Goal: Information Seeking & Learning: Learn about a topic

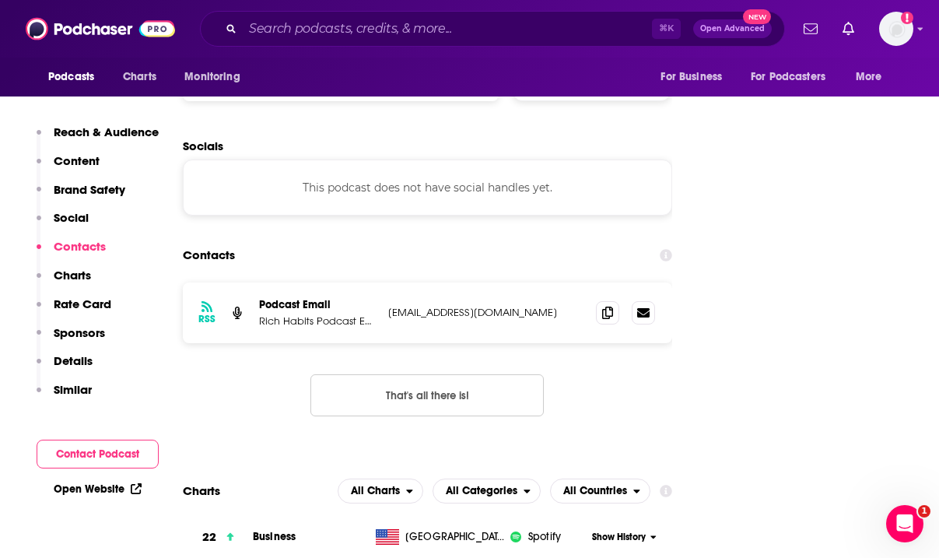
scroll to position [1695, 0]
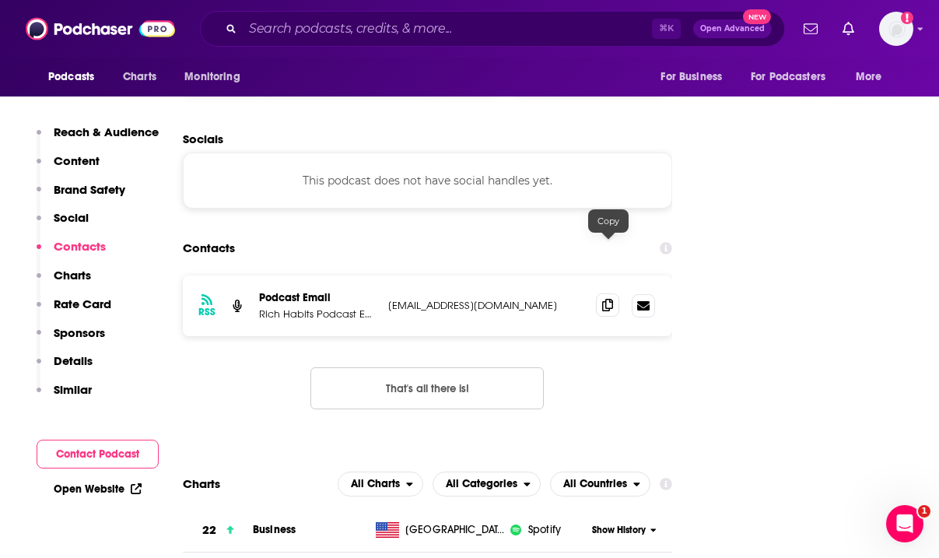
click at [611, 299] on icon at bounding box center [607, 305] width 11 height 12
click at [429, 23] on input "Search podcasts, credits, & more..." at bounding box center [447, 28] width 409 height 25
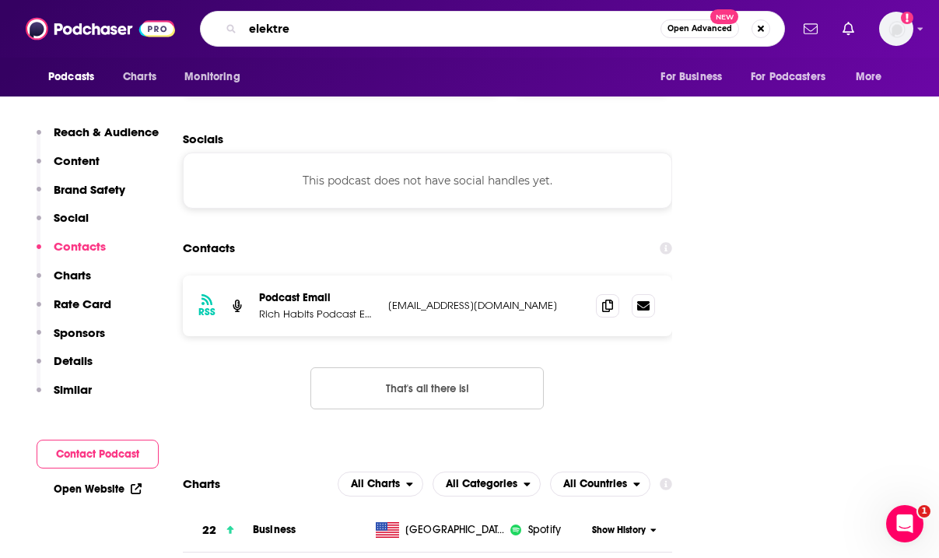
type input "elektrek"
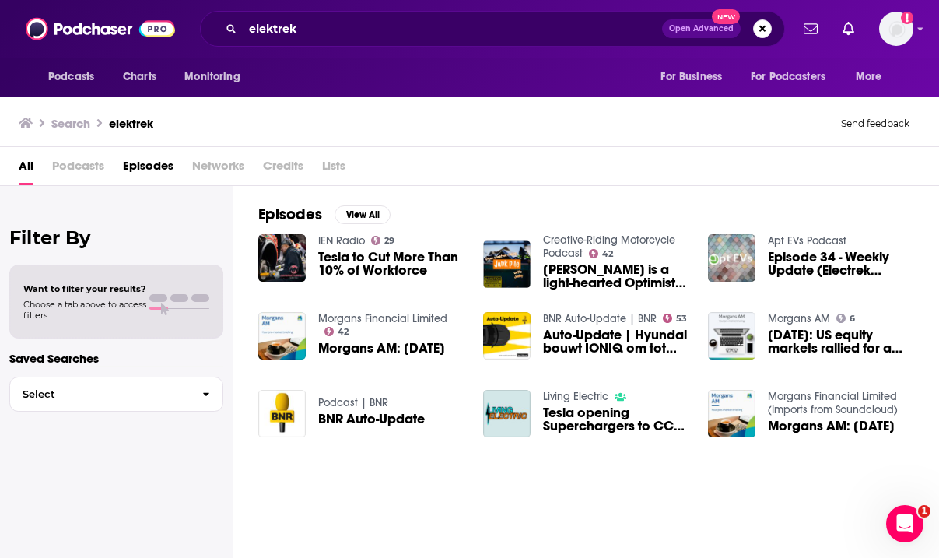
click at [82, 163] on span "Podcasts" at bounding box center [78, 169] width 52 height 32
click at [78, 166] on span "Podcasts" at bounding box center [78, 169] width 52 height 32
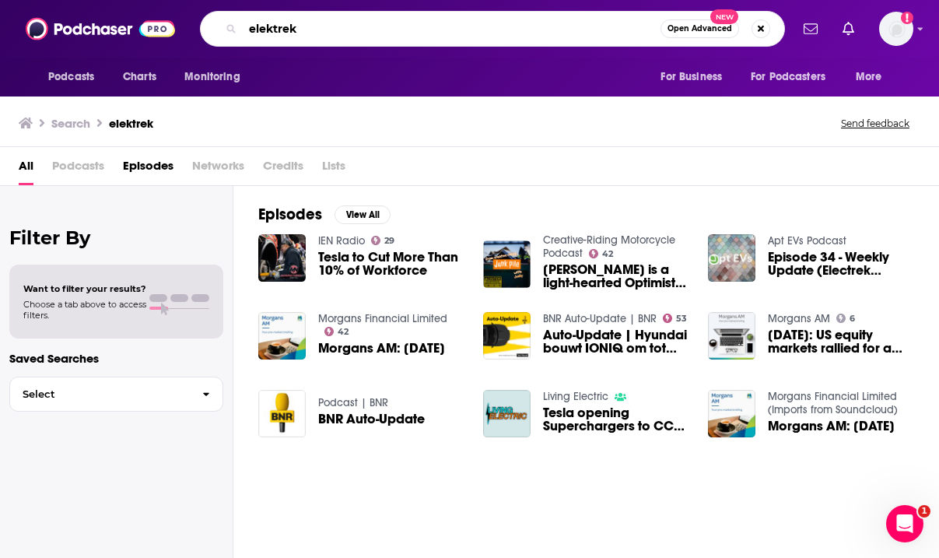
click at [271, 27] on input "elektrek" at bounding box center [452, 28] width 418 height 25
type input "electrek"
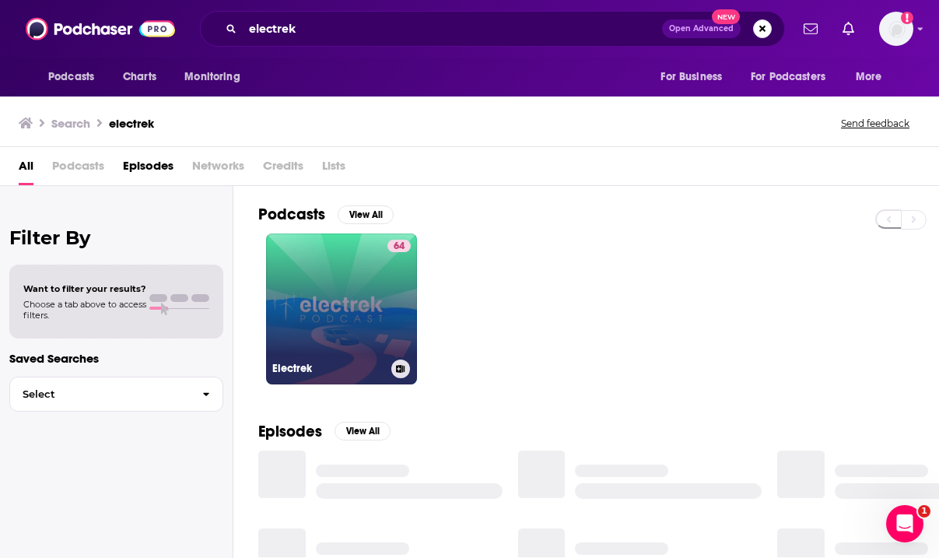
click at [326, 276] on link "64 Electrek" at bounding box center [341, 308] width 151 height 151
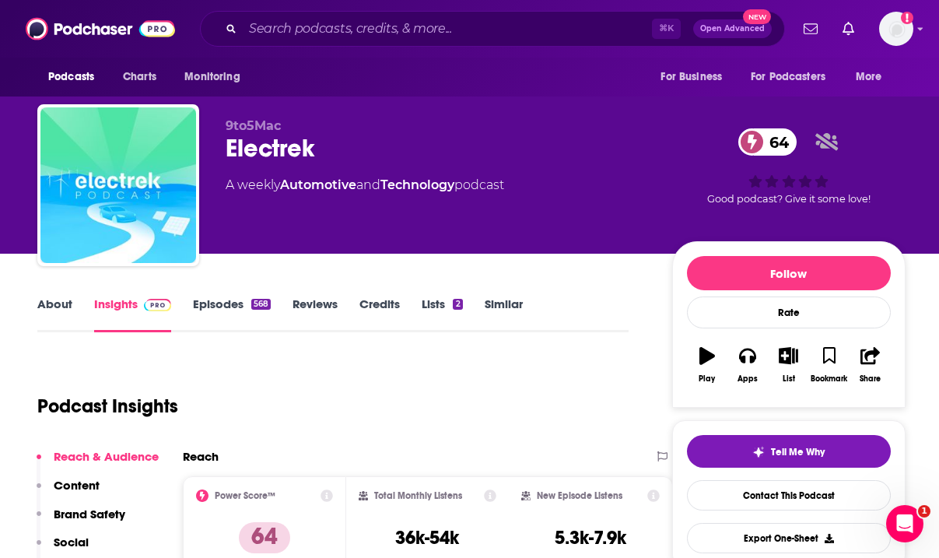
click at [702, 351] on icon "button" at bounding box center [707, 355] width 16 height 17
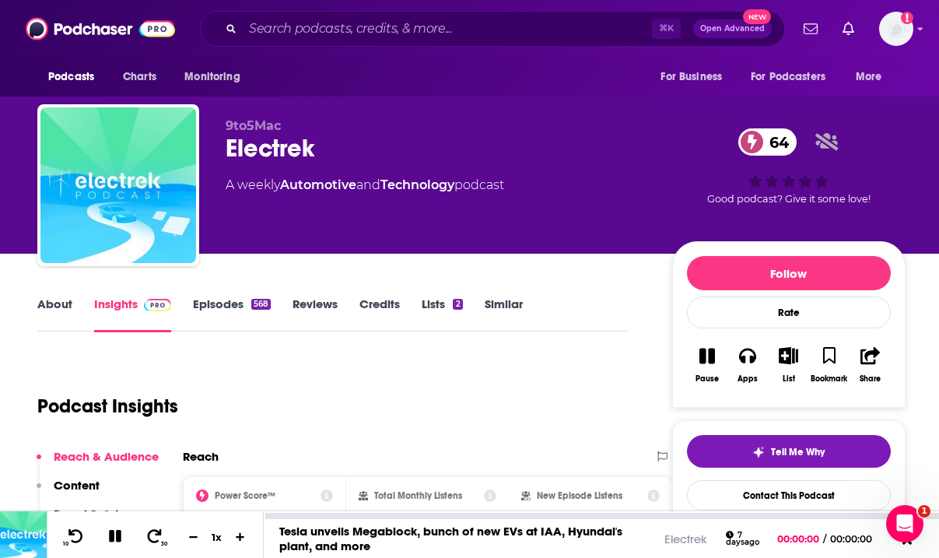
click at [115, 531] on icon at bounding box center [116, 536] width 18 height 14
click at [749, 367] on button "Apps" at bounding box center [747, 365] width 40 height 56
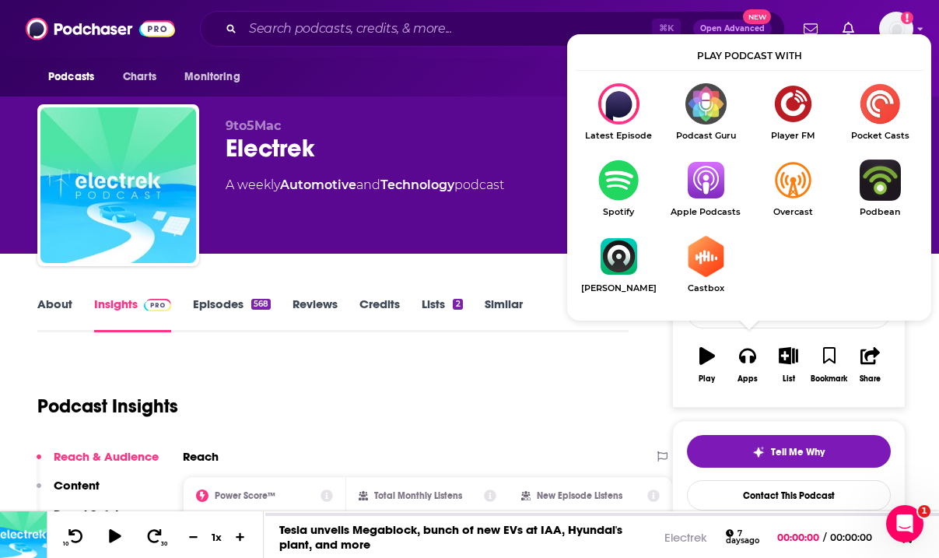
click at [710, 180] on img "Show Listen On dropdown" at bounding box center [705, 179] width 87 height 41
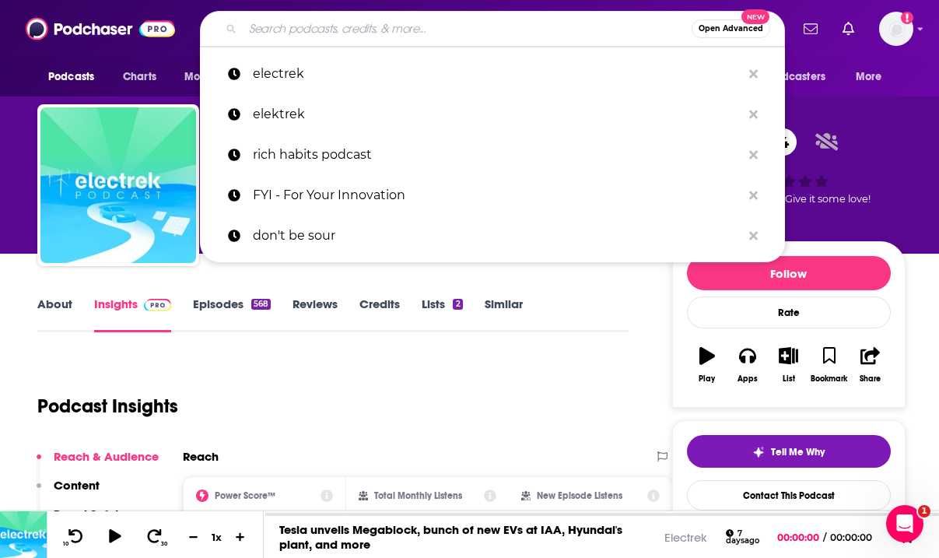
click at [362, 31] on input "Search podcasts, credits, & more..." at bounding box center [467, 28] width 449 height 25
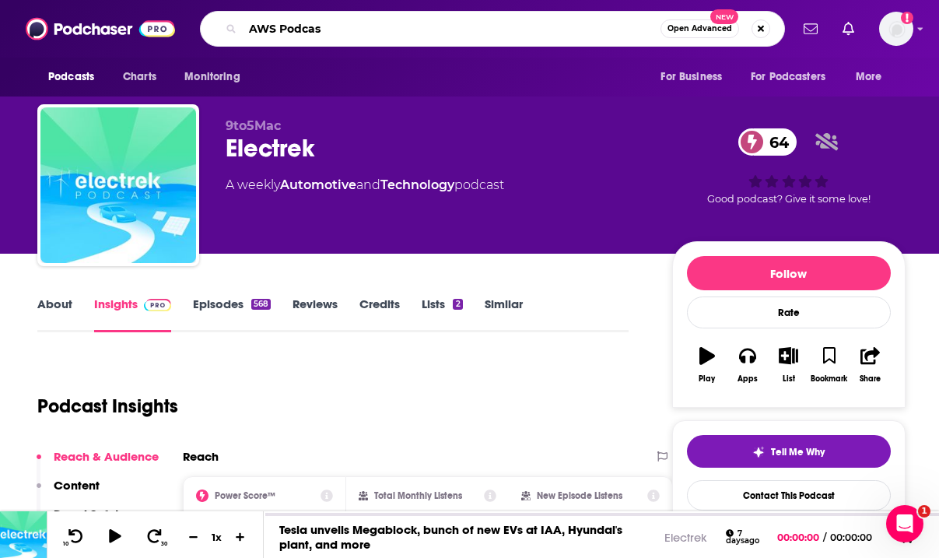
type input "AWS Podcast"
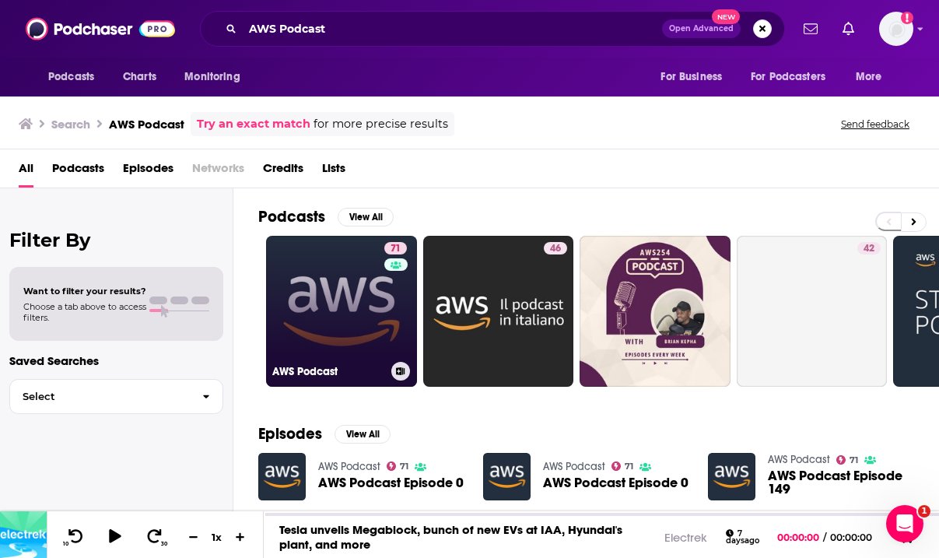
click at [302, 271] on link "71 AWS Podcast" at bounding box center [341, 311] width 151 height 151
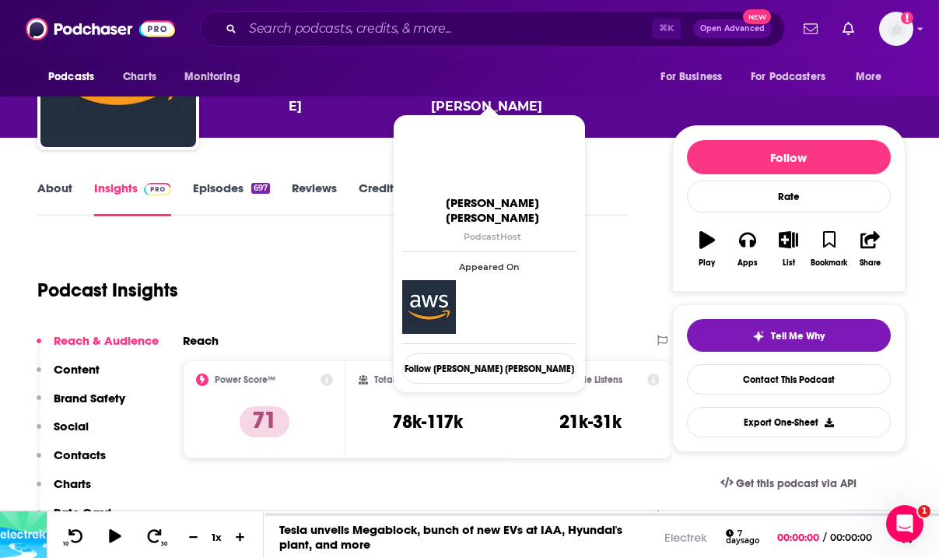
scroll to position [121, 0]
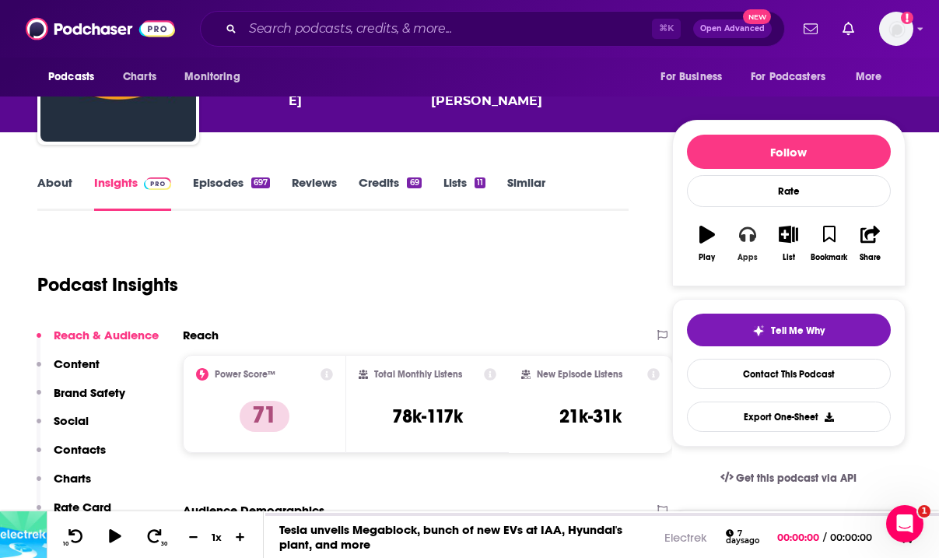
click at [750, 240] on icon "button" at bounding box center [747, 235] width 17 height 16
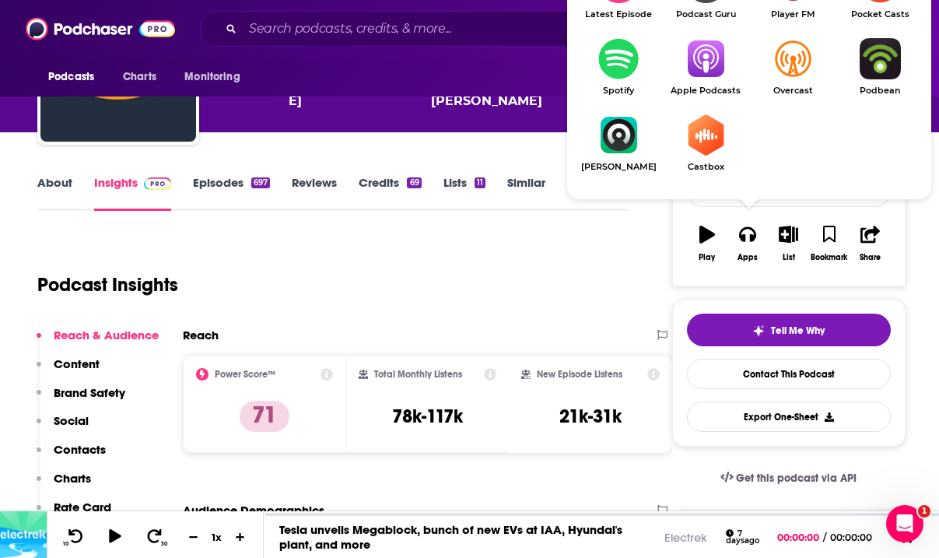
click at [698, 67] on img "Show Listen On dropdown" at bounding box center [705, 58] width 87 height 41
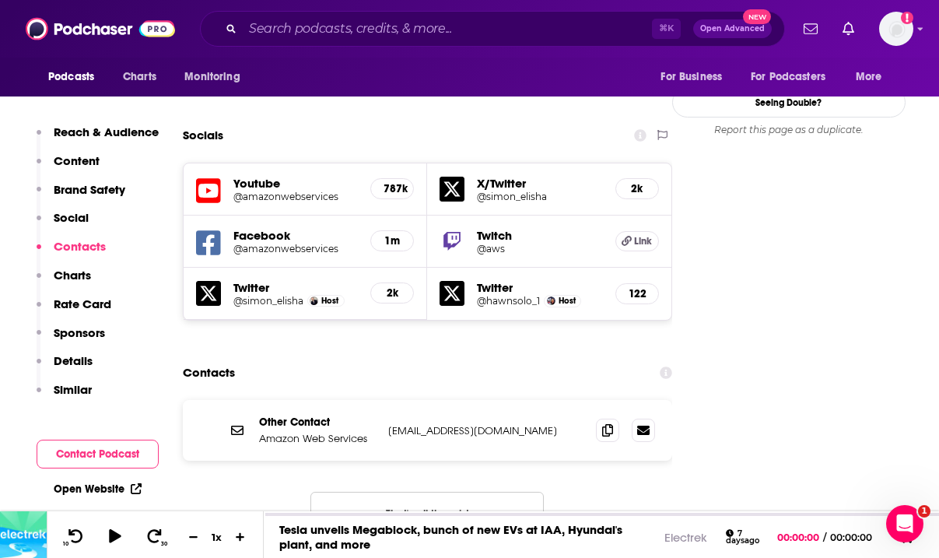
scroll to position [1719, 0]
click at [610, 422] on icon at bounding box center [607, 428] width 11 height 12
click at [414, 19] on input "Search podcasts, credits, & more..." at bounding box center [447, 28] width 409 height 25
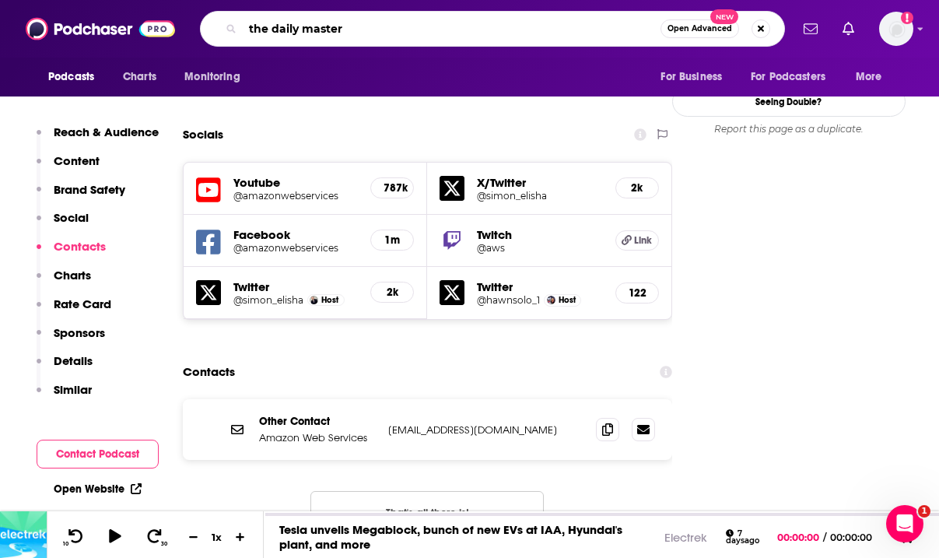
type input "the daily mastery"
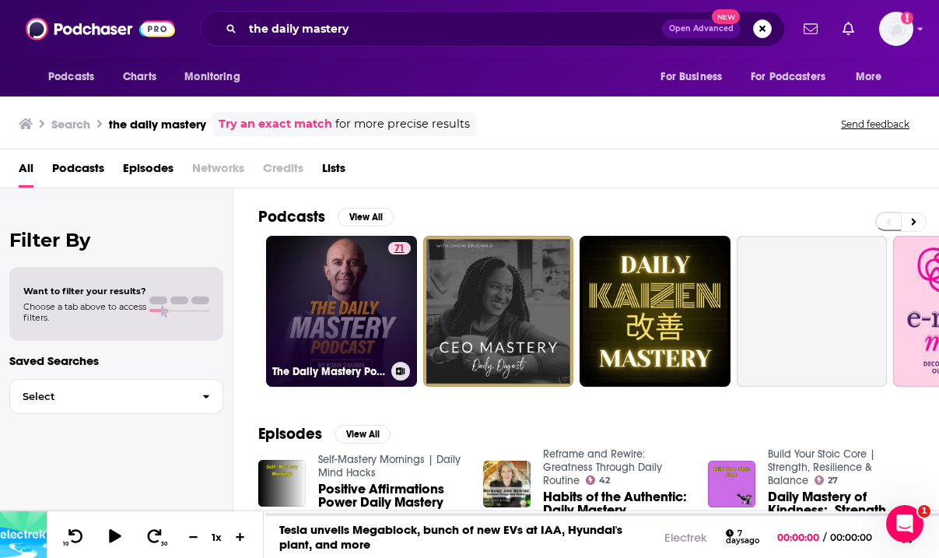
click at [396, 249] on span "71" at bounding box center [399, 249] width 10 height 16
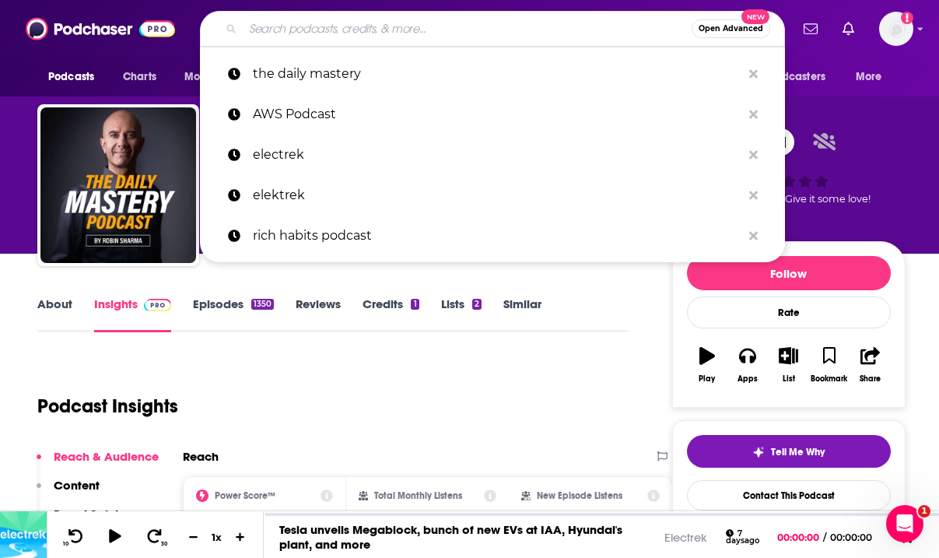
click at [356, 30] on input "Search podcasts, credits, & more..." at bounding box center [467, 28] width 449 height 25
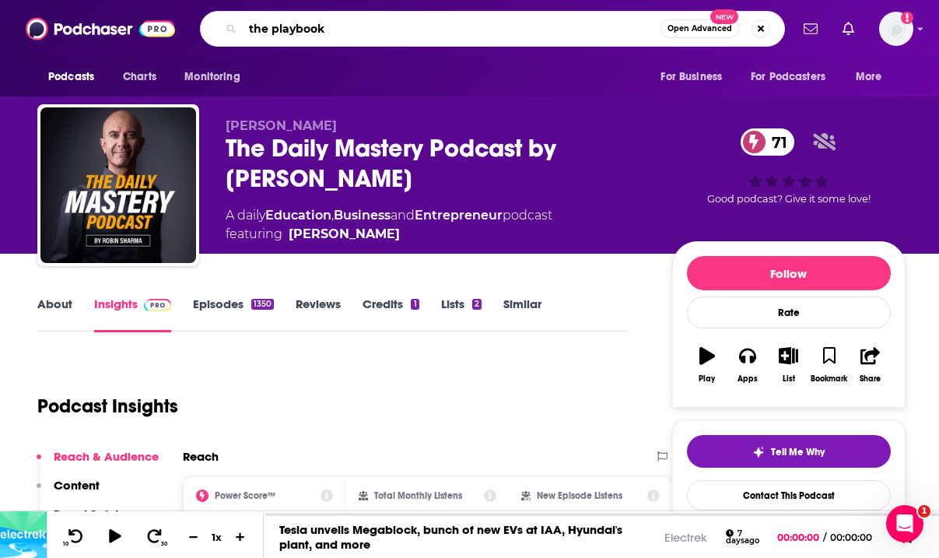
type input "the playbook"
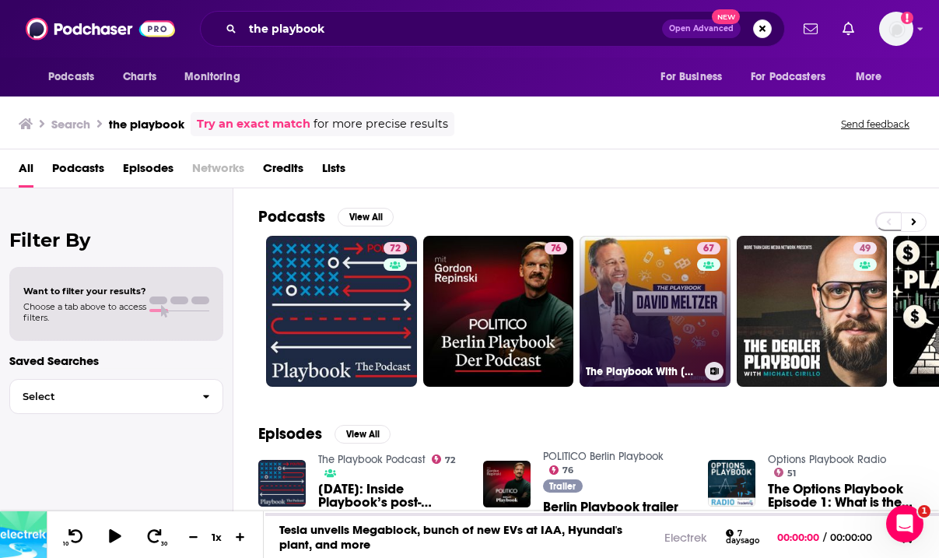
click at [643, 334] on link "67 The Playbook With [PERSON_NAME]" at bounding box center [654, 311] width 151 height 151
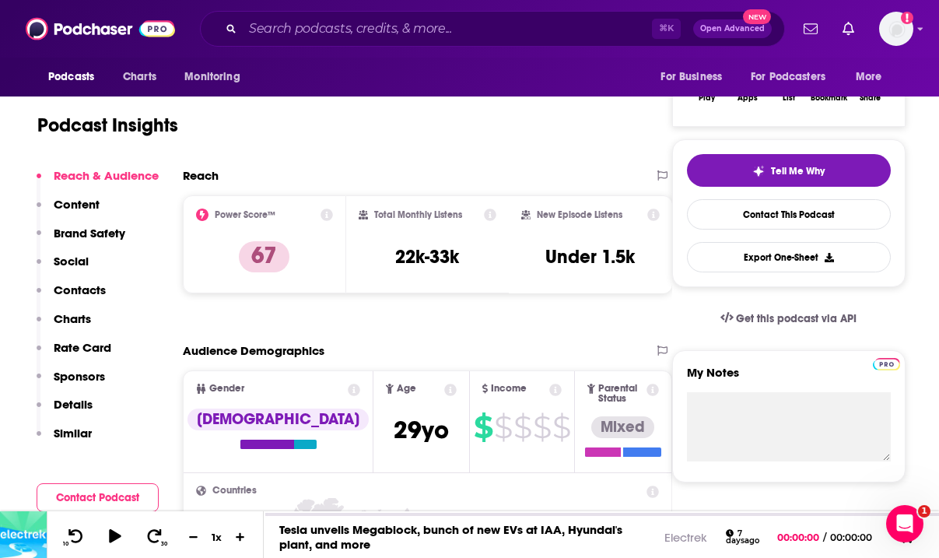
scroll to position [72, 0]
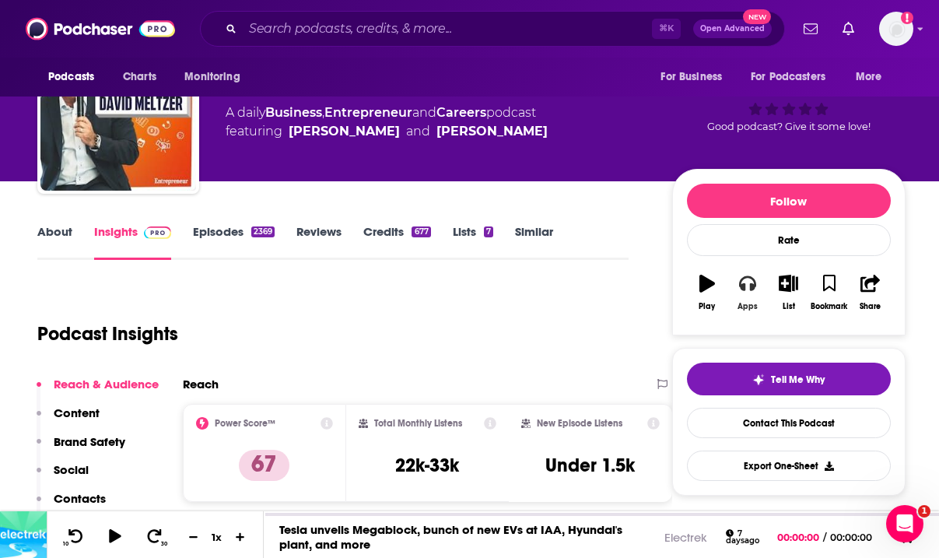
click at [747, 280] on icon "button" at bounding box center [747, 282] width 17 height 17
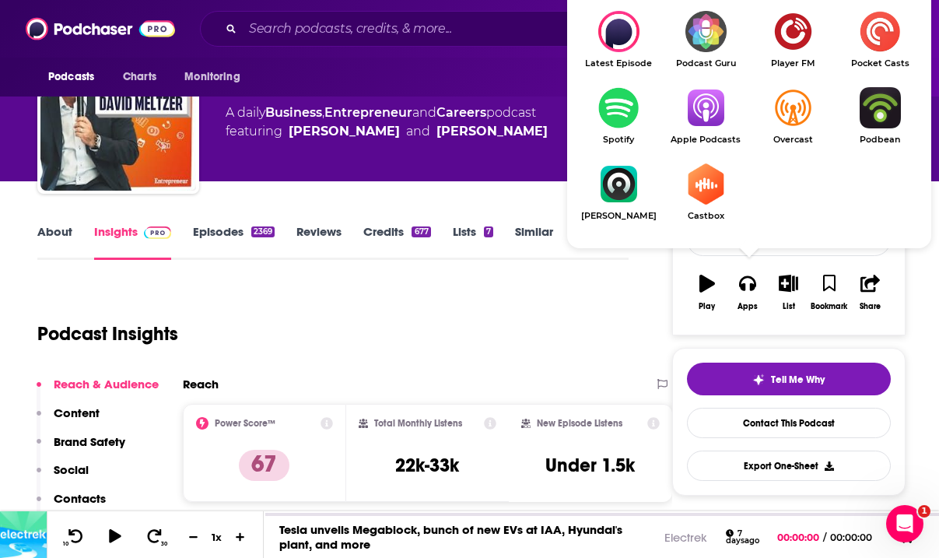
click at [715, 109] on img "Show Listen On dropdown" at bounding box center [705, 107] width 87 height 41
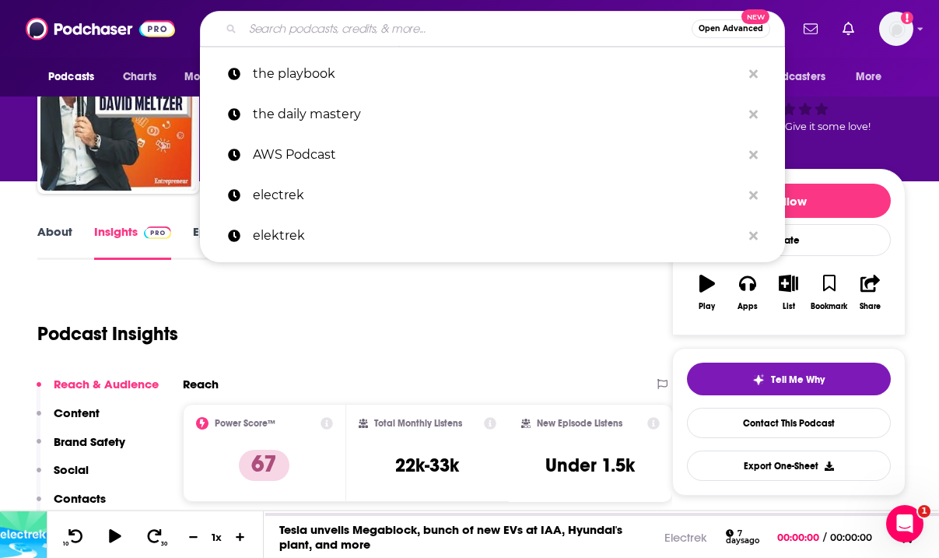
click at [351, 24] on input "Search podcasts, credits, & more..." at bounding box center [467, 28] width 449 height 25
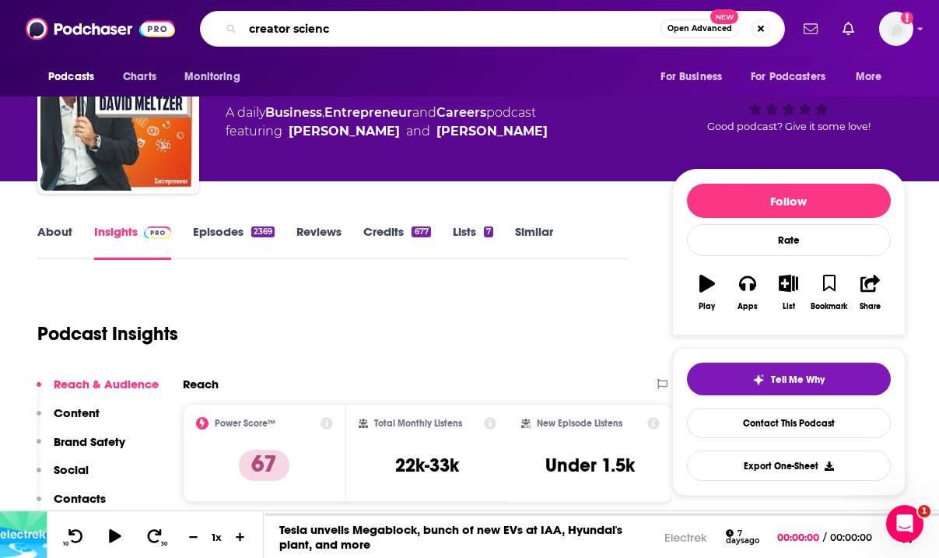
type input "creator science"
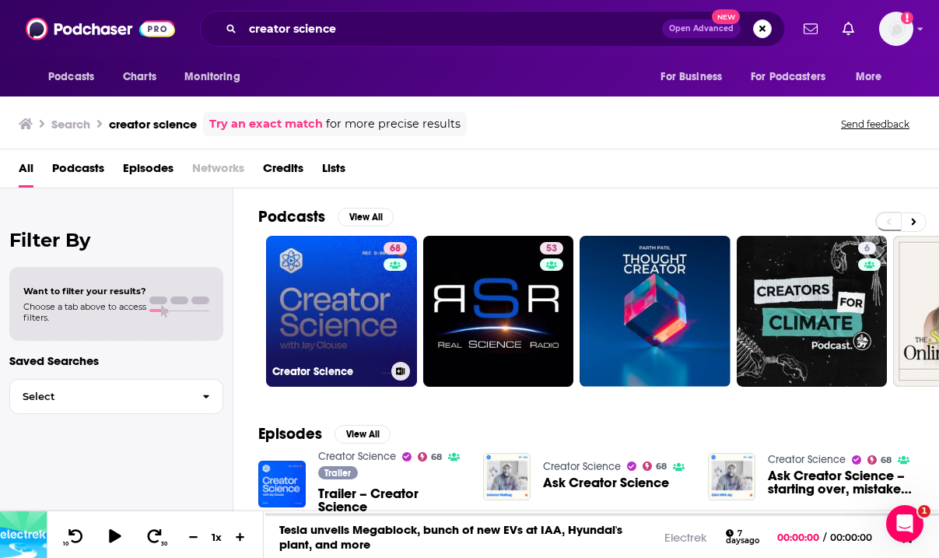
click at [357, 316] on link "68 Creator Science" at bounding box center [341, 311] width 151 height 151
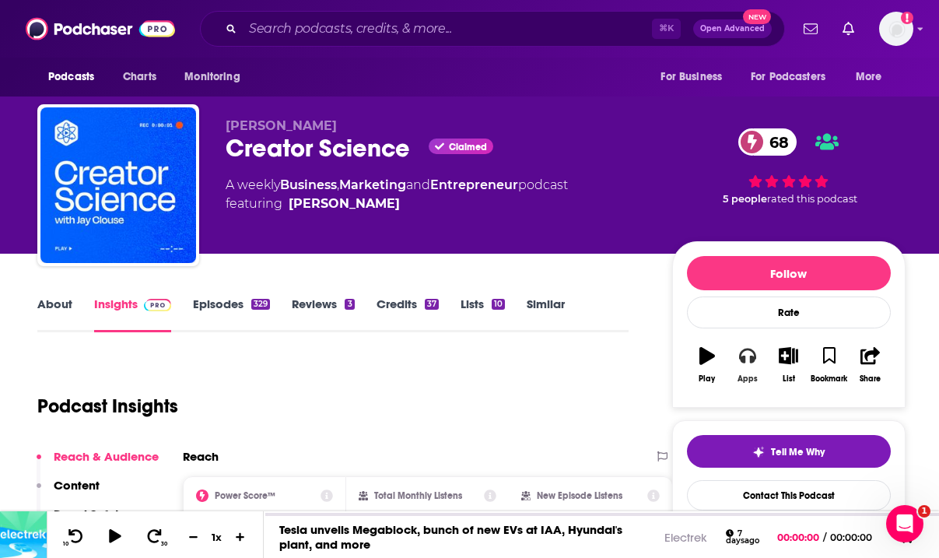
click at [750, 358] on icon "button" at bounding box center [747, 355] width 17 height 17
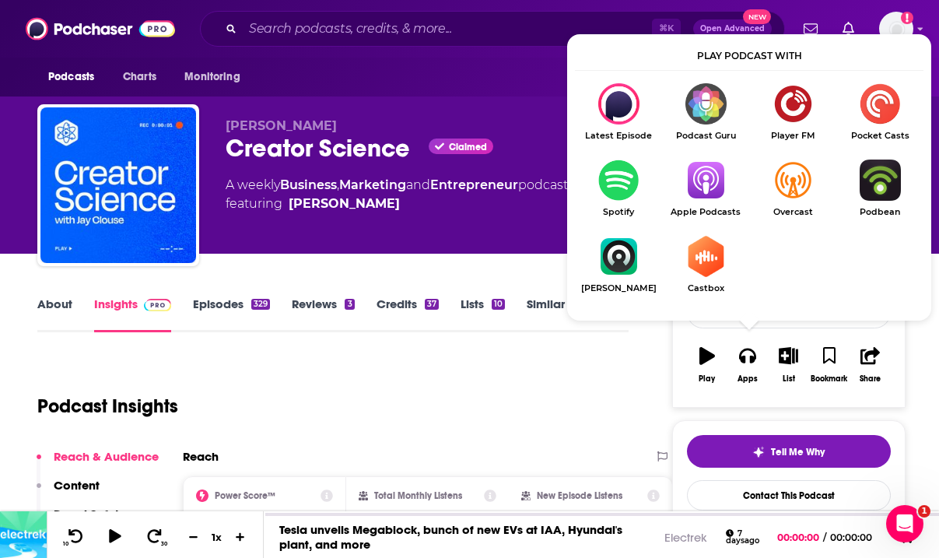
click at [701, 182] on img "Show Listen On dropdown" at bounding box center [705, 179] width 87 height 41
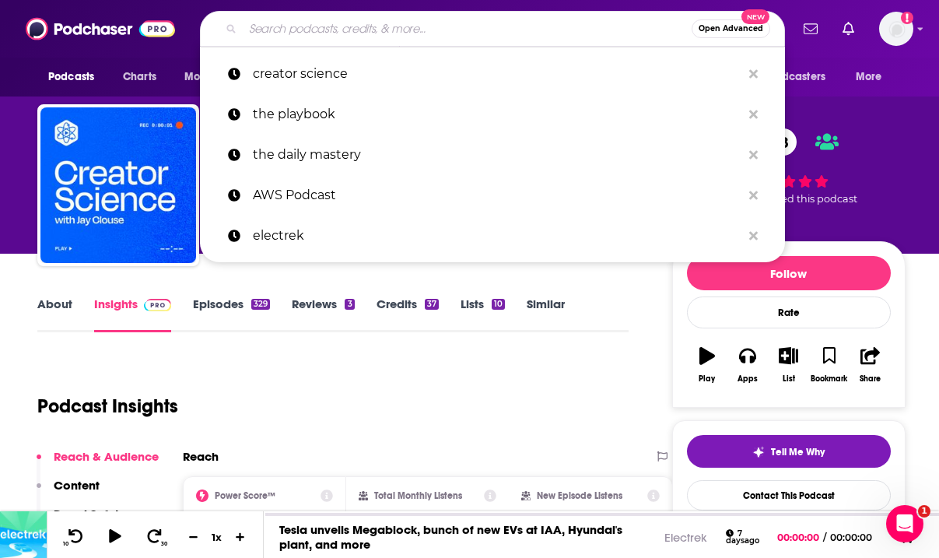
click at [356, 25] on input "Search podcasts, credits, & more..." at bounding box center [467, 28] width 449 height 25
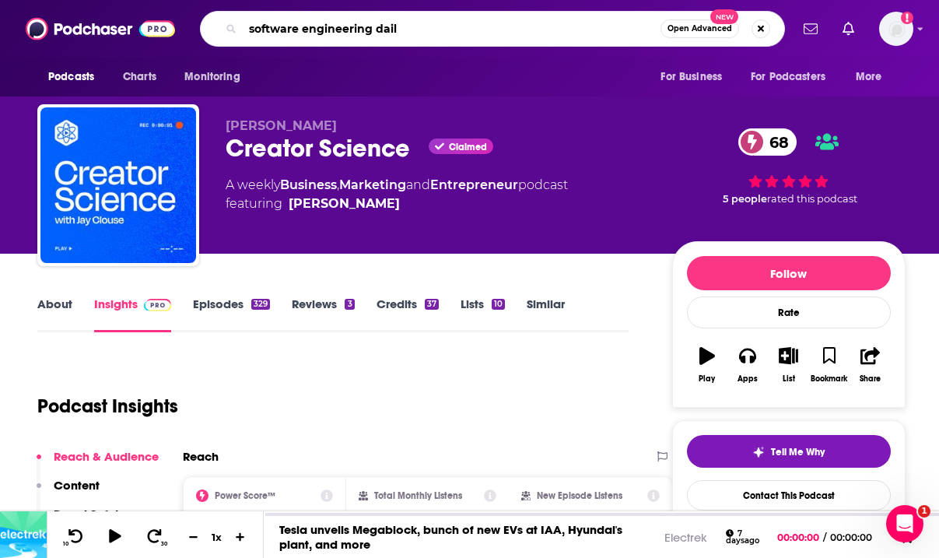
type input "software engineering daily"
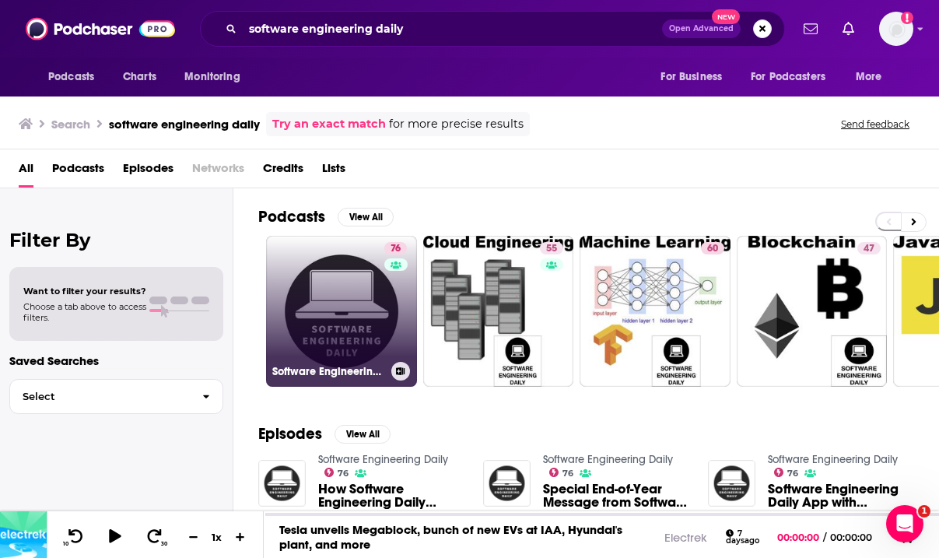
click at [344, 320] on link "76 Software Engineering Daily" at bounding box center [341, 311] width 151 height 151
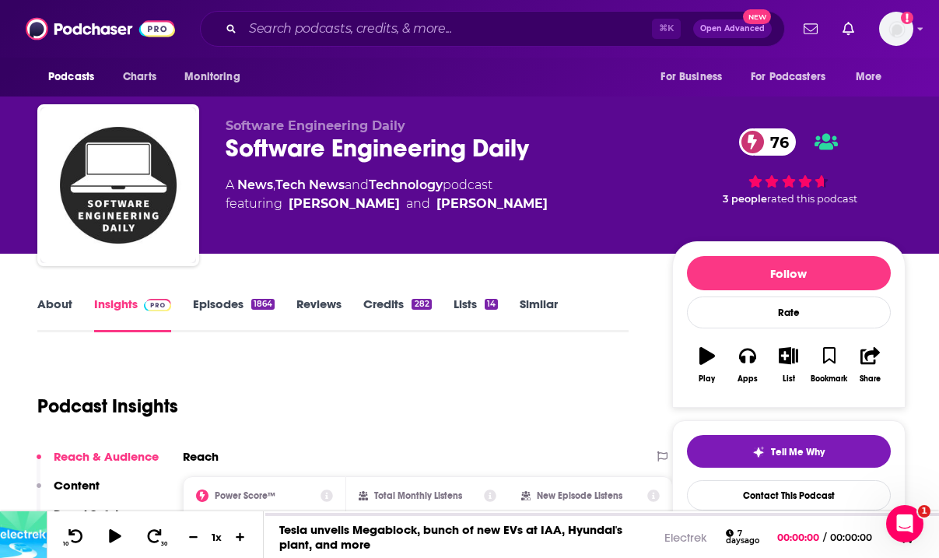
scroll to position [16, 0]
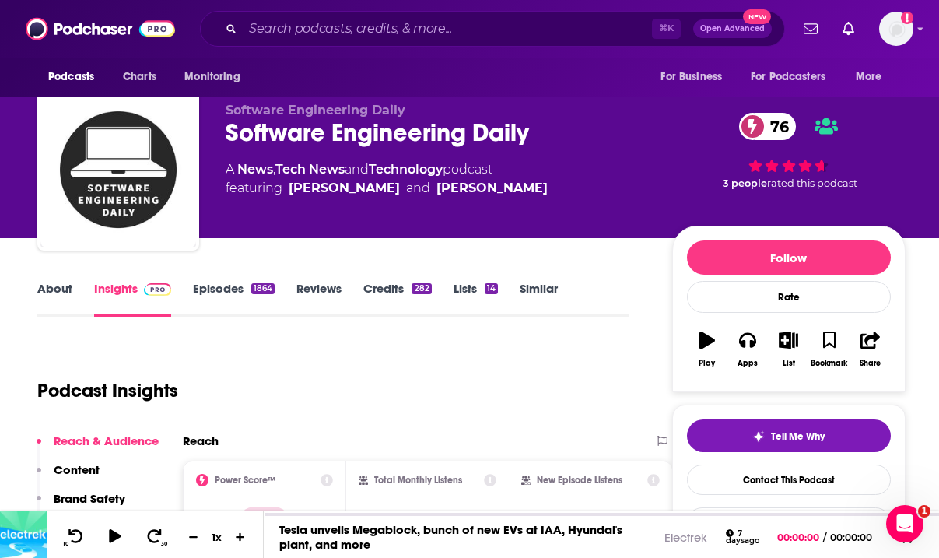
click at [498, 135] on div "Software Engineering Daily 76" at bounding box center [435, 132] width 421 height 30
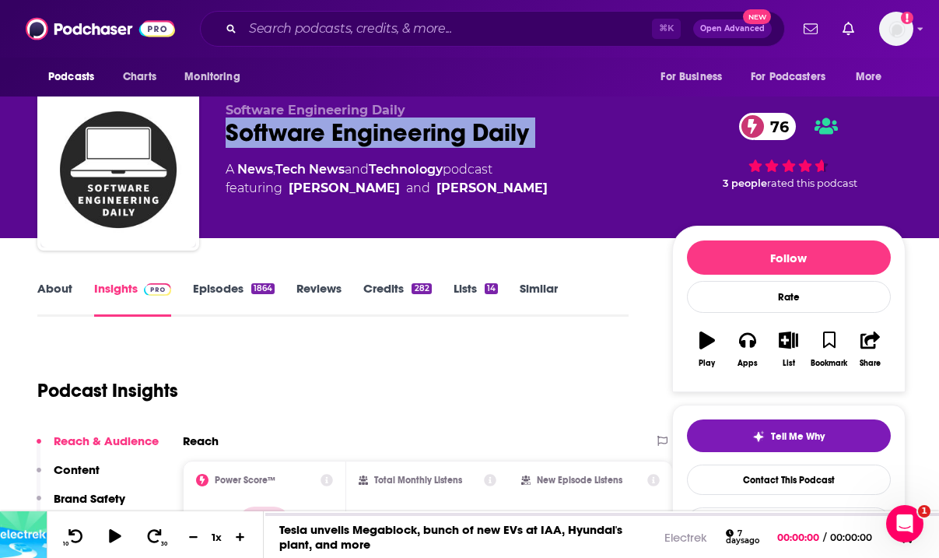
click at [498, 135] on div "Software Engineering Daily 76" at bounding box center [435, 132] width 421 height 30
copy div "Software Engineering Daily 76"
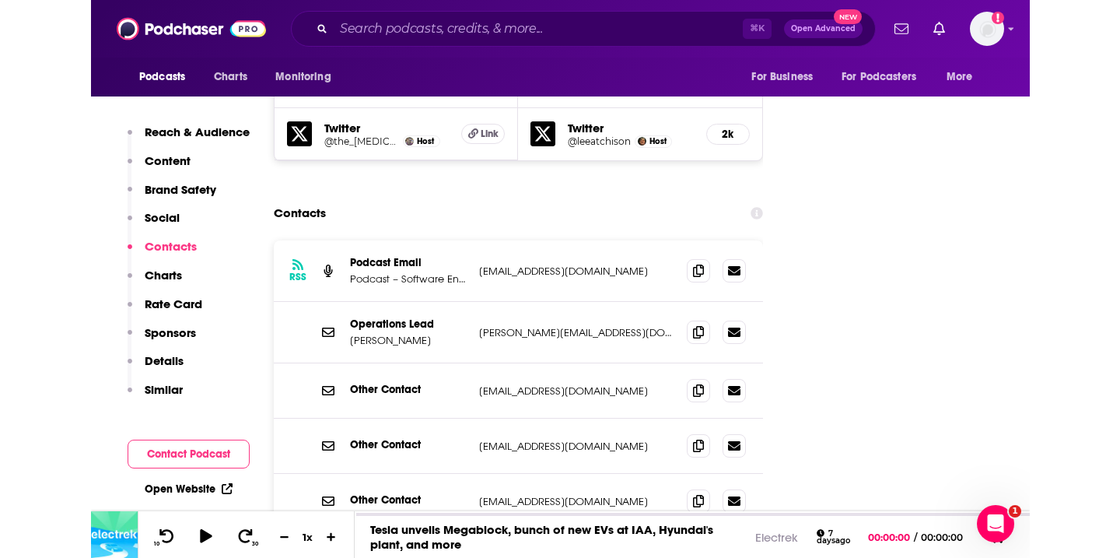
scroll to position [1898, 0]
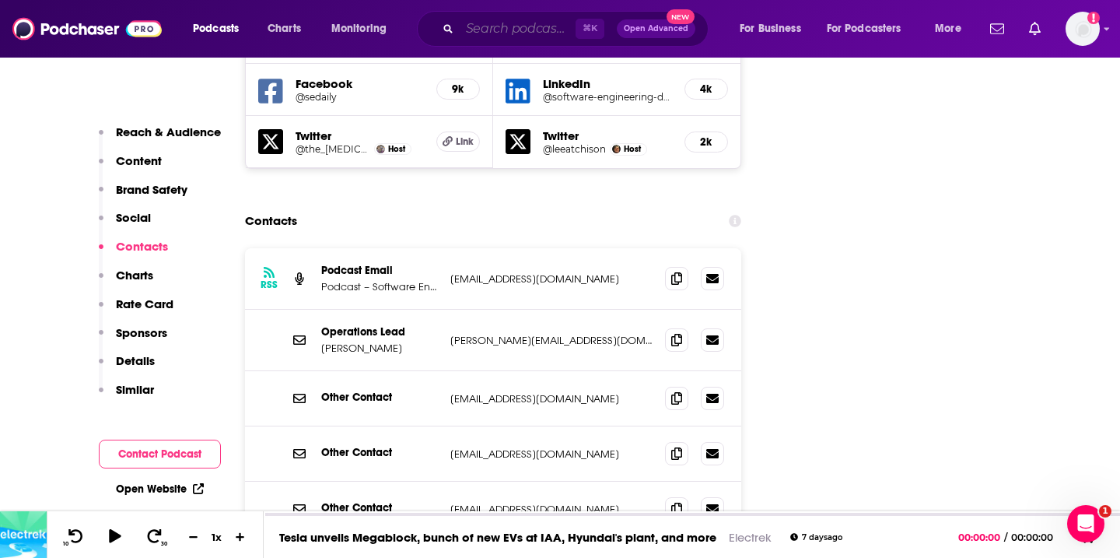
click at [535, 25] on input "Search podcasts, credits, & more..." at bounding box center [518, 28] width 116 height 25
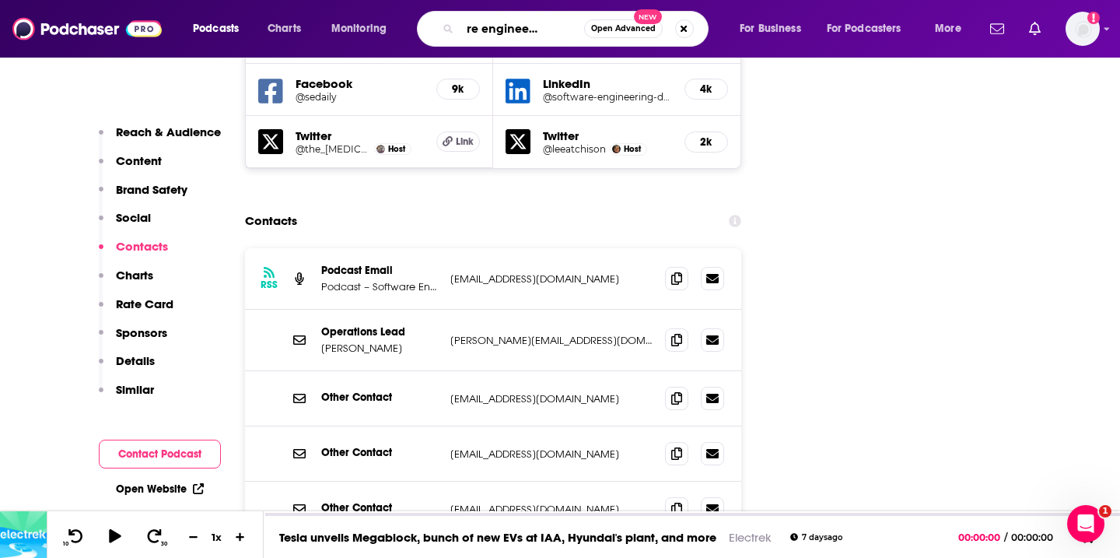
type input "software engineering radio"
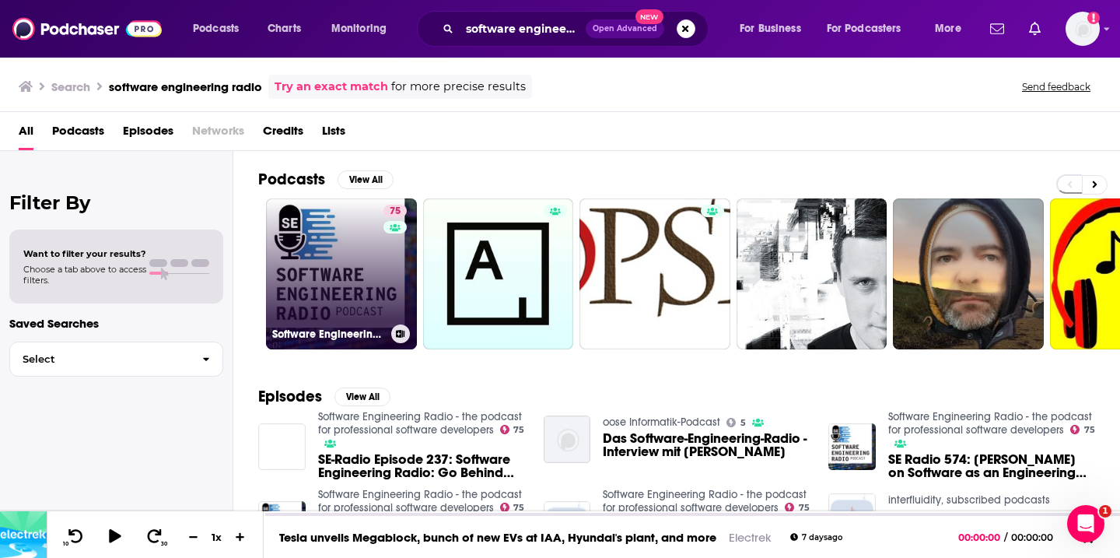
click at [354, 250] on link "75 Software Engineering Radio - the podcast for professional software developers" at bounding box center [341, 273] width 151 height 151
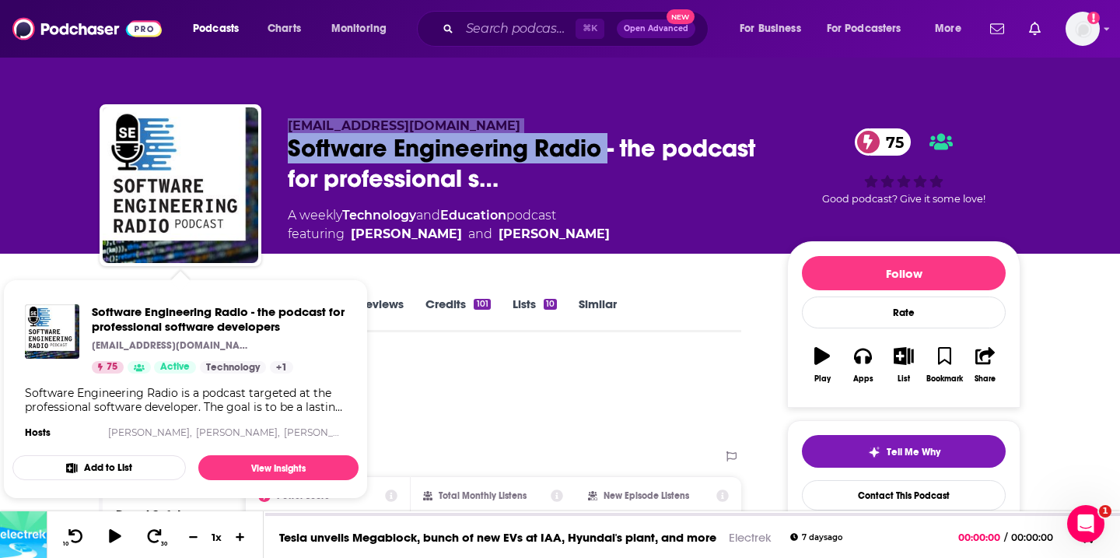
drag, startPoint x: 606, startPoint y: 148, endPoint x: 249, endPoint y: 146, distance: 356.9
click at [249, 146] on div "[EMAIL_ADDRESS][DOMAIN_NAME] Software Engineering Radio - the podcast for profe…" at bounding box center [560, 188] width 921 height 168
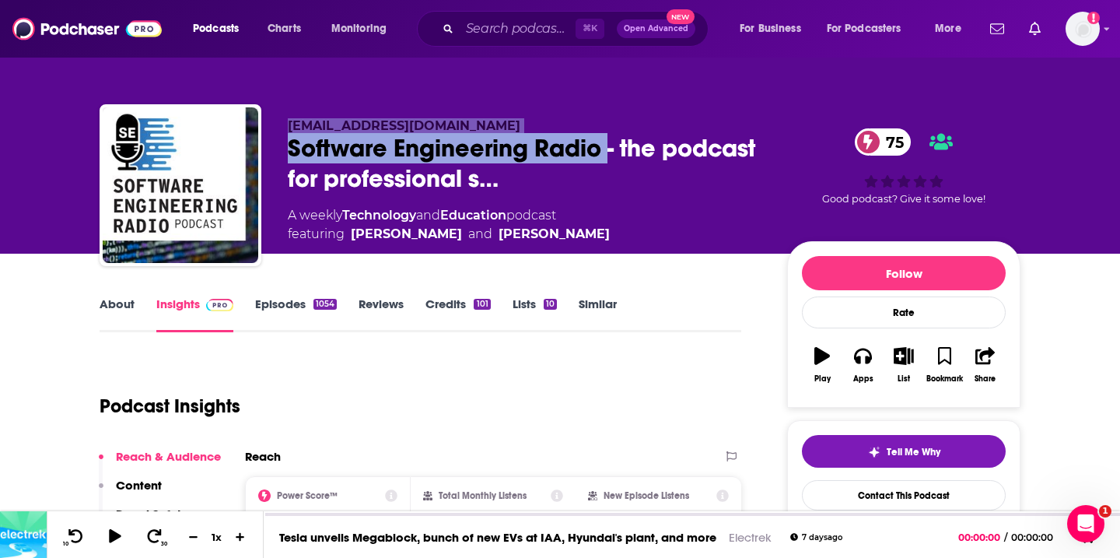
copy div "[EMAIL_ADDRESS][DOMAIN_NAME] Software Engineering Radio"
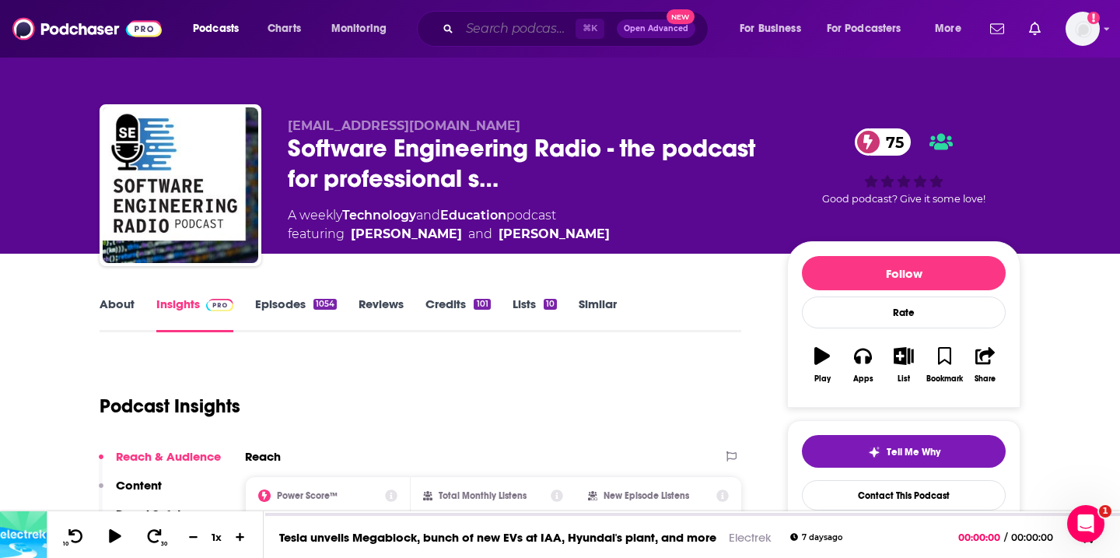
click at [503, 27] on input "Search podcasts, credits, & more..." at bounding box center [518, 28] width 116 height 25
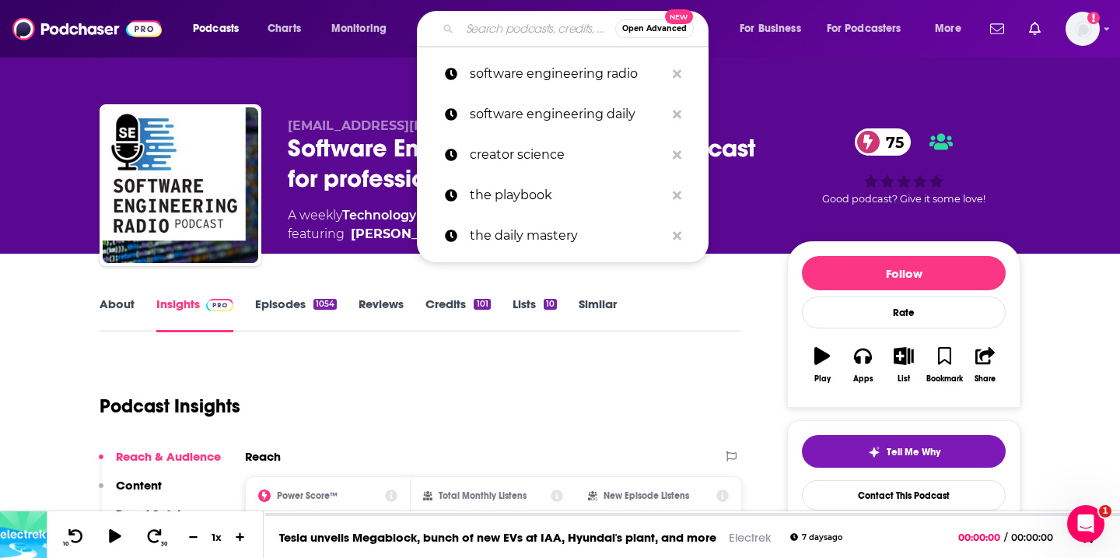
paste input "Catalyst with [PERSON_NAME]"
type input "Catalyst with [PERSON_NAME]"
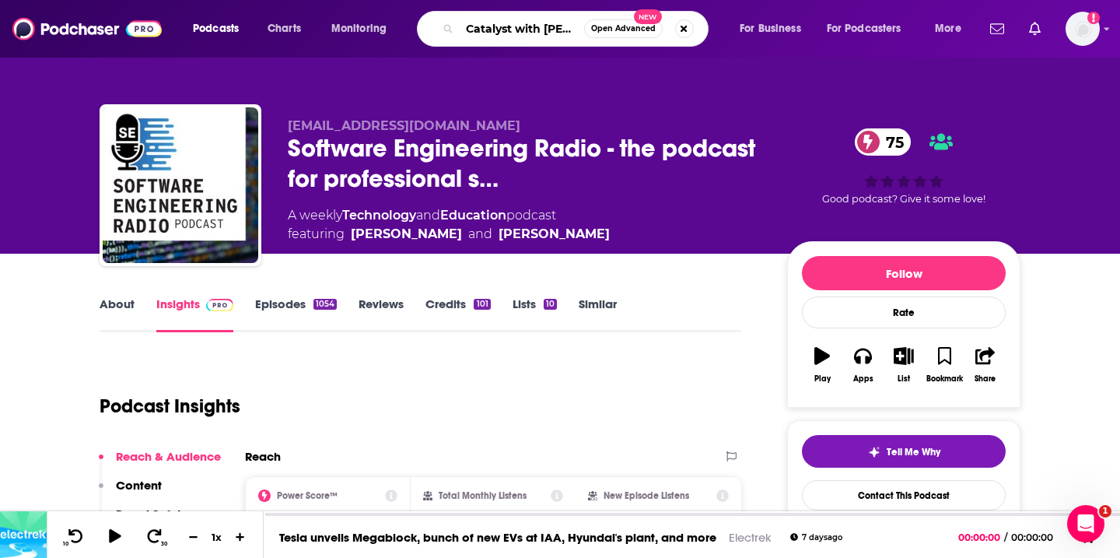
scroll to position [0, 38]
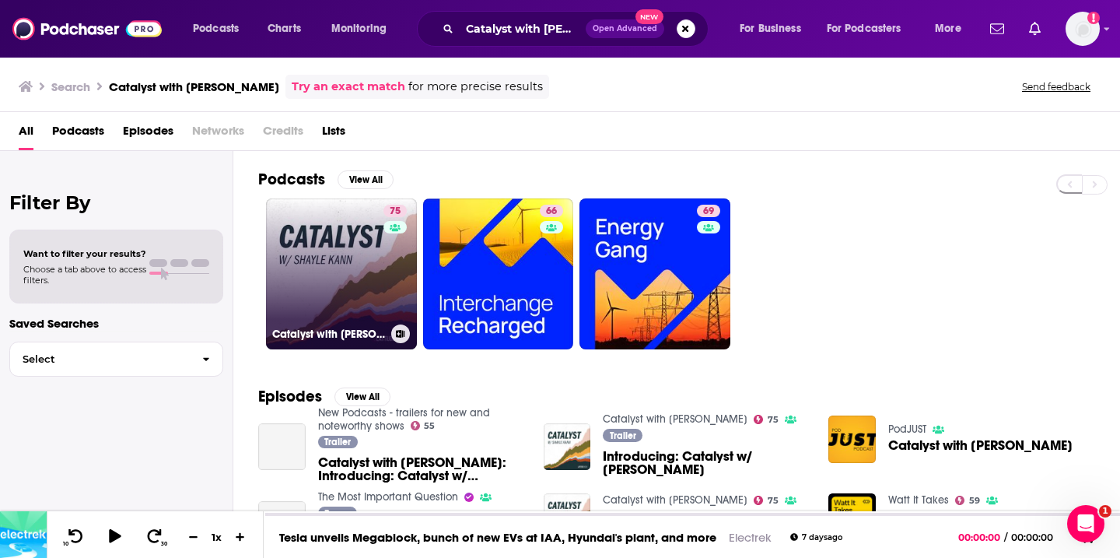
click at [330, 225] on link "75 Catalyst with [PERSON_NAME]" at bounding box center [341, 273] width 151 height 151
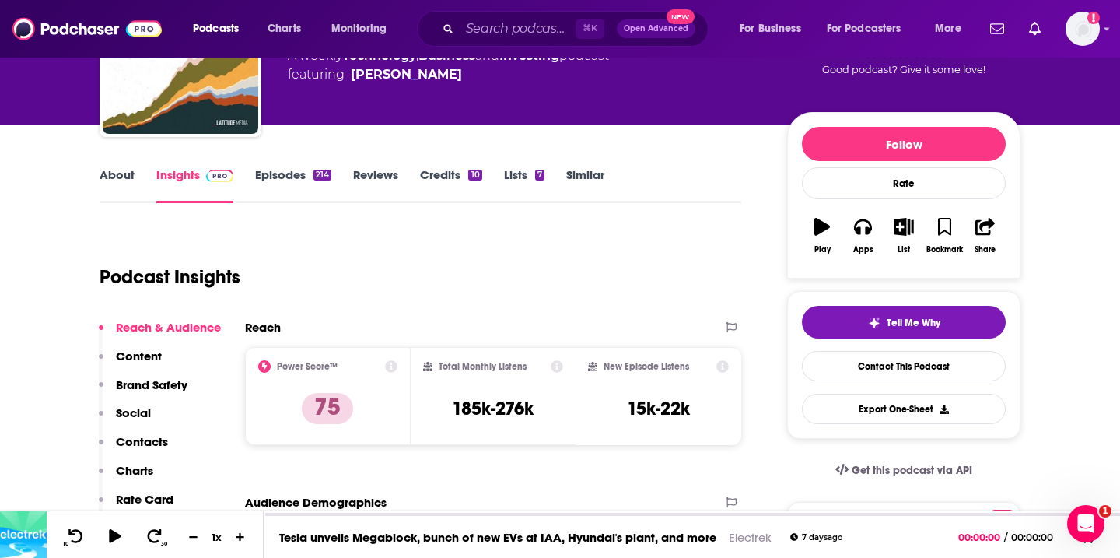
scroll to position [127, 0]
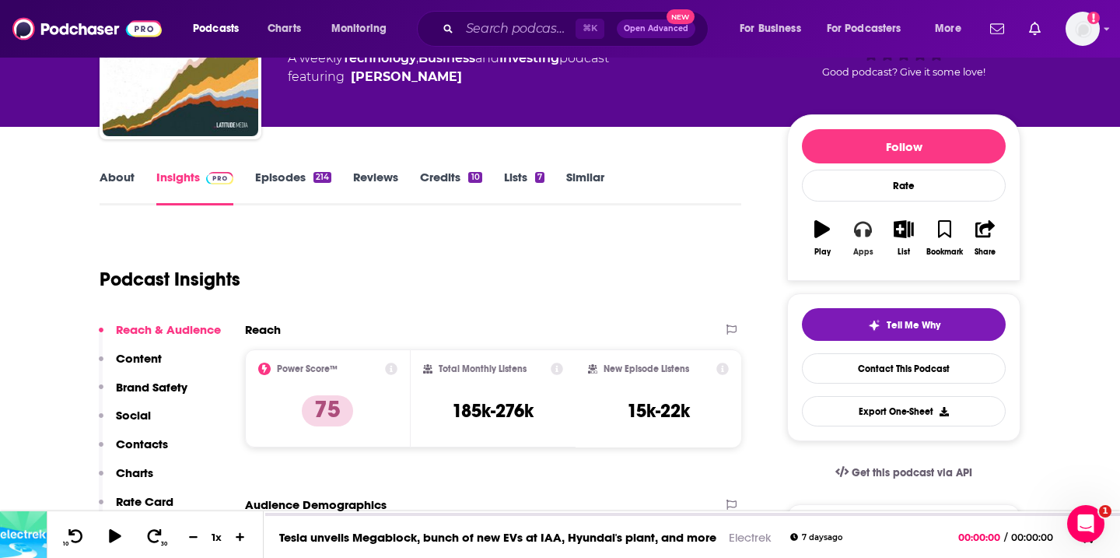
click at [867, 231] on icon "button" at bounding box center [862, 230] width 17 height 16
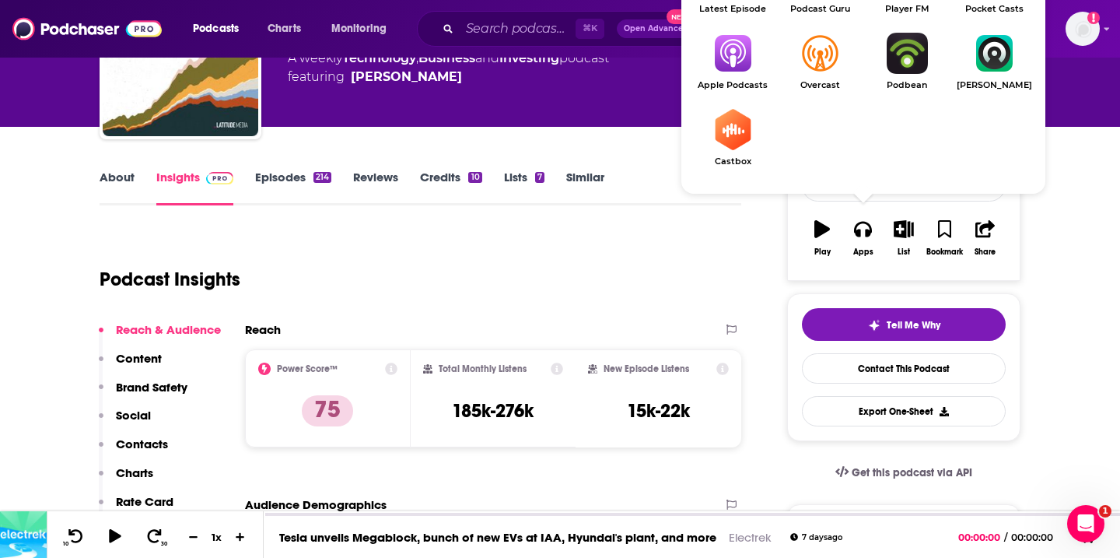
click at [736, 59] on img "Show Listen On dropdown" at bounding box center [732, 53] width 87 height 41
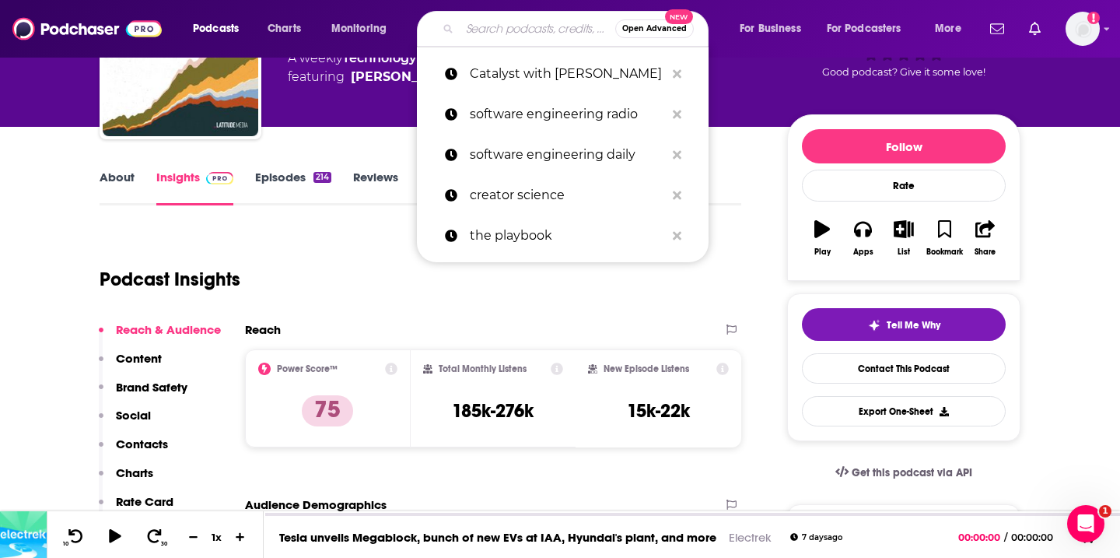
click at [481, 40] on input "Search podcasts, credits, & more..." at bounding box center [538, 28] width 156 height 25
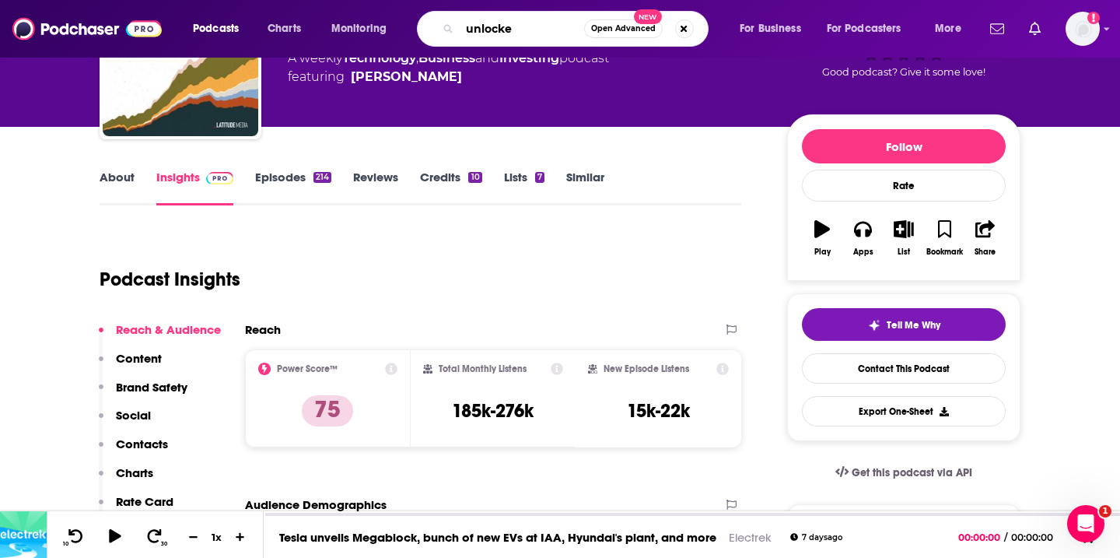
type input "unlocked"
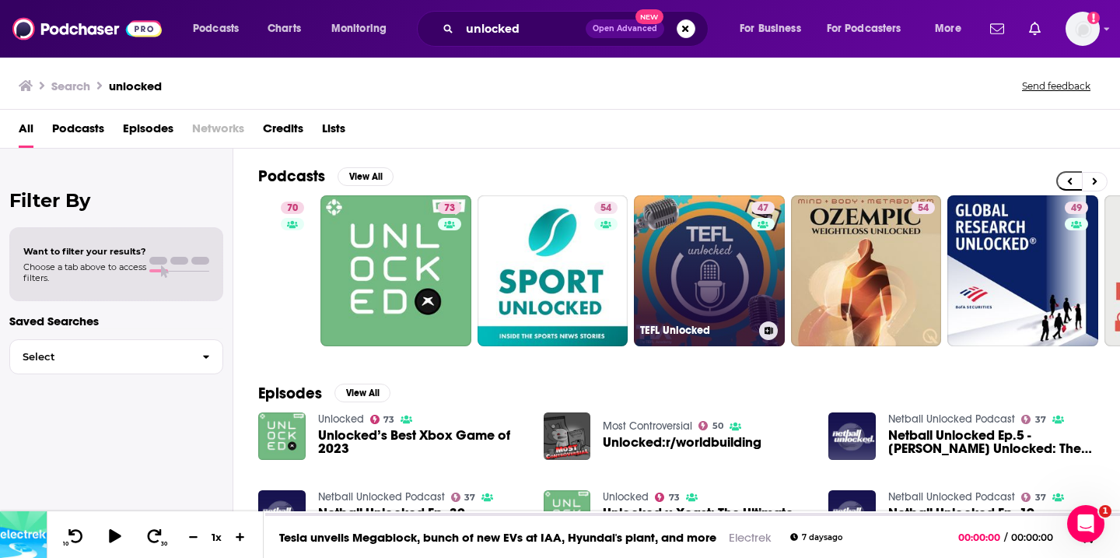
scroll to position [0, 230]
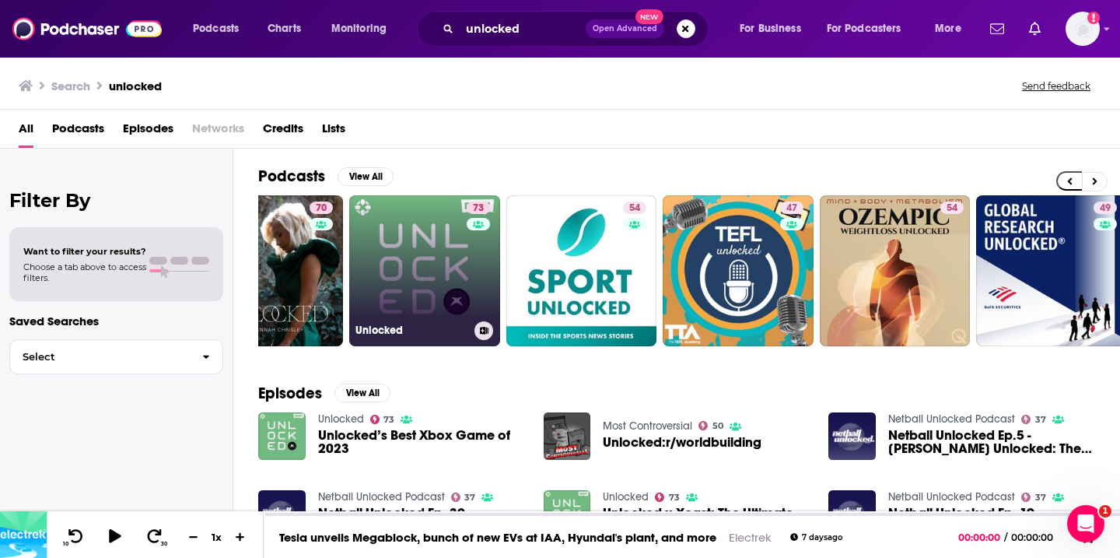
click at [446, 272] on link "73 Unlocked" at bounding box center [424, 270] width 151 height 151
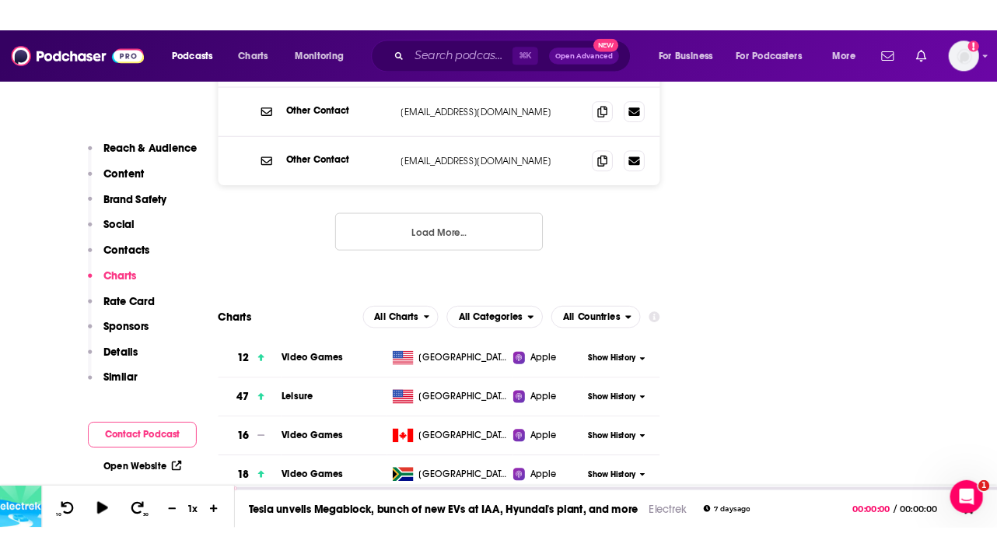
scroll to position [2191, 0]
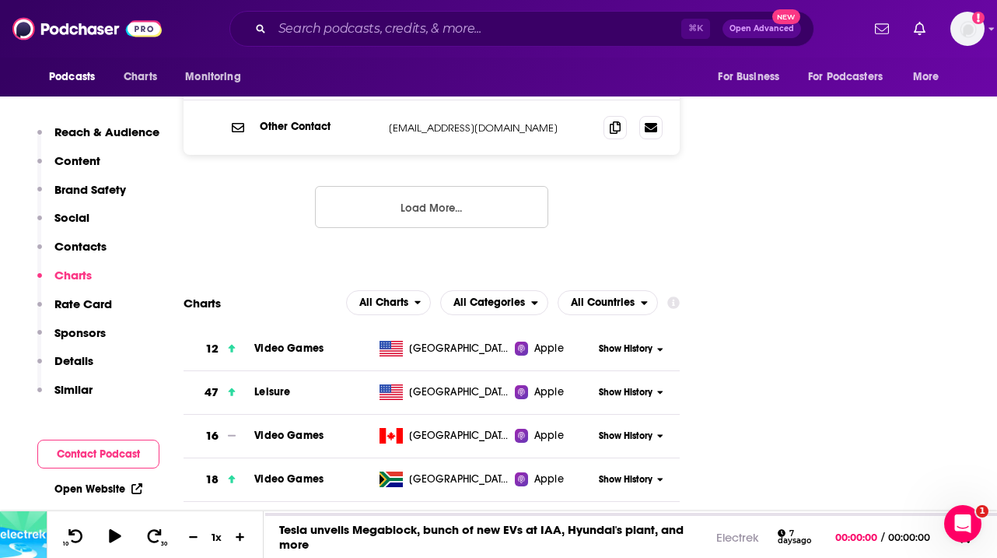
click at [367, 45] on div "⌘ K Open Advanced New" at bounding box center [521, 29] width 585 height 36
click at [358, 30] on input "Search podcasts, credits, & more..." at bounding box center [476, 28] width 409 height 25
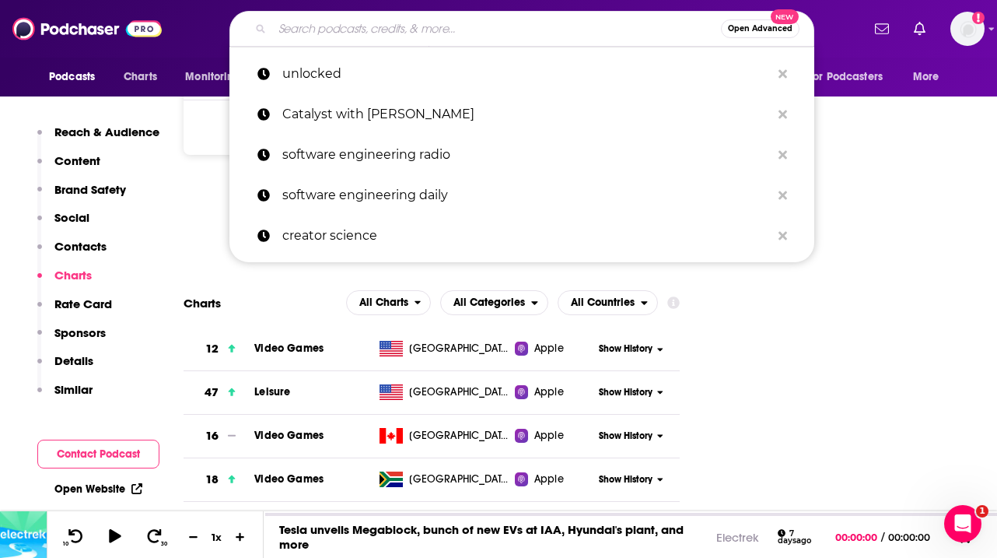
paste input "The Level Up Podcast w/ [PERSON_NAME]"
type input "The Level Up Podcast w/ [PERSON_NAME]"
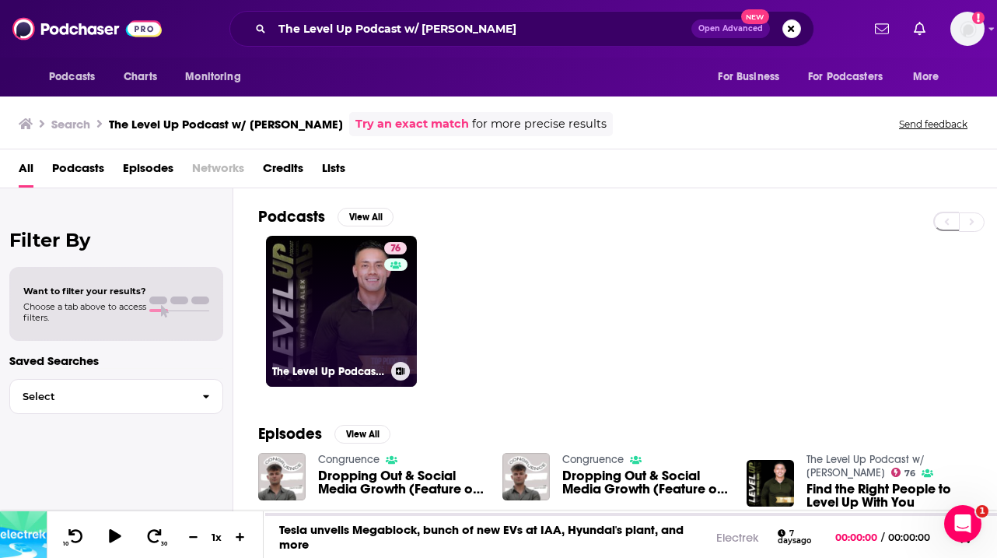
click at [326, 320] on link "76 The Level Up Podcast w/ [PERSON_NAME]" at bounding box center [341, 311] width 151 height 151
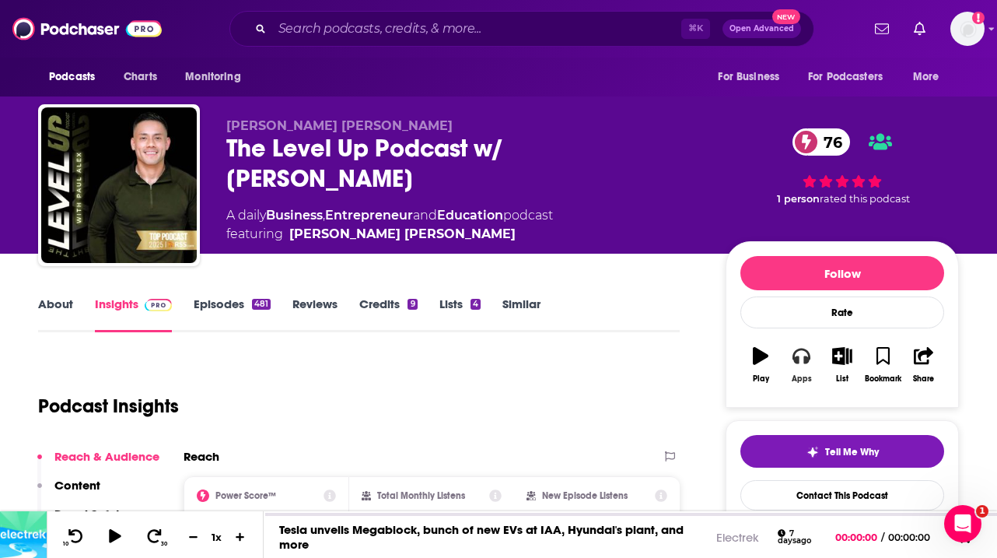
click at [800, 352] on icon "button" at bounding box center [800, 355] width 17 height 17
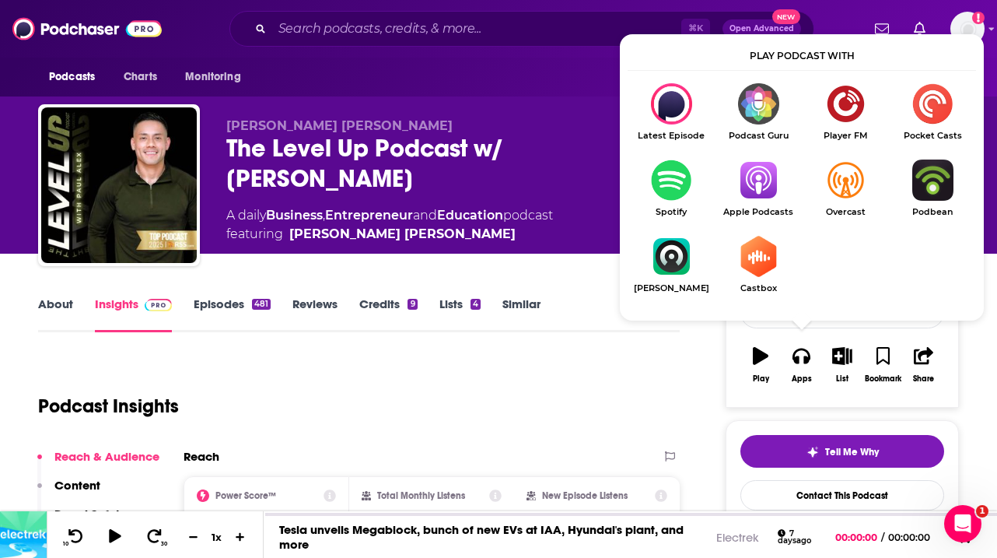
click at [764, 177] on img "Show Listen On dropdown" at bounding box center [758, 179] width 87 height 41
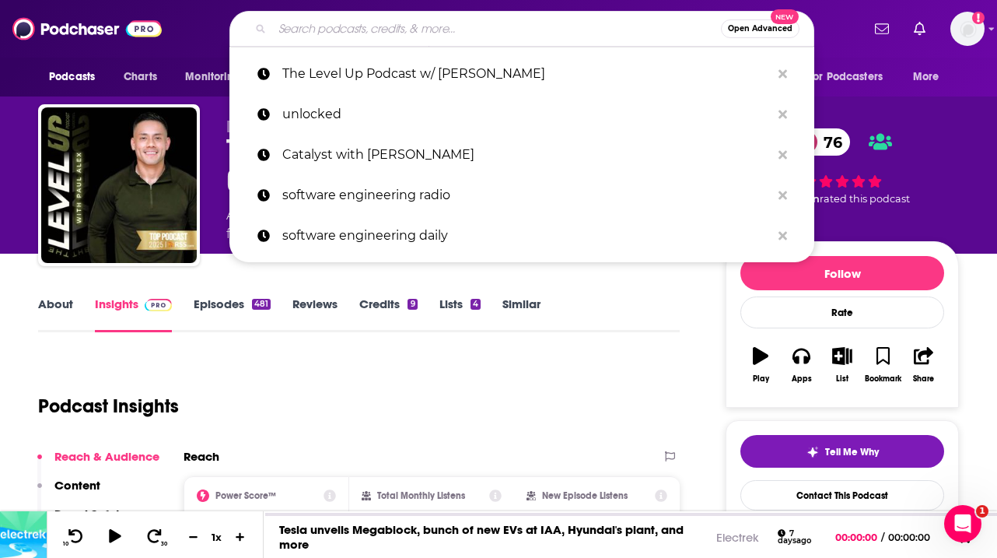
click at [444, 19] on input "Search podcasts, credits, & more..." at bounding box center [496, 28] width 449 height 25
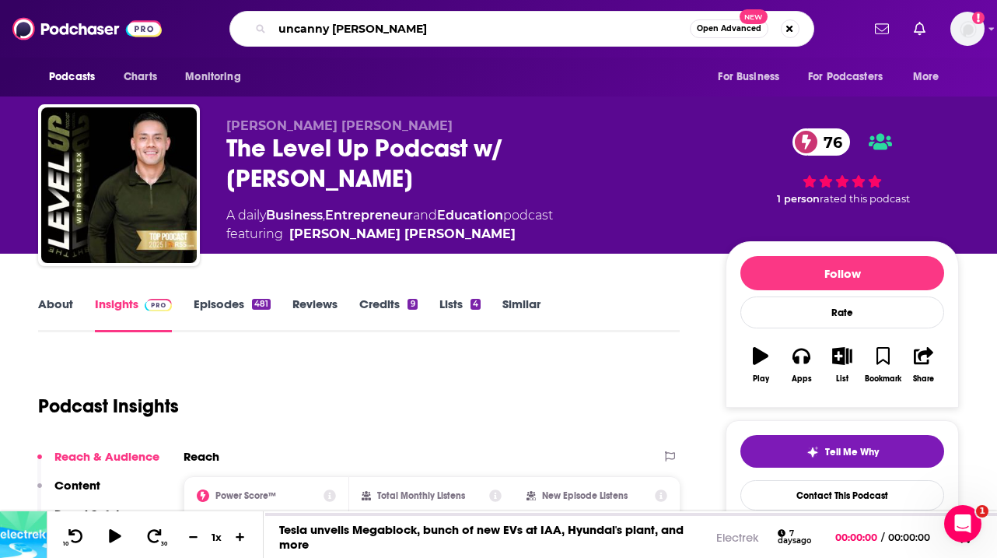
type input "uncanny valley"
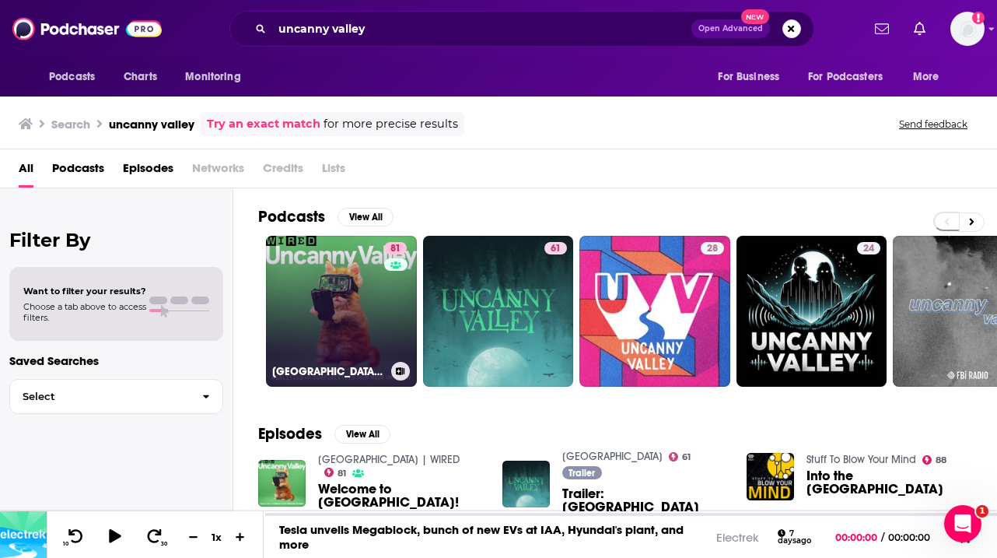
click at [351, 295] on link "81 [GEOGRAPHIC_DATA] | WIRED" at bounding box center [341, 311] width 151 height 151
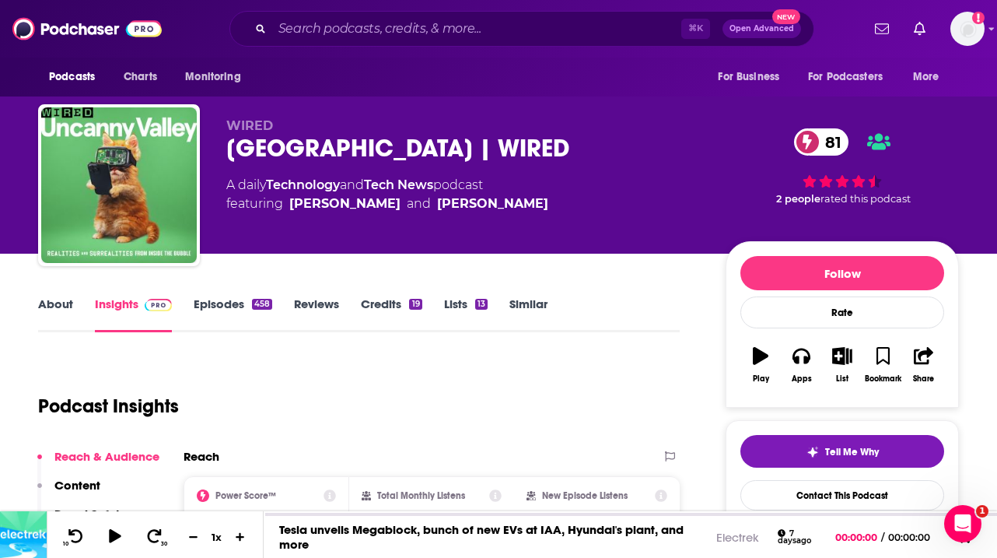
scroll to position [30, 0]
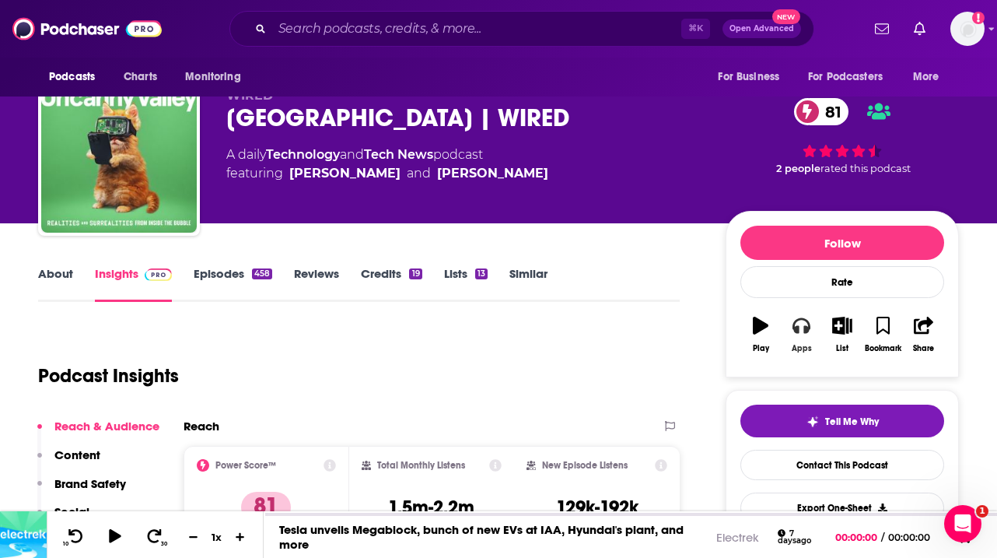
click at [802, 335] on button "Apps" at bounding box center [801, 334] width 40 height 56
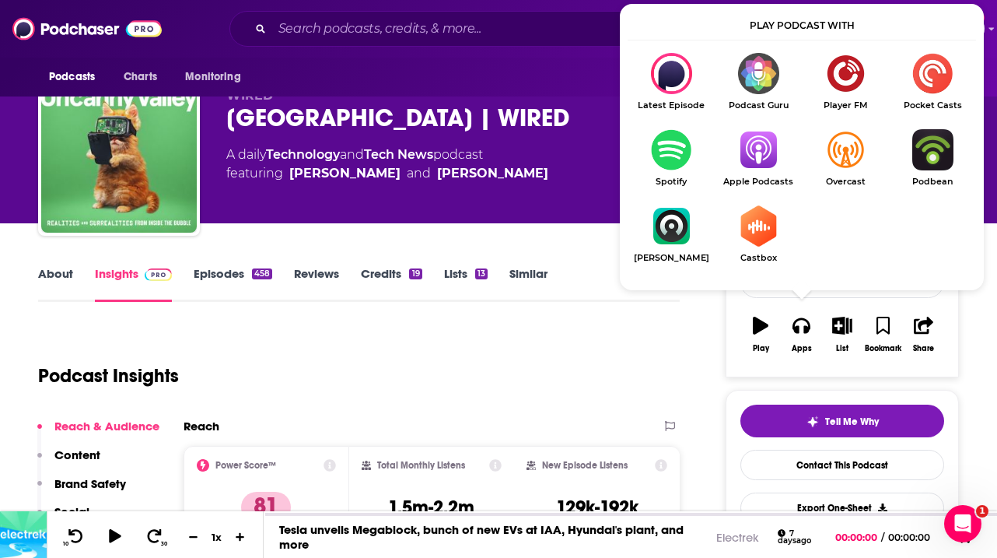
click at [769, 155] on img "Show Listen On dropdown" at bounding box center [758, 149] width 87 height 41
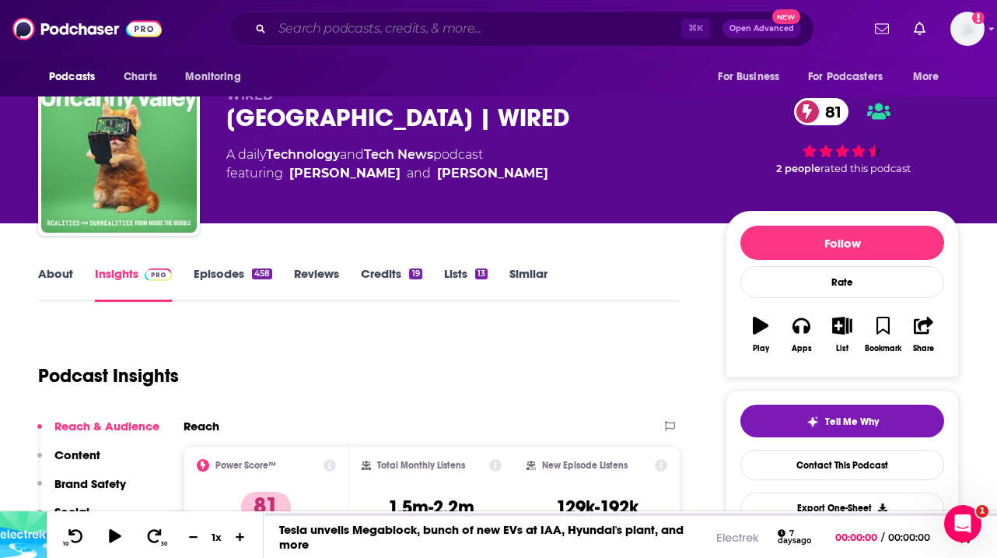
click at [394, 33] on input "Search podcasts, credits, & more..." at bounding box center [476, 28] width 409 height 25
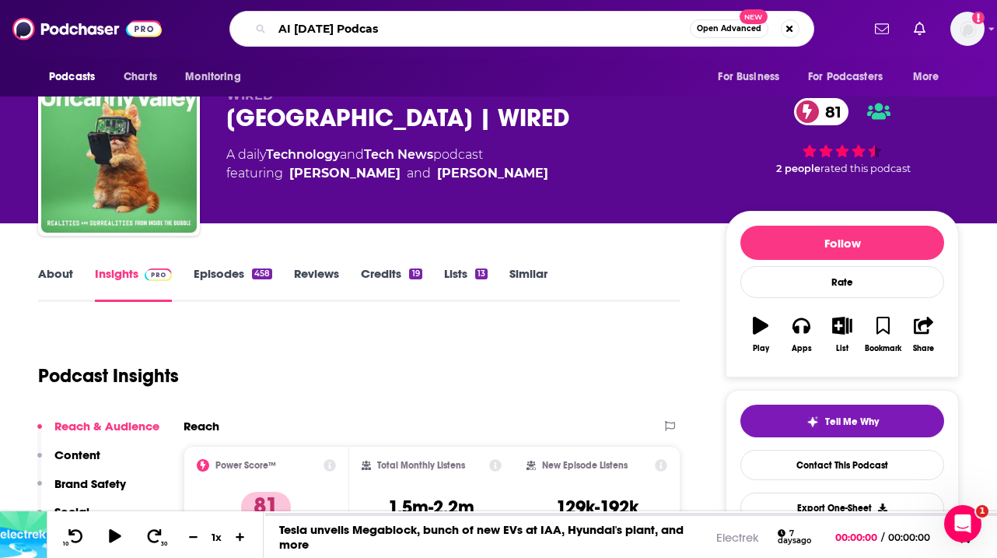
type input "AI [DATE] Podcast"
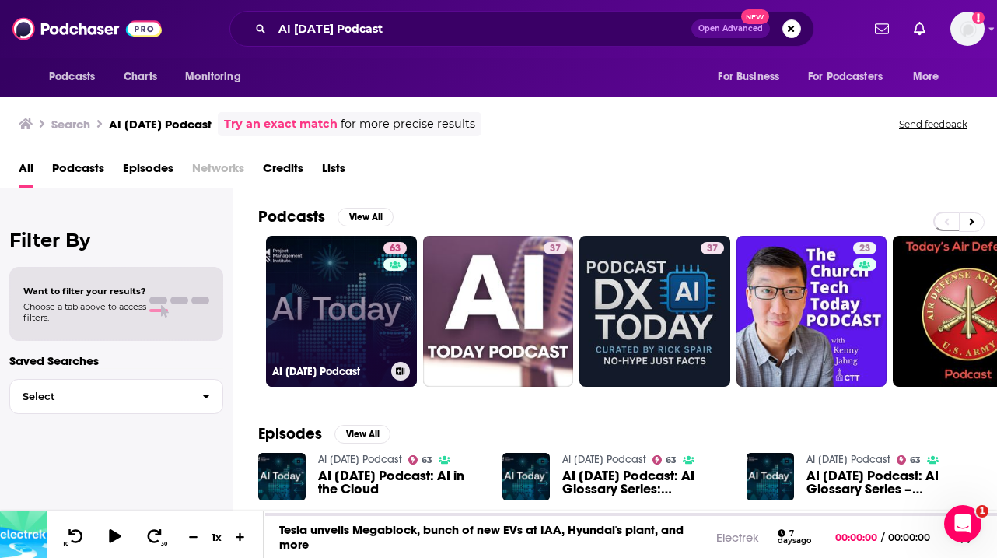
click at [326, 275] on link "63 AI [DATE] Podcast" at bounding box center [341, 311] width 151 height 151
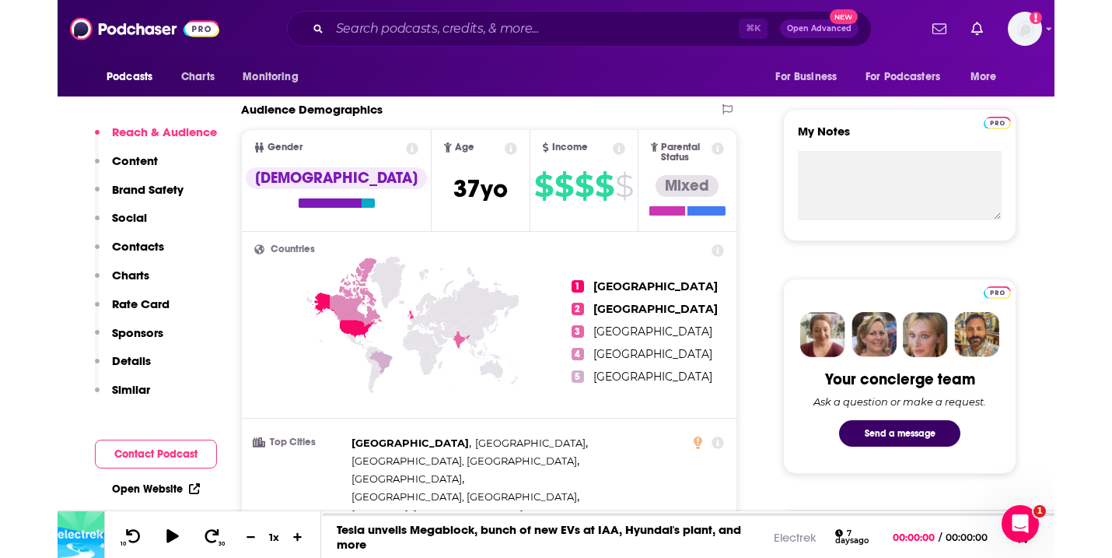
scroll to position [534, 0]
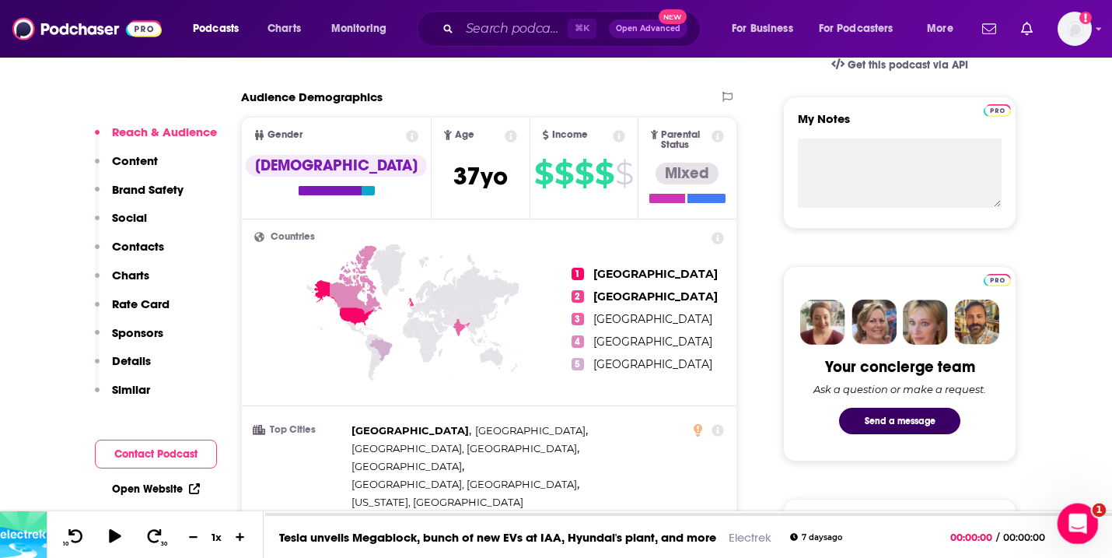
click at [938, 523] on icon "Open Intercom Messenger" at bounding box center [1076, 522] width 26 height 26
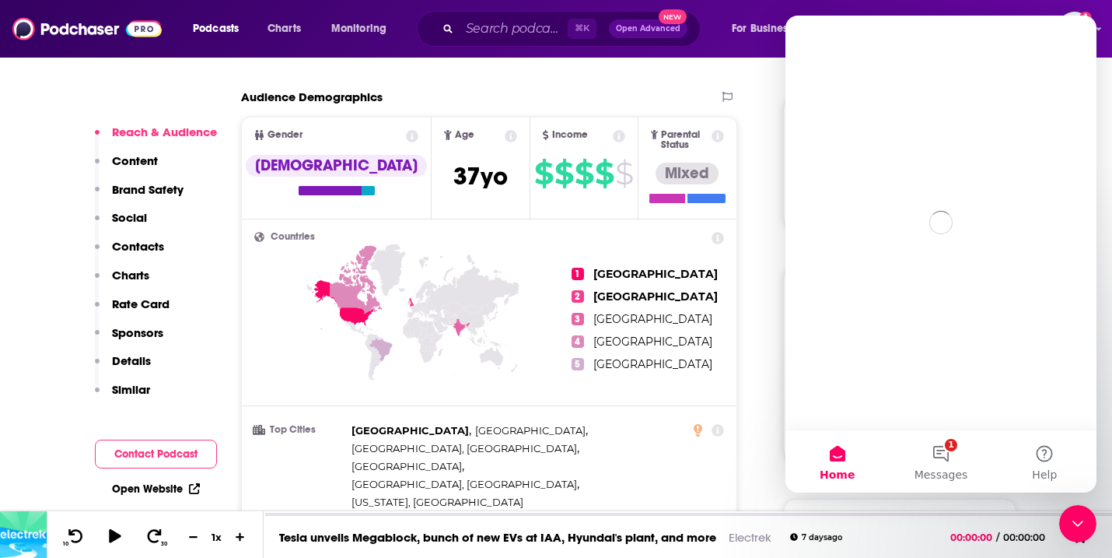
scroll to position [0, 0]
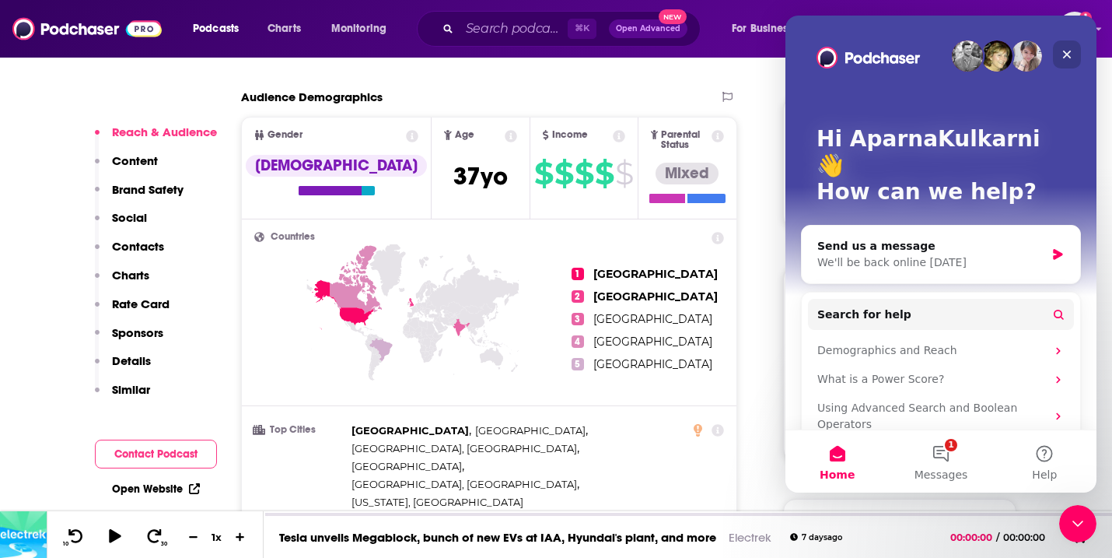
click at [938, 54] on icon "Close" at bounding box center [1067, 54] width 12 height 12
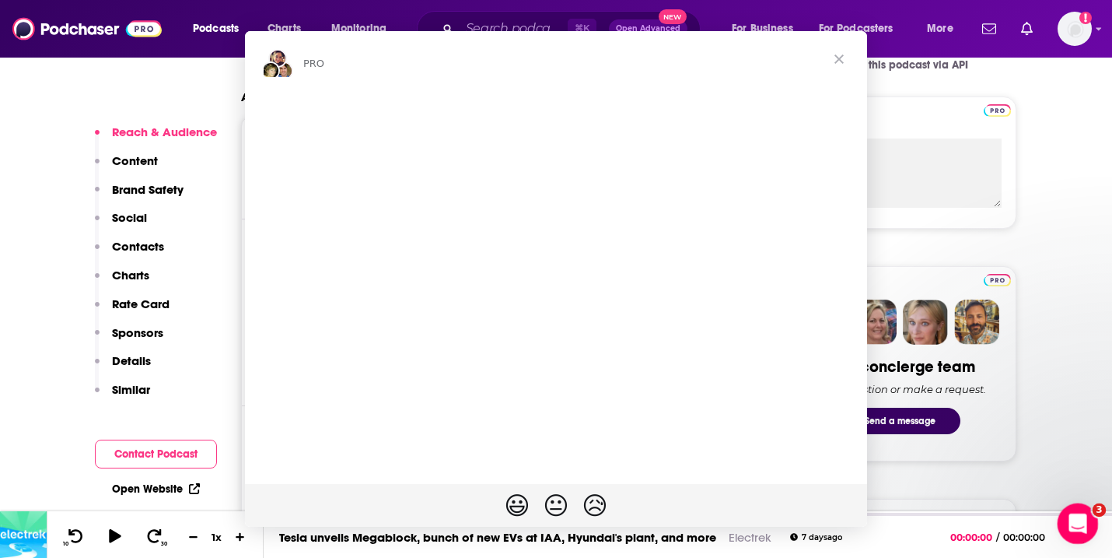
click at [938, 543] on div "Intercom messenger" at bounding box center [556, 279] width 1112 height 558
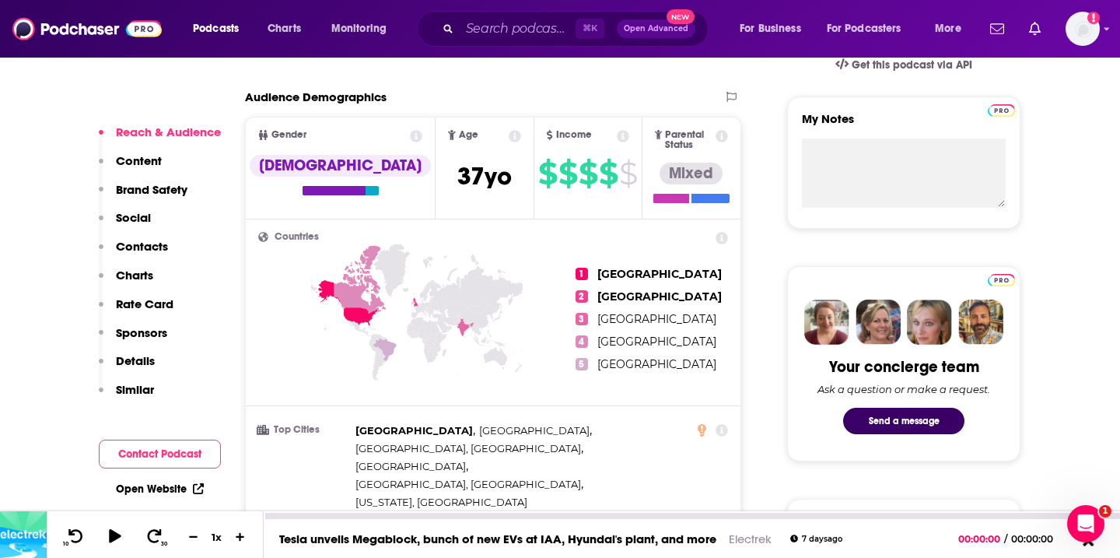
click at [938, 545] on icon at bounding box center [1087, 540] width 19 height 16
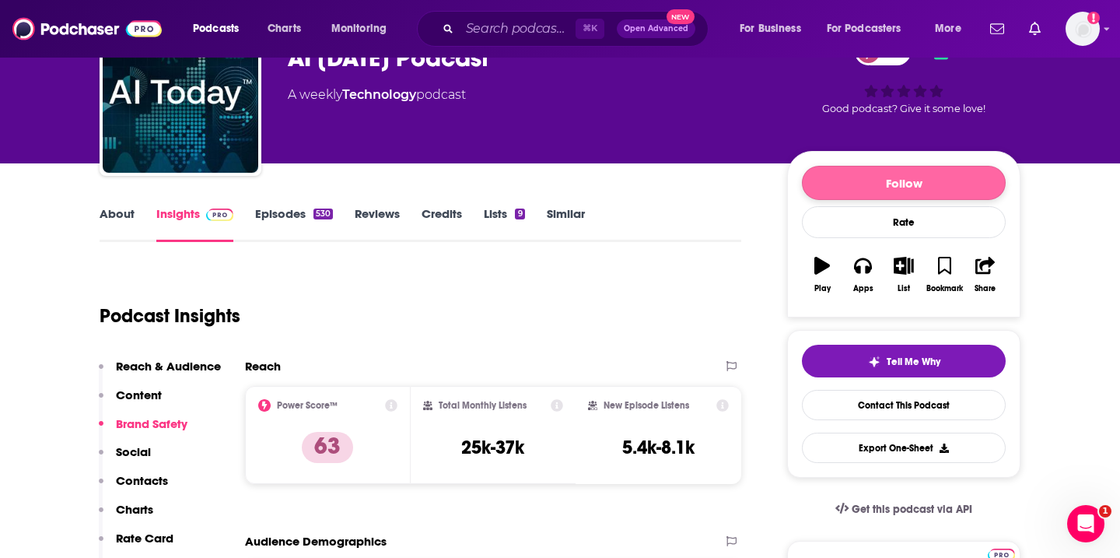
scroll to position [91, 0]
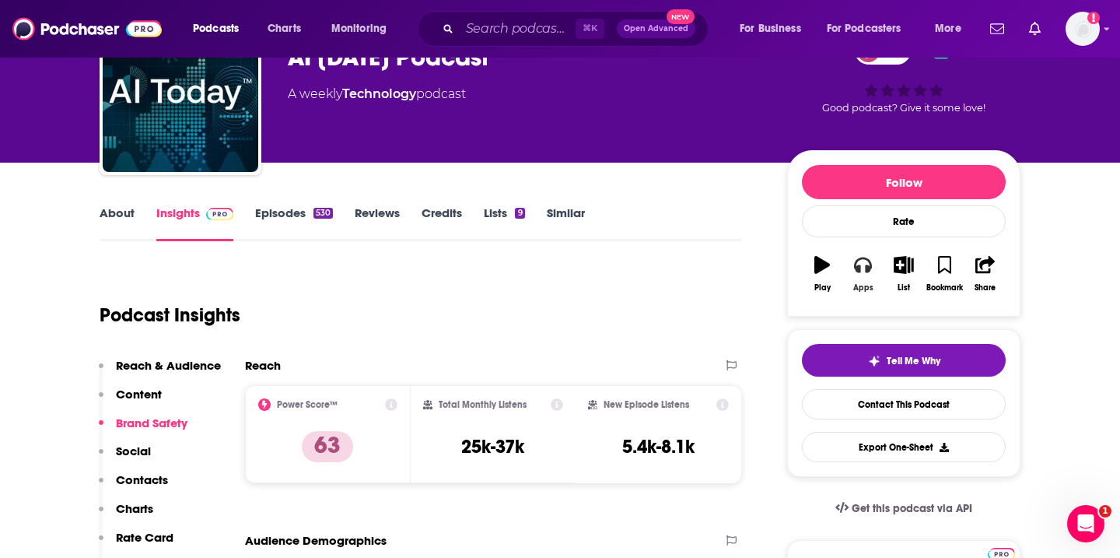
click at [863, 269] on icon "button" at bounding box center [862, 264] width 17 height 17
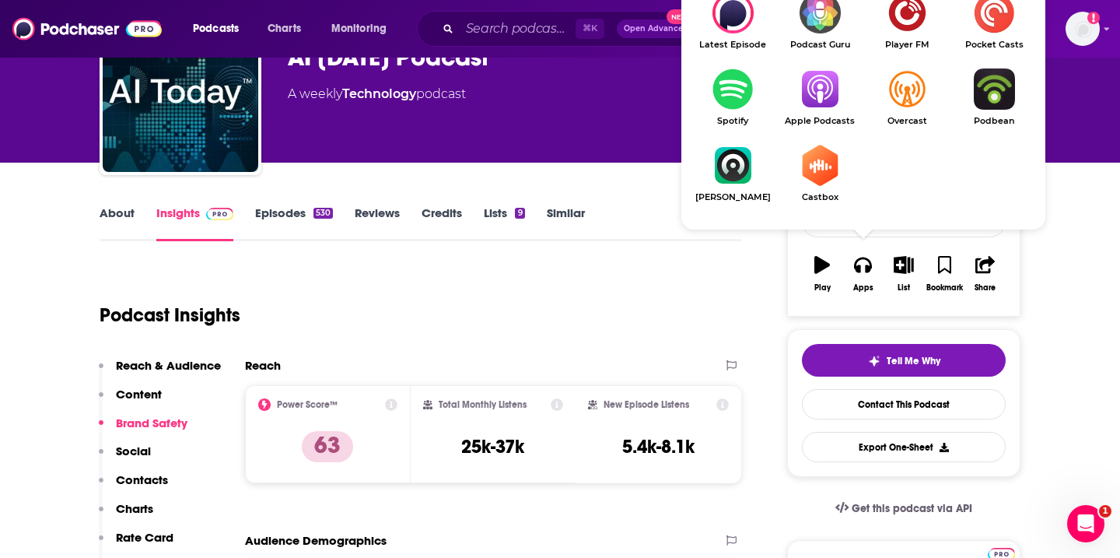
click at [839, 87] on img "Show Listen On dropdown" at bounding box center [819, 88] width 87 height 41
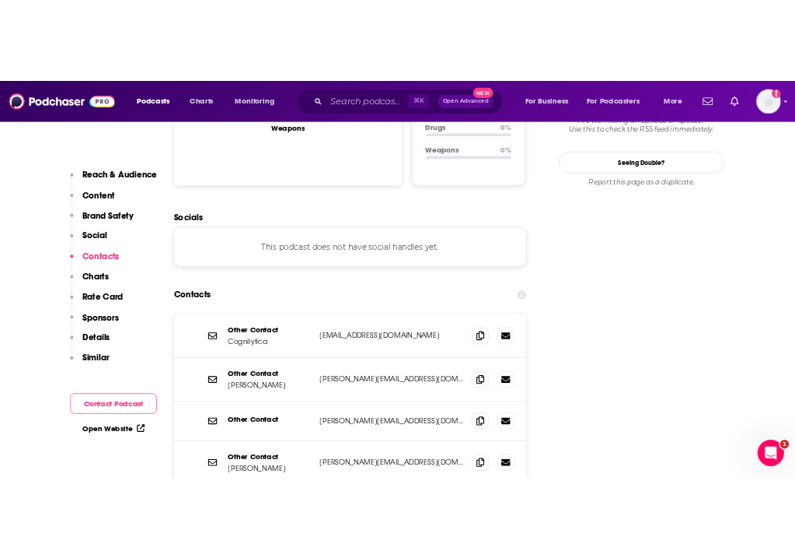
scroll to position [1671, 0]
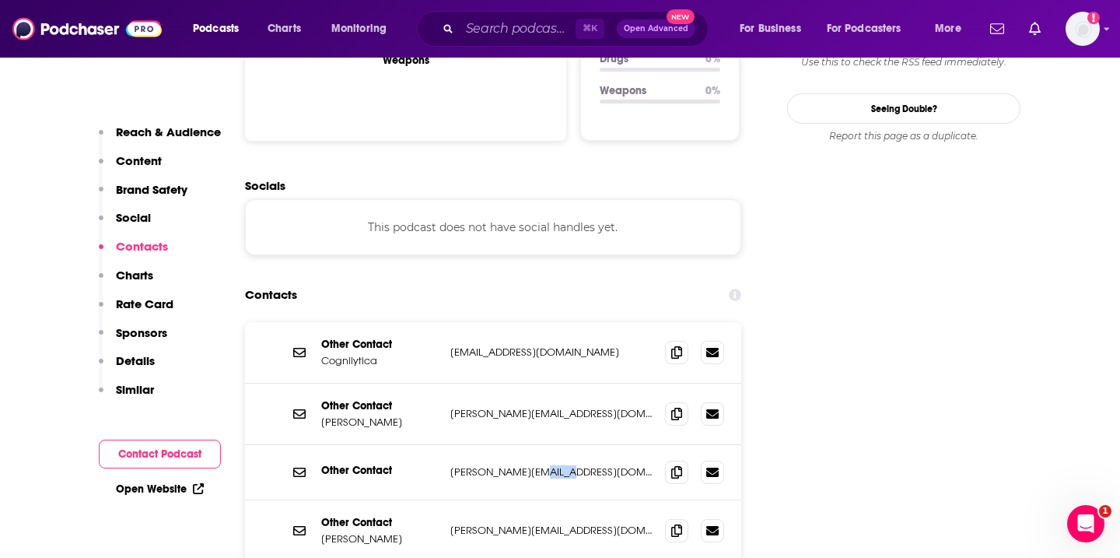
drag, startPoint x: 573, startPoint y: 400, endPoint x: 543, endPoint y: 400, distance: 30.3
click at [543, 465] on p "[PERSON_NAME][EMAIL_ADDRESS][DOMAIN_NAME]" at bounding box center [551, 471] width 202 height 13
click at [498, 465] on p "[PERSON_NAME][EMAIL_ADDRESS][DOMAIN_NAME]" at bounding box center [551, 471] width 202 height 13
drag, startPoint x: 495, startPoint y: 397, endPoint x: 546, endPoint y: 399, distance: 50.6
click at [546, 465] on p "[PERSON_NAME][EMAIL_ADDRESS][DOMAIN_NAME]" at bounding box center [551, 471] width 202 height 13
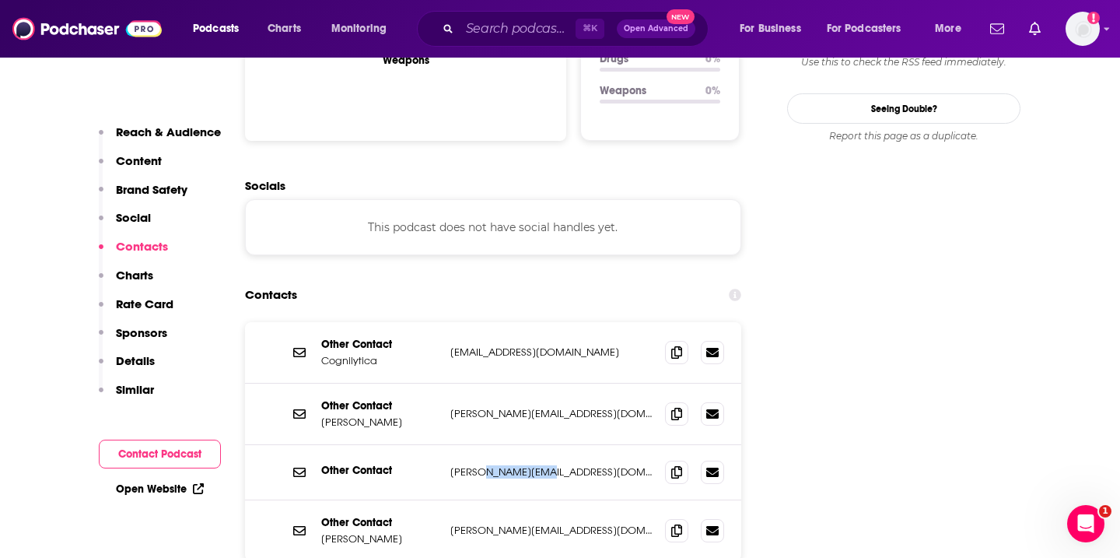
copy p "cognilytica"
click at [683, 340] on span at bounding box center [676, 351] width 23 height 23
click at [676, 407] on icon at bounding box center [676, 413] width 11 height 12
click at [680, 465] on icon at bounding box center [676, 471] width 11 height 12
click at [679, 523] on icon at bounding box center [676, 529] width 11 height 12
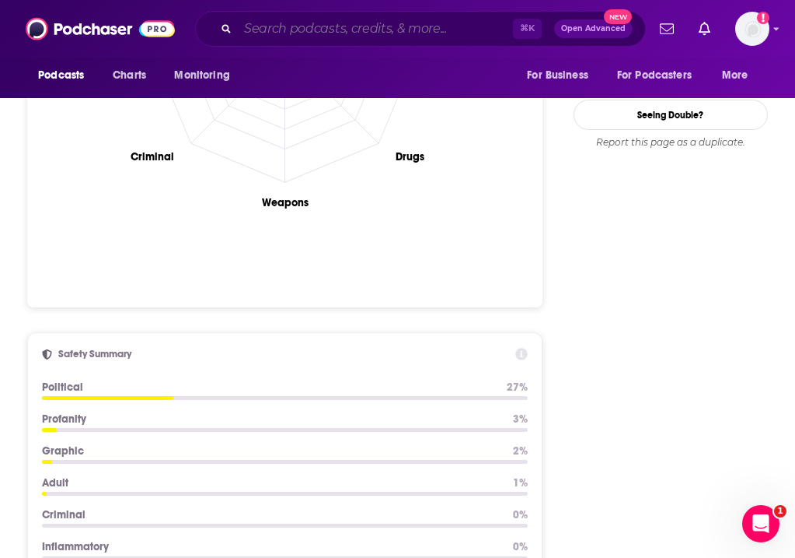
click at [335, 30] on input "Search podcasts, credits, & more..." at bounding box center [375, 28] width 275 height 25
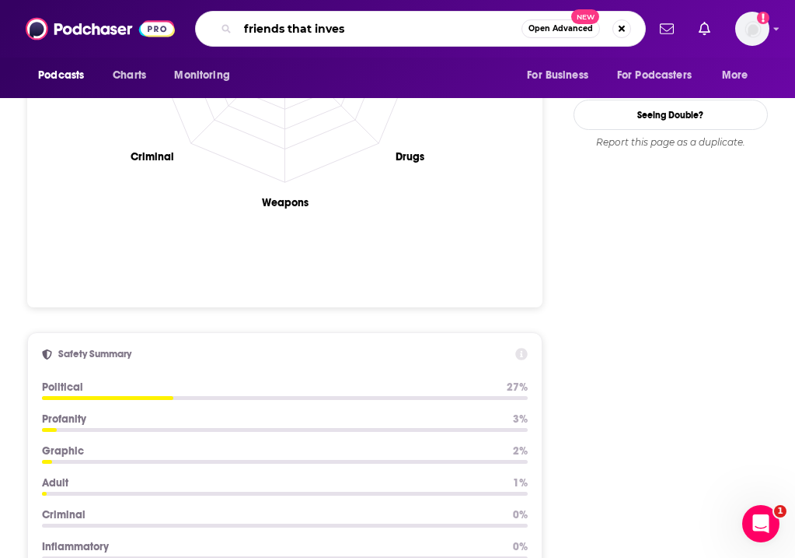
type input "friends that invest"
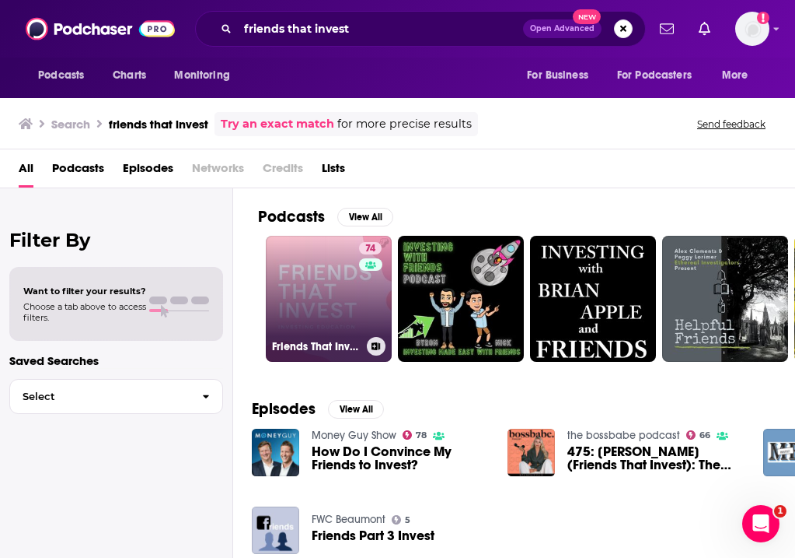
click at [314, 270] on link "74 Friends That Invest" at bounding box center [329, 299] width 126 height 126
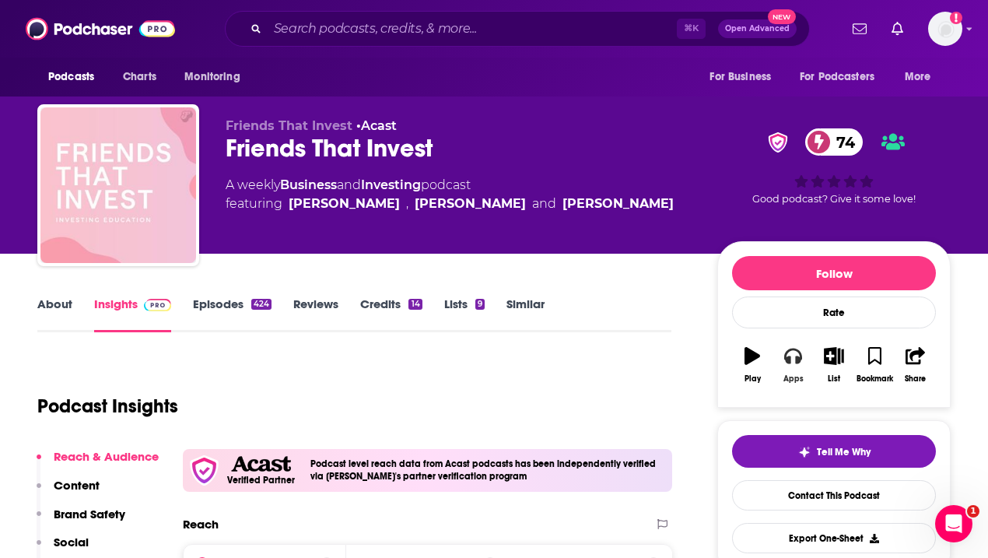
click at [792, 361] on icon "button" at bounding box center [792, 355] width 17 height 17
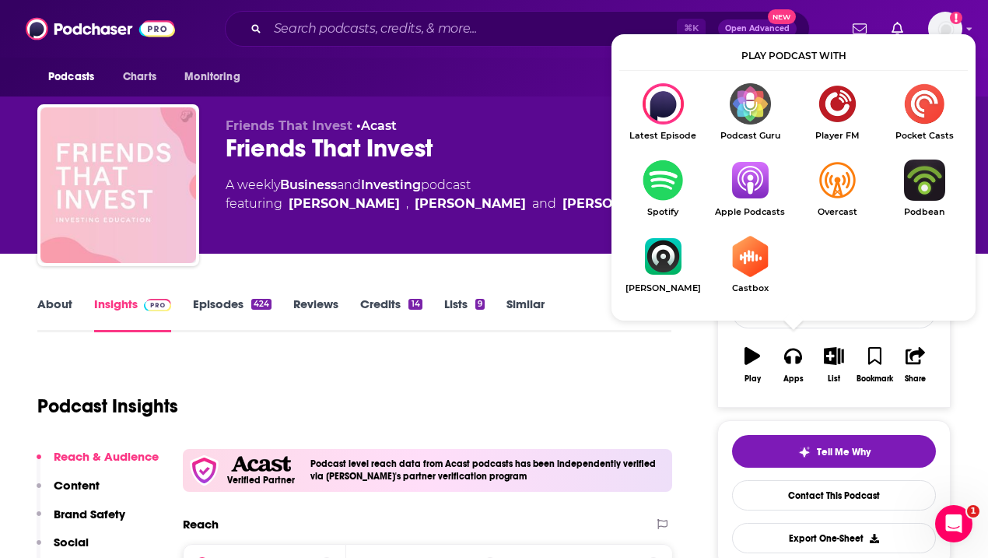
click at [761, 176] on img "Show Listen On dropdown" at bounding box center [749, 179] width 87 height 41
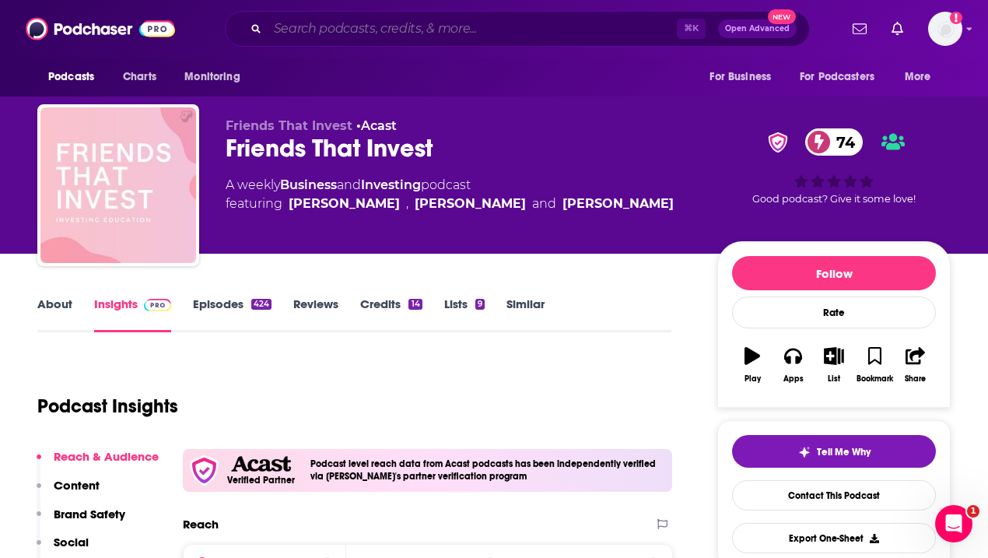
click at [426, 26] on input "Search podcasts, credits, & more..." at bounding box center [471, 28] width 409 height 25
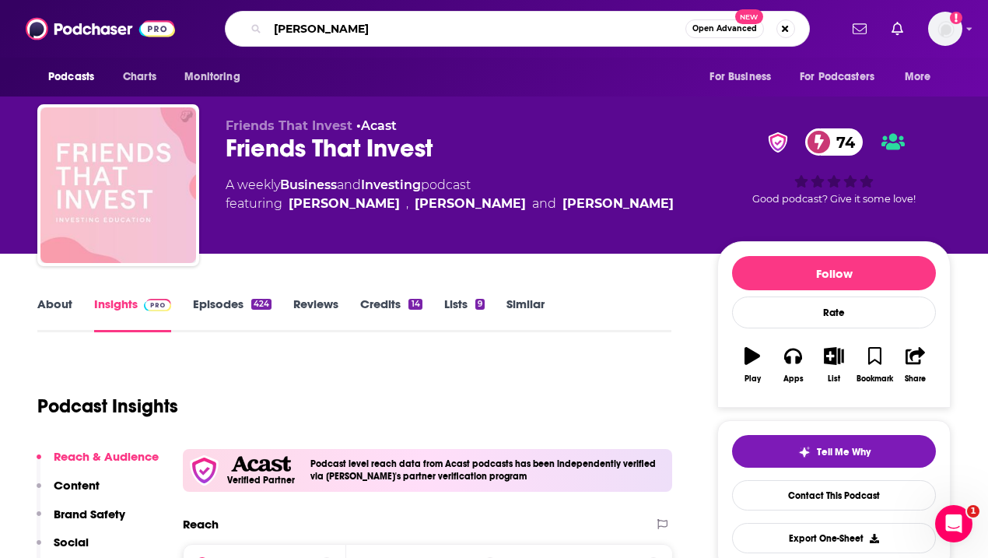
type input "[PERSON_NAME]"
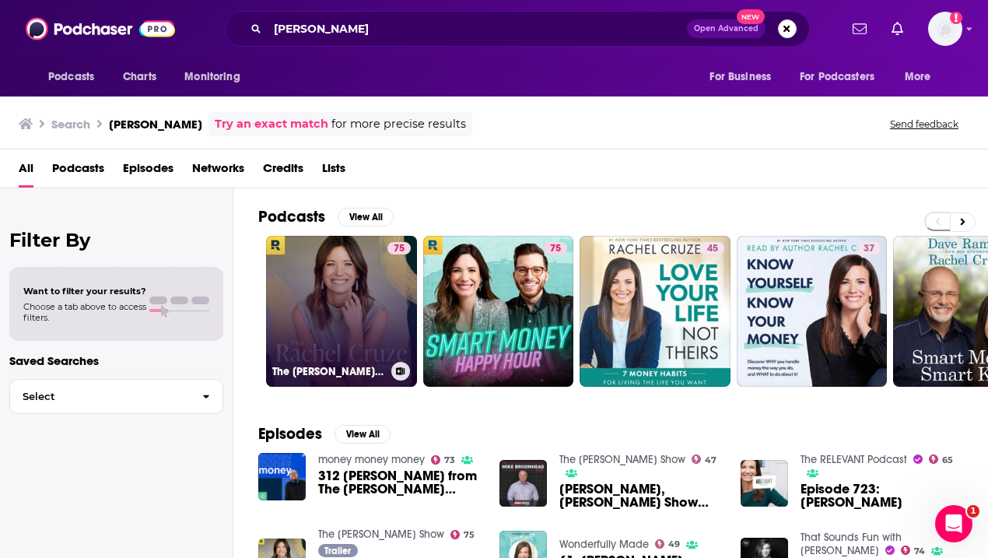
click at [346, 268] on link "75 The [PERSON_NAME] Show" at bounding box center [341, 311] width 151 height 151
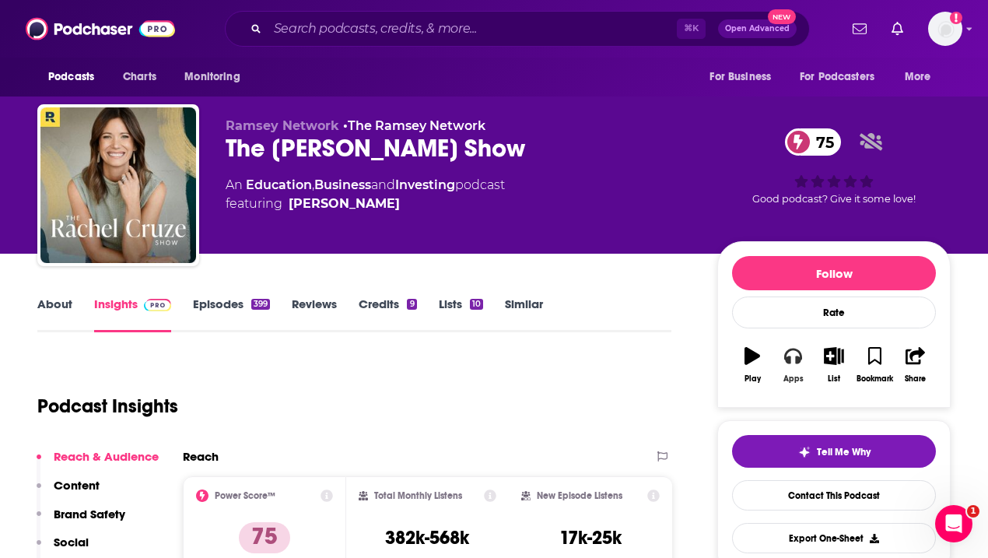
click at [789, 354] on icon "button" at bounding box center [792, 355] width 17 height 17
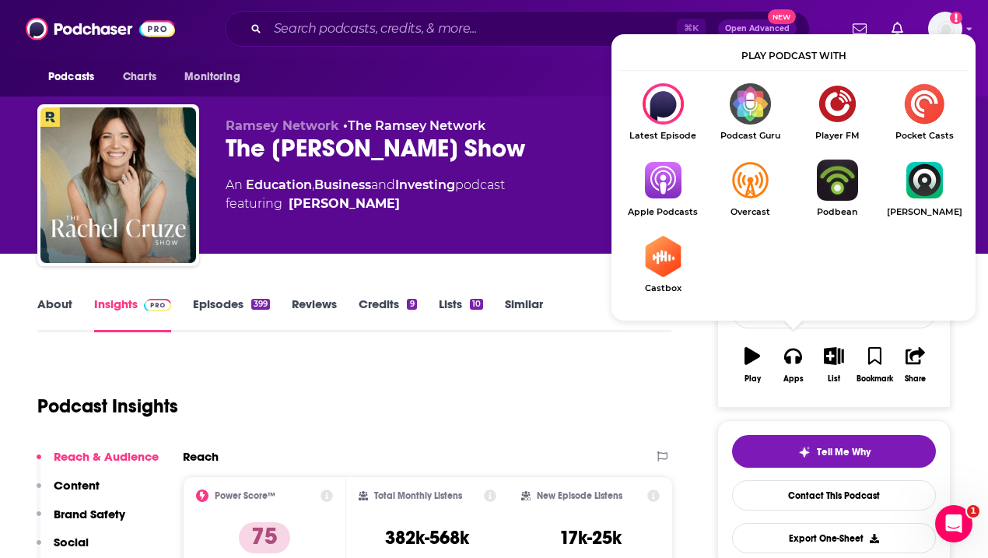
click at [659, 179] on img "Show Listen On dropdown" at bounding box center [662, 179] width 87 height 41
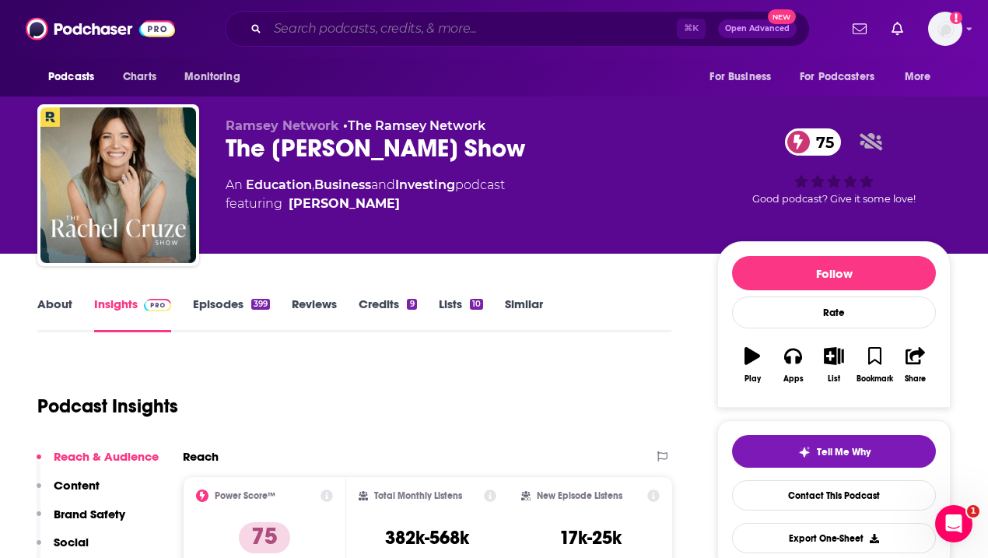
click at [420, 34] on input "Search podcasts, credits, & more..." at bounding box center [471, 28] width 409 height 25
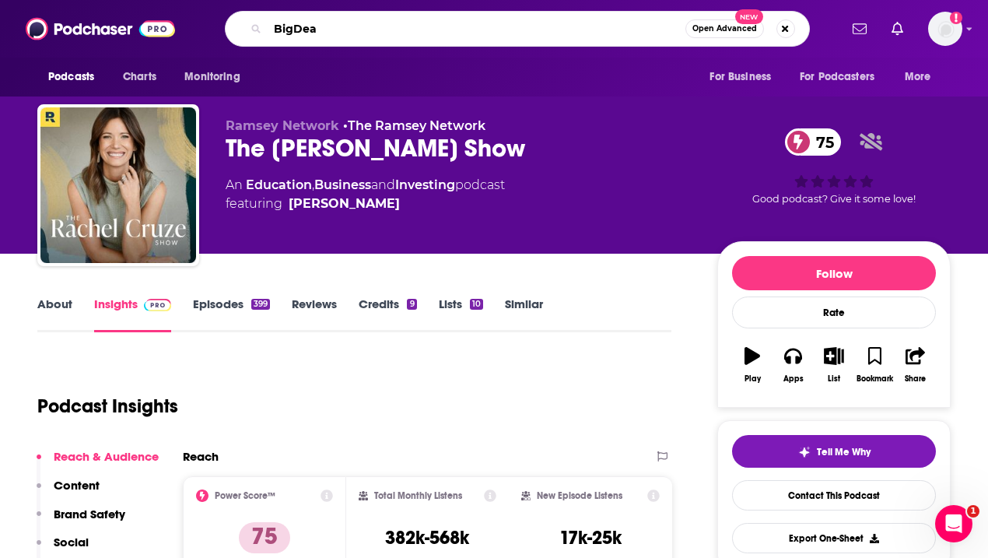
type input "BigDeal"
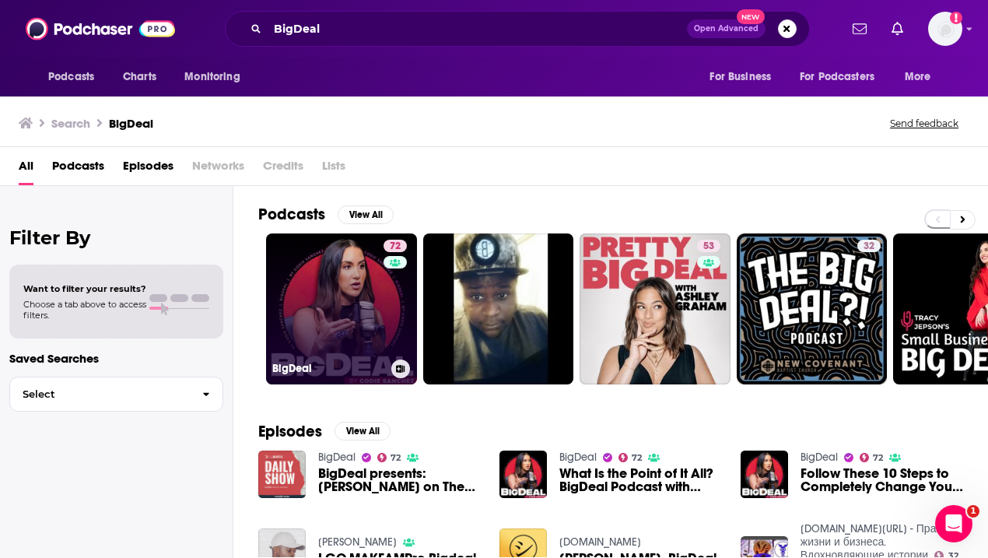
click at [317, 298] on link "72 BigDeal" at bounding box center [341, 308] width 151 height 151
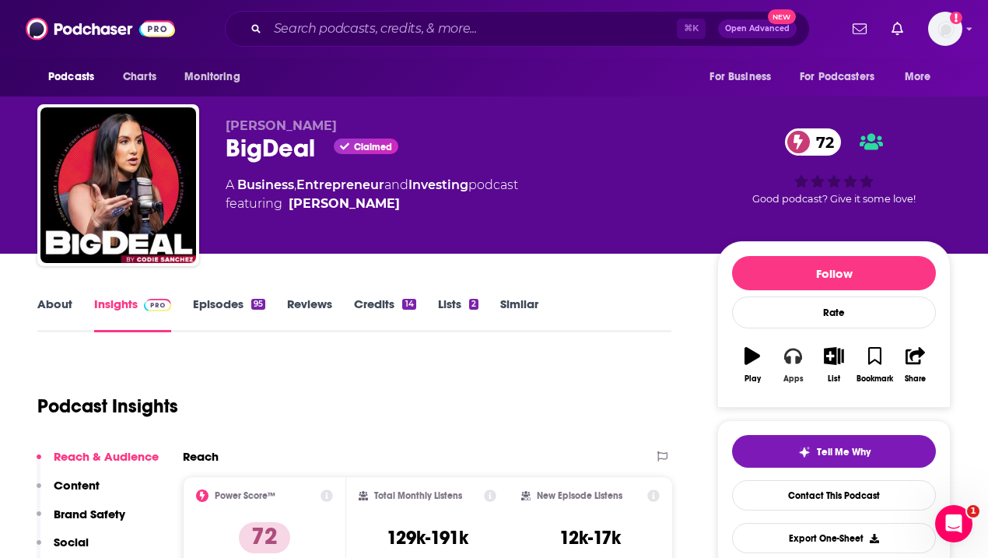
click at [792, 365] on button "Apps" at bounding box center [792, 365] width 40 height 56
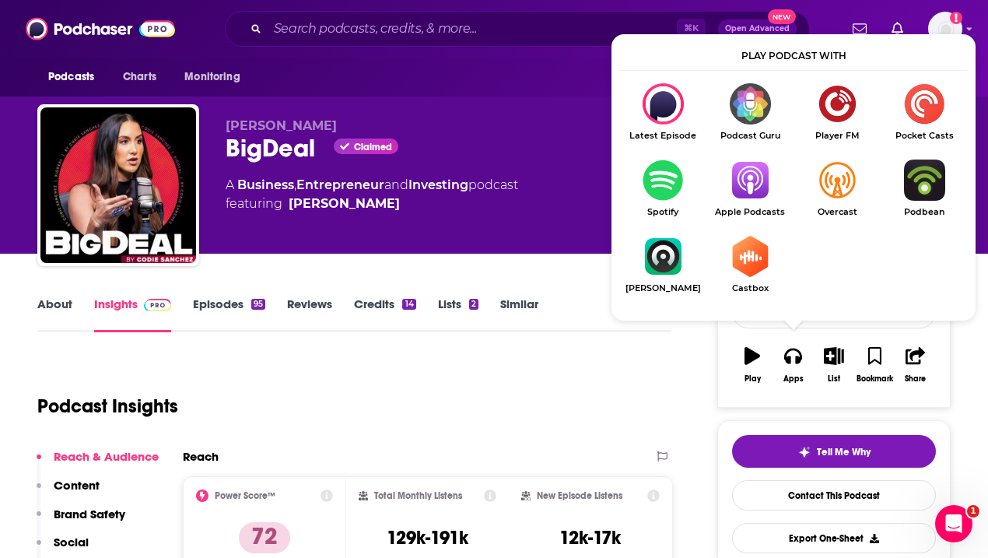
click at [751, 183] on img "Show Listen On dropdown" at bounding box center [749, 179] width 87 height 41
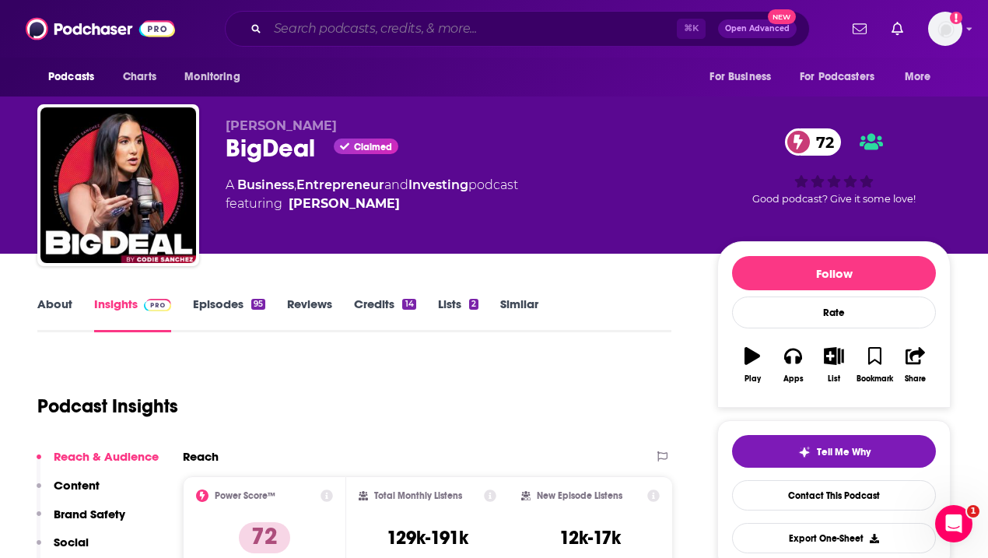
click at [380, 26] on input "Search podcasts, credits, & more..." at bounding box center [471, 28] width 409 height 25
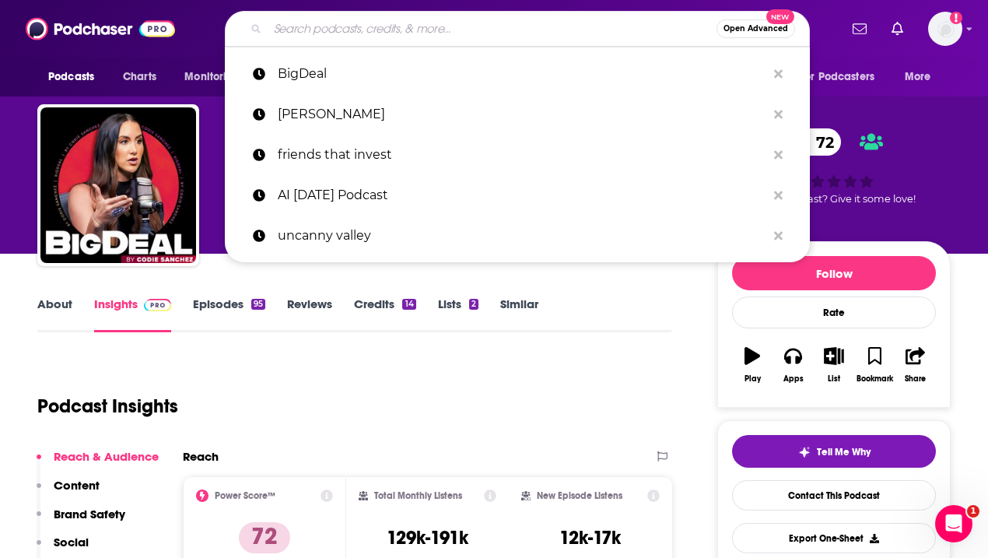
paste input "Escaping the Drift with [PERSON_NAME]"
type input "Escaping the Drift with [PERSON_NAME]"
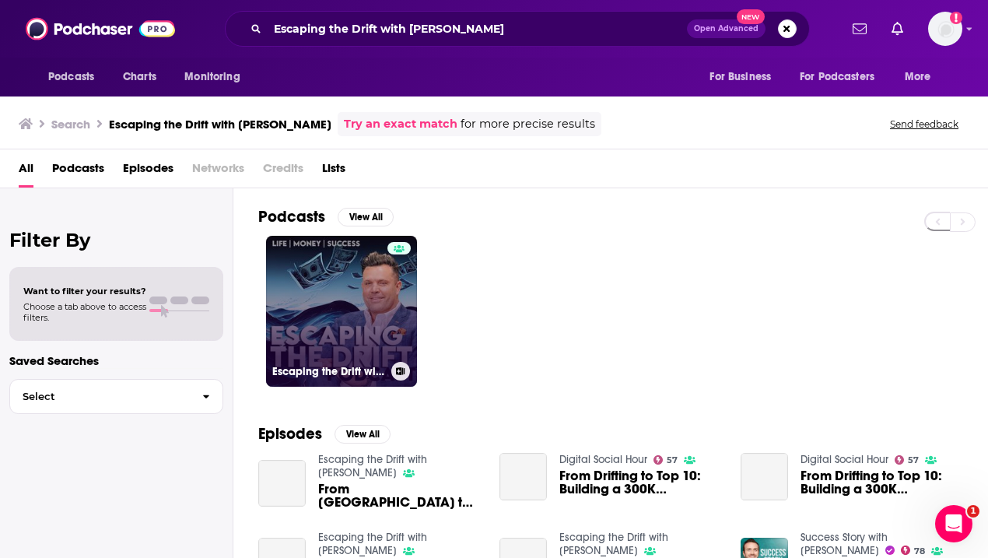
click at [318, 302] on link "Escaping the Drift with [PERSON_NAME]" at bounding box center [341, 311] width 151 height 151
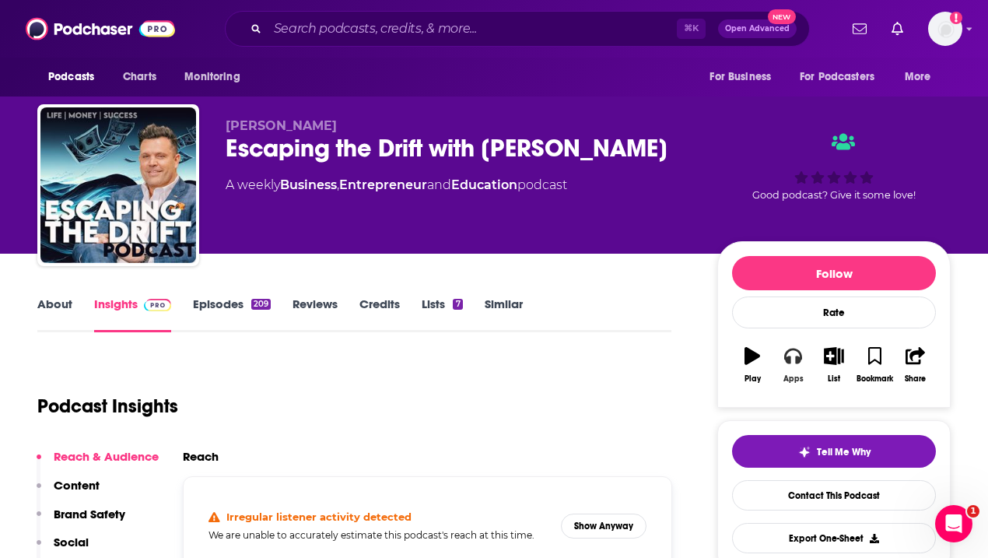
click at [791, 359] on icon "button" at bounding box center [792, 355] width 17 height 17
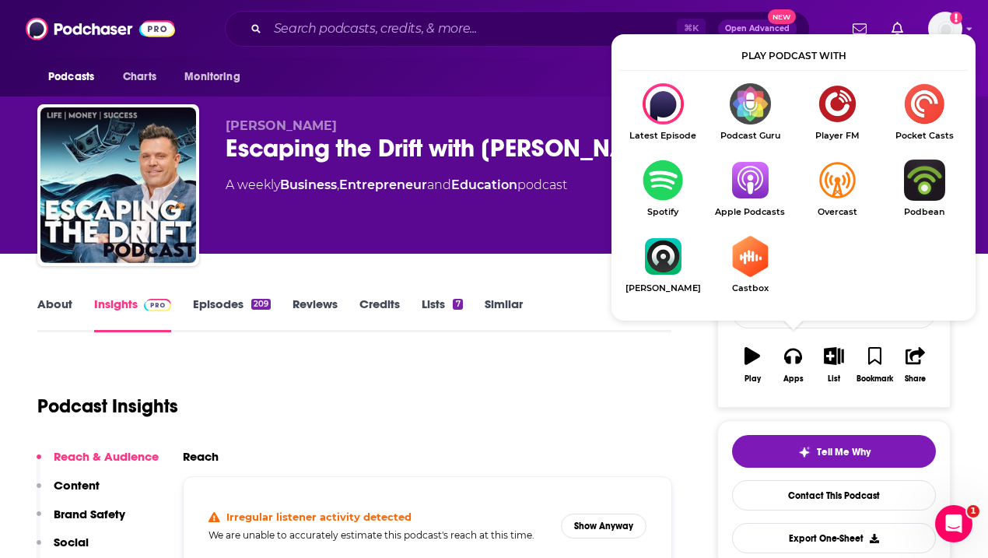
click at [749, 191] on img "Show Listen On dropdown" at bounding box center [749, 179] width 87 height 41
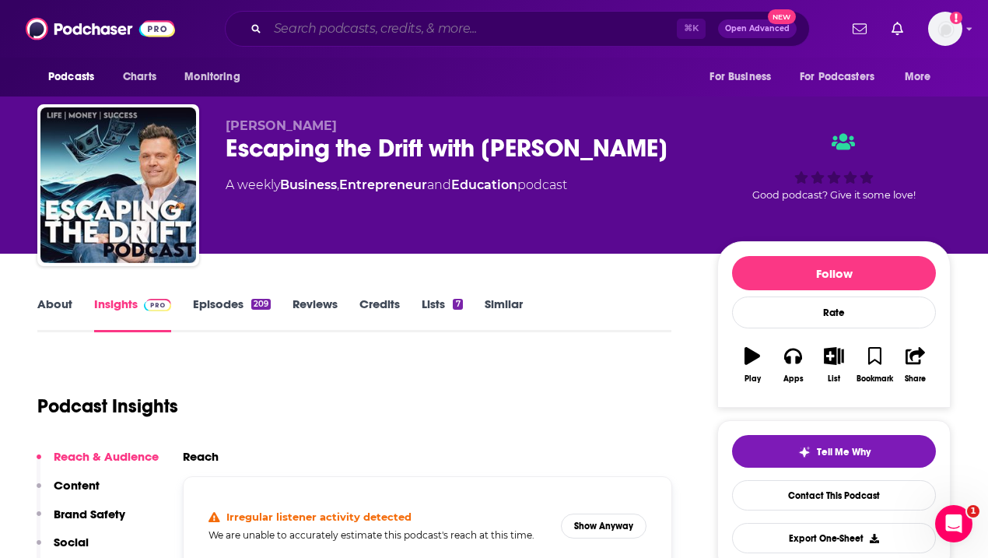
click at [402, 27] on input "Search podcasts, credits, & more..." at bounding box center [471, 28] width 409 height 25
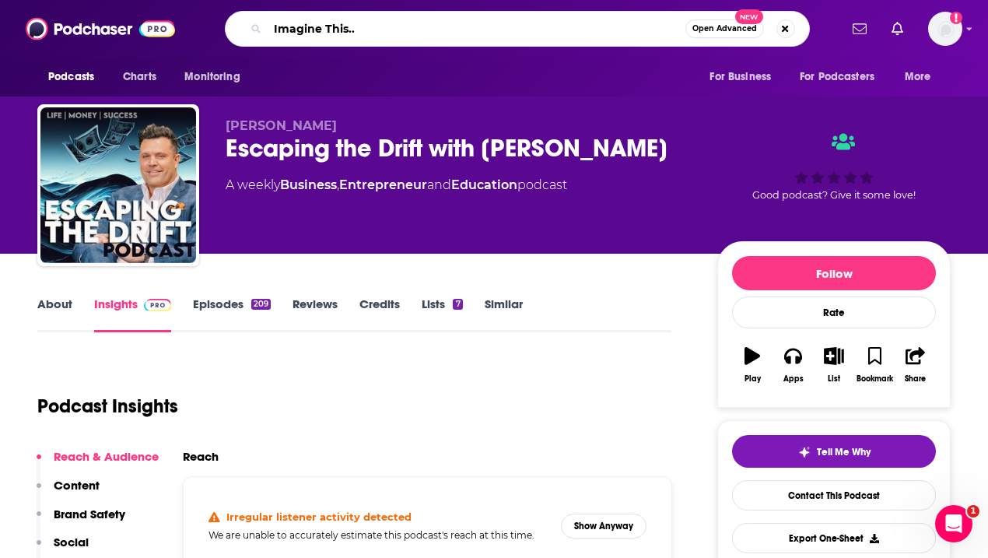
type input "Imagine This..."
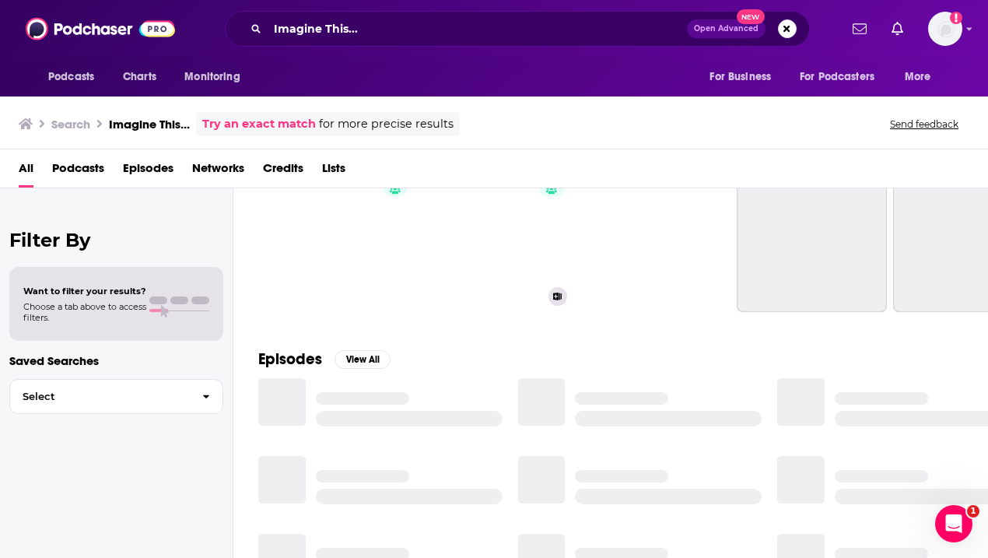
scroll to position [75, 0]
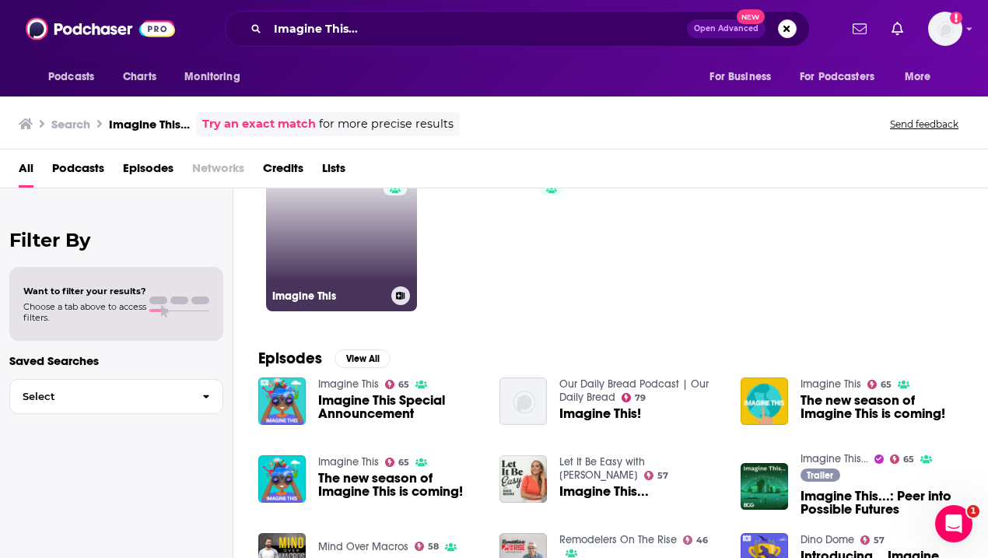
click at [331, 251] on link "65 Imagine This" at bounding box center [341, 235] width 151 height 151
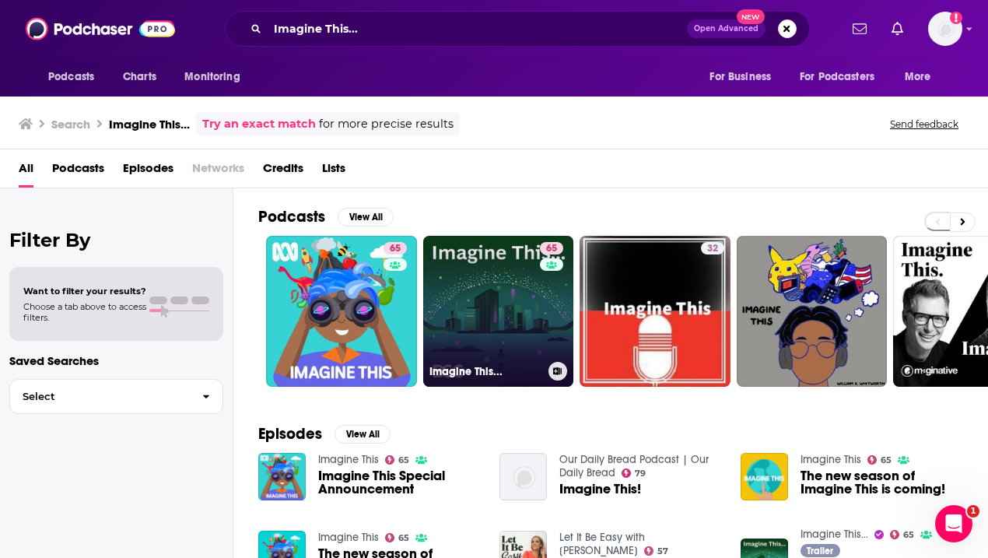
click at [489, 327] on link "65 Imagine This..." at bounding box center [498, 311] width 151 height 151
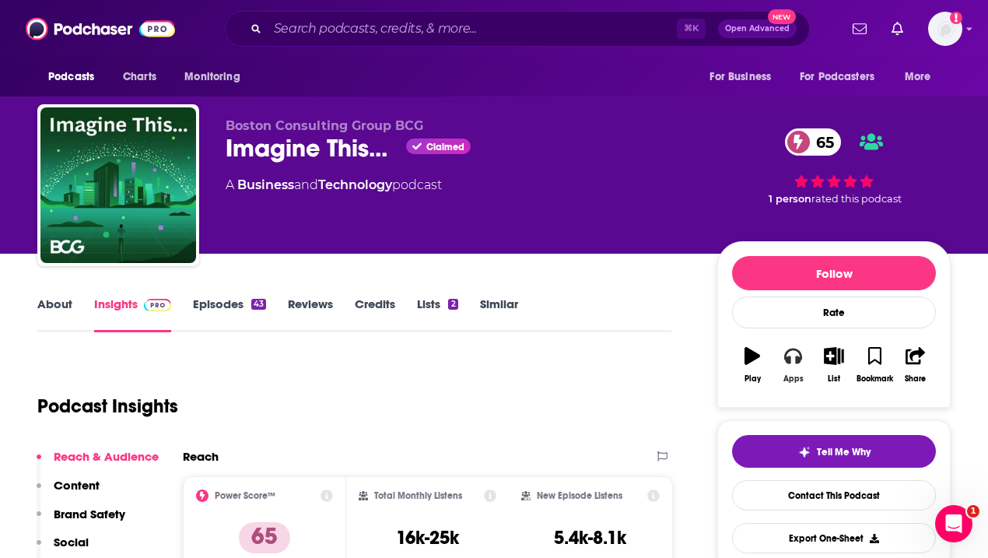
click at [796, 361] on icon "button" at bounding box center [792, 356] width 17 height 16
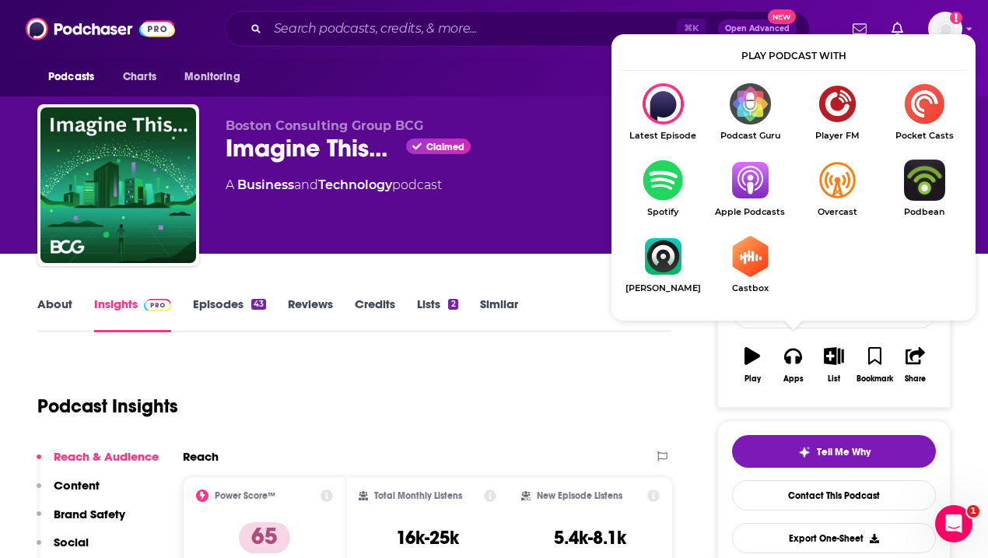
click at [740, 188] on img "Show Listen On dropdown" at bounding box center [749, 179] width 87 height 41
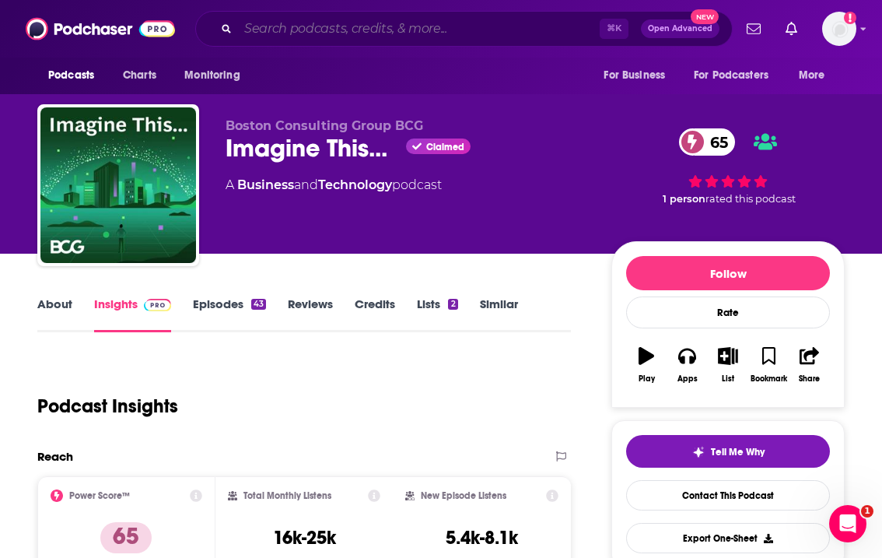
click at [330, 30] on input "Search podcasts, credits, & more..." at bounding box center [419, 28] width 362 height 25
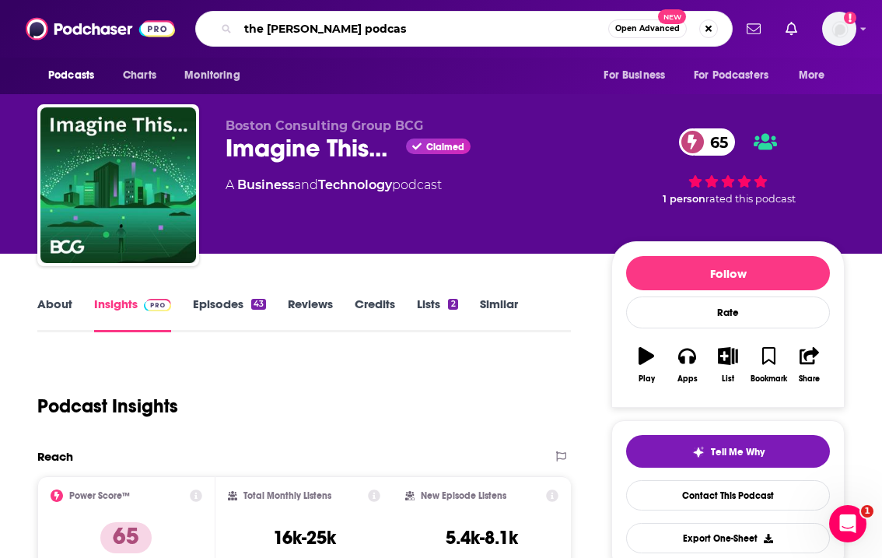
type input "the [PERSON_NAME] podcast"
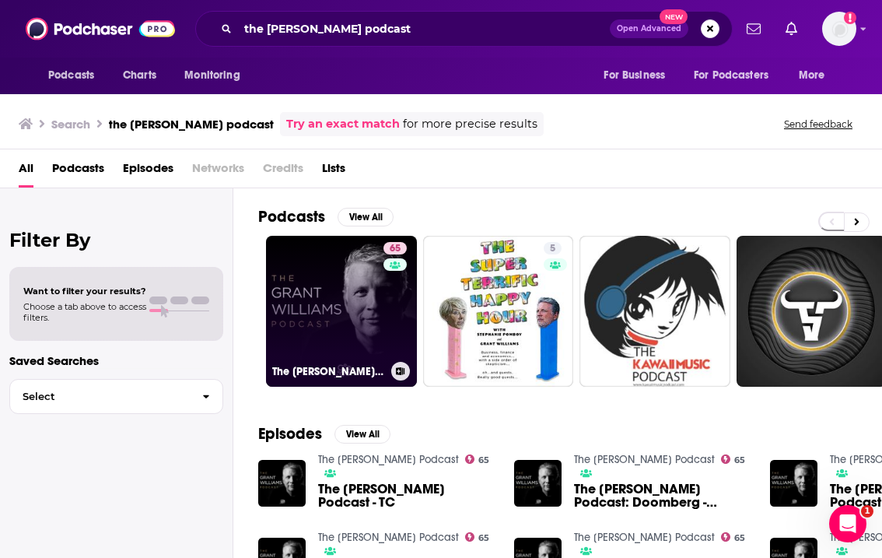
click at [335, 285] on link "65 The [PERSON_NAME] Podcast" at bounding box center [341, 311] width 151 height 151
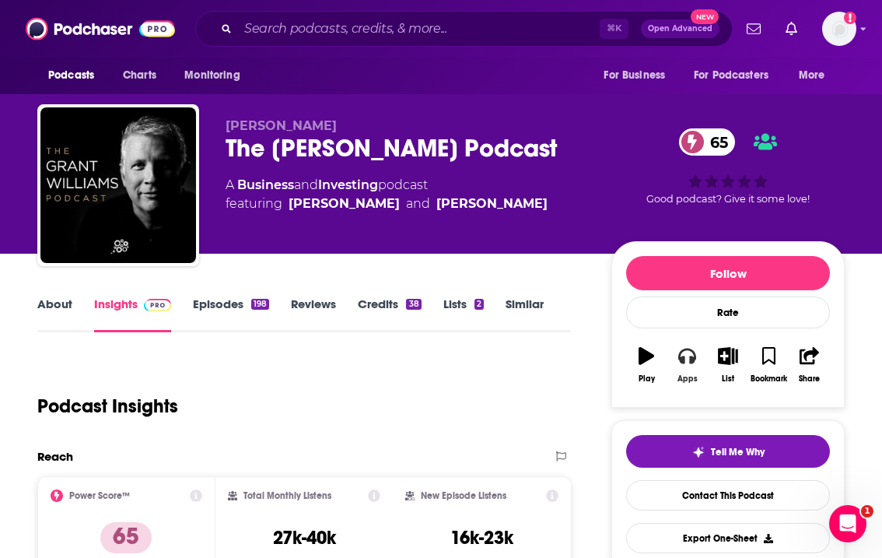
click at [694, 358] on icon "button" at bounding box center [686, 356] width 17 height 16
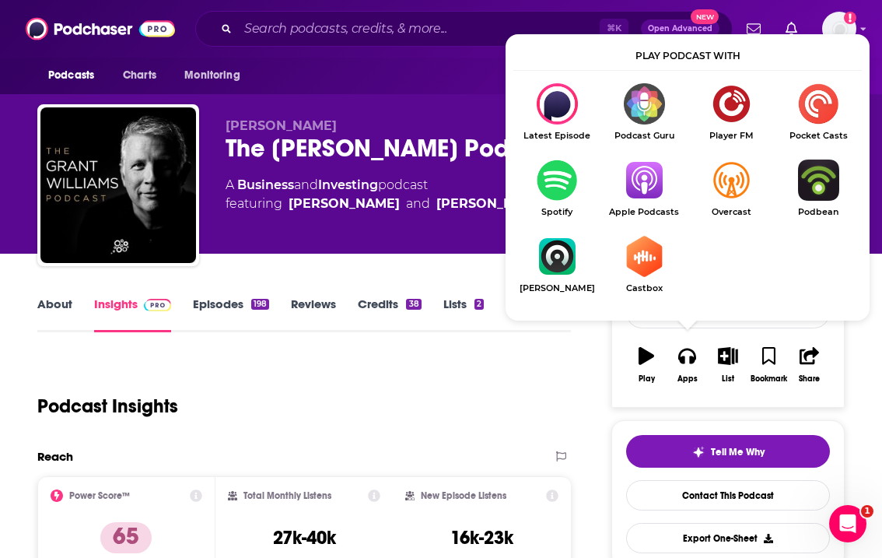
click at [642, 173] on img "Show Listen On dropdown" at bounding box center [643, 179] width 87 height 41
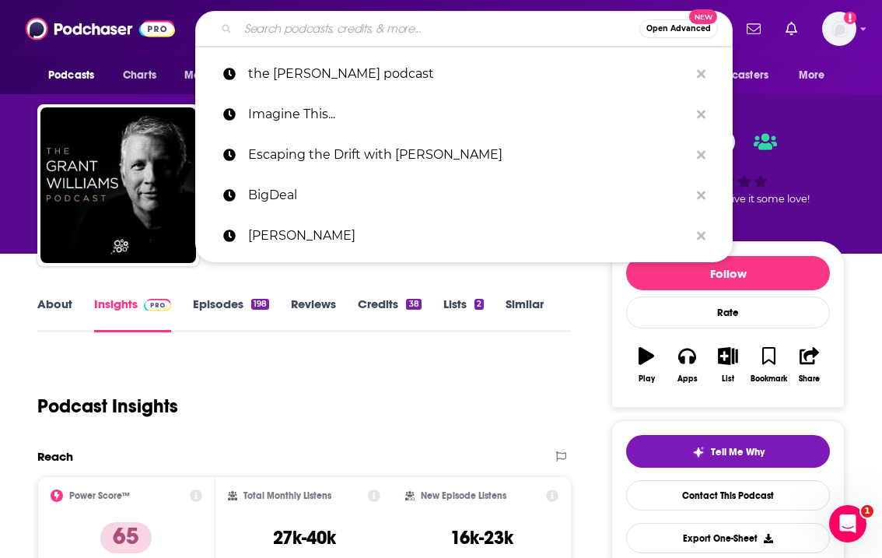
click at [364, 19] on input "Search podcasts, credits, & more..." at bounding box center [438, 28] width 401 height 25
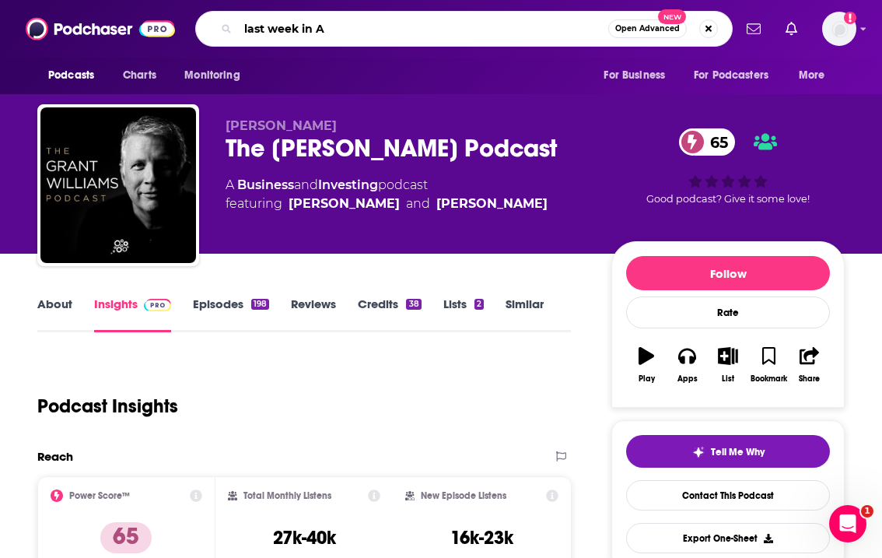
type input "last week in AI"
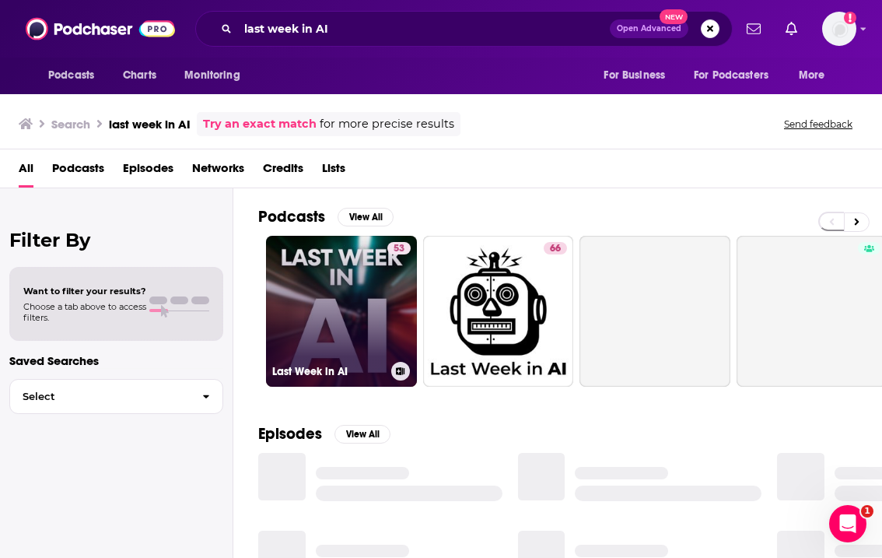
click at [328, 299] on link "53 Last Week in AI" at bounding box center [341, 311] width 151 height 151
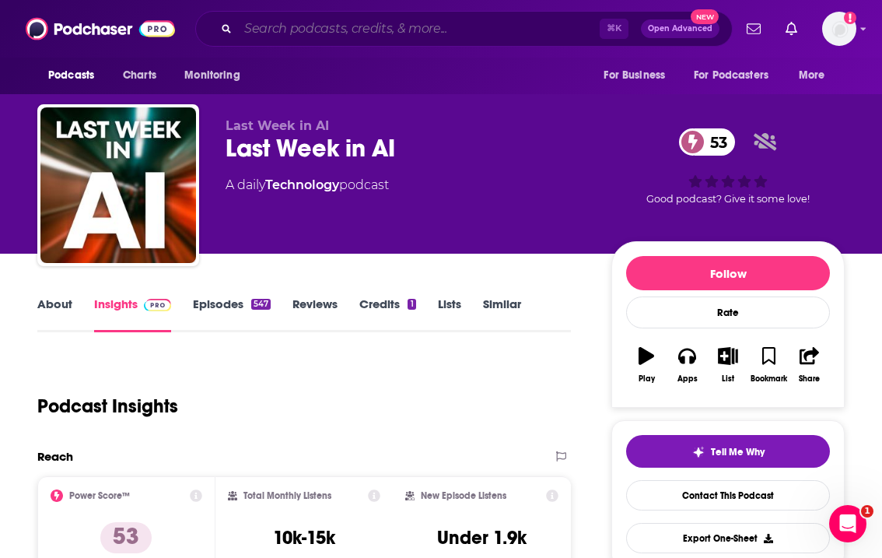
click at [318, 26] on input "Search podcasts, credits, & more..." at bounding box center [419, 28] width 362 height 25
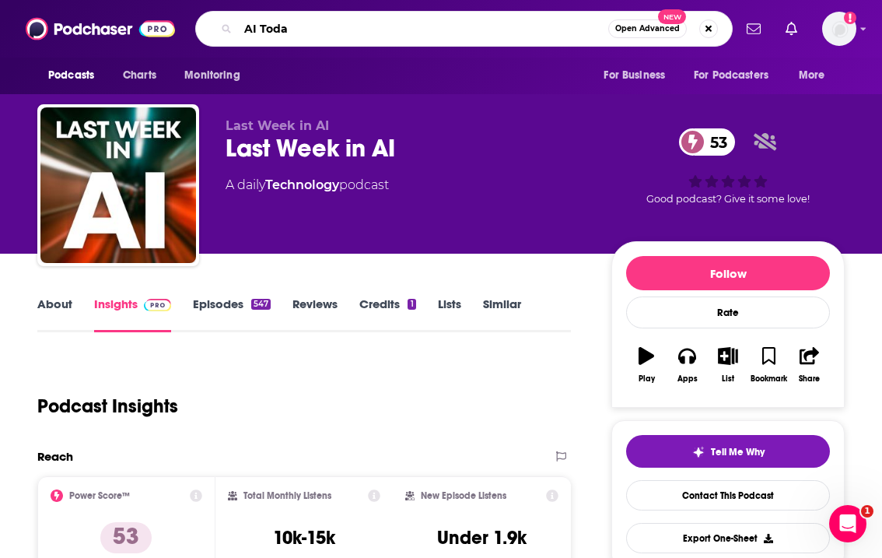
type input "AI [DATE]"
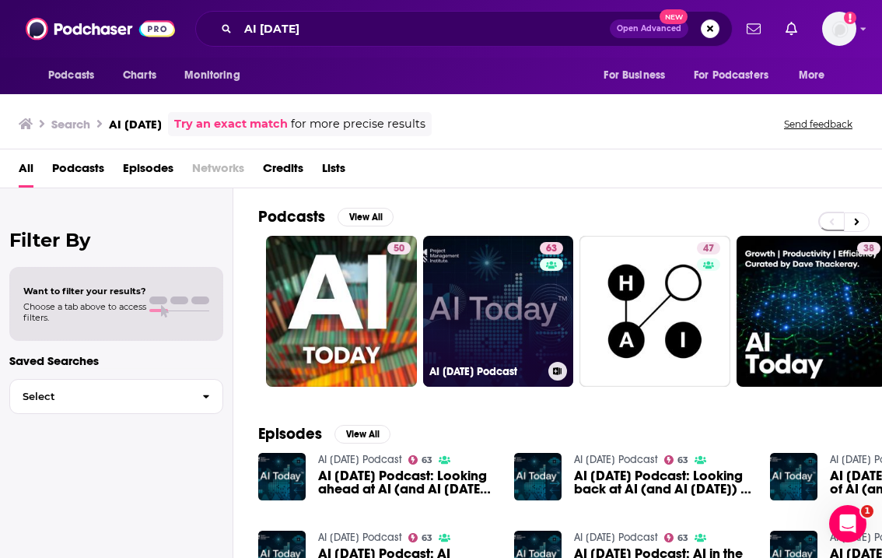
click at [502, 315] on link "63 AI [DATE] Podcast" at bounding box center [498, 311] width 151 height 151
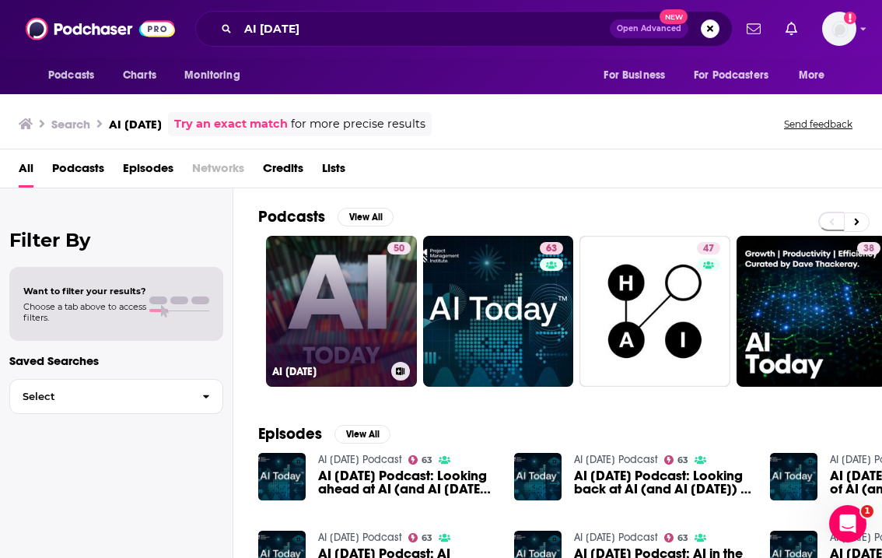
click at [313, 281] on link "50 AI [DATE]" at bounding box center [341, 311] width 151 height 151
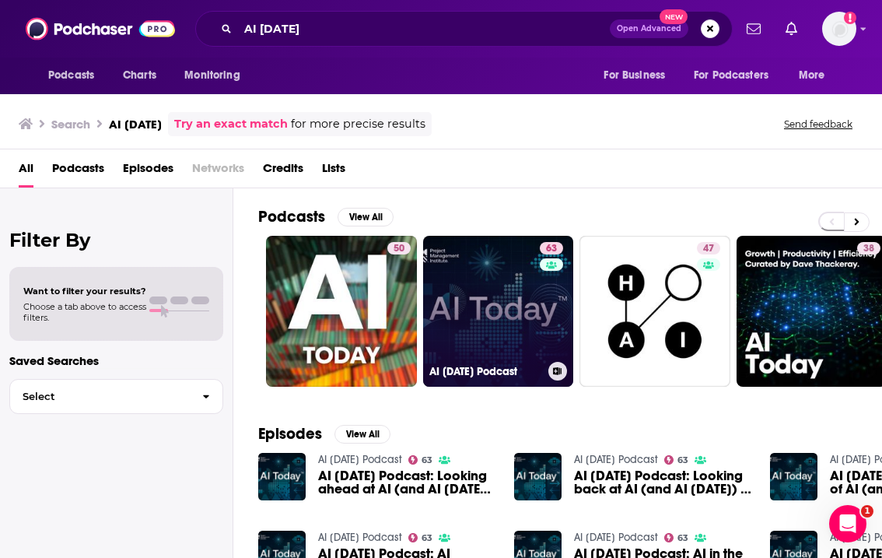
click at [451, 296] on link "63 AI [DATE] Podcast" at bounding box center [498, 311] width 151 height 151
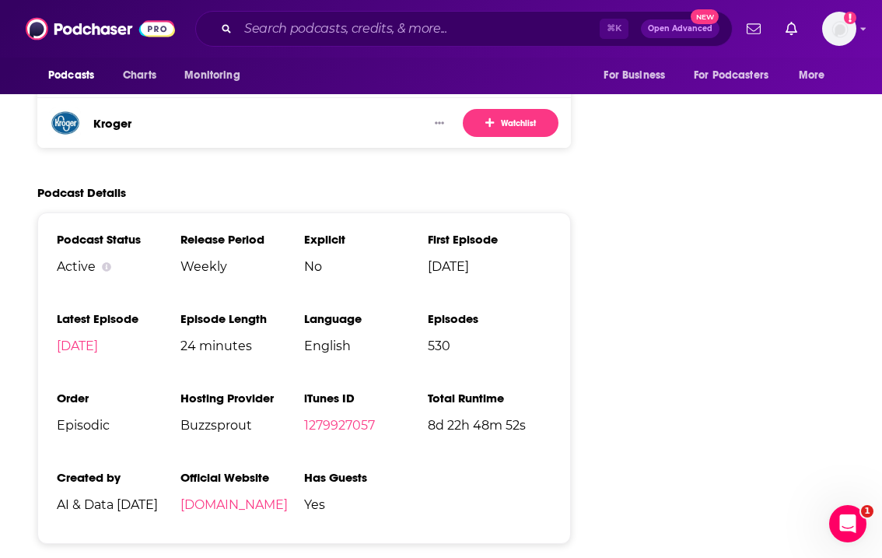
scroll to position [3152, 0]
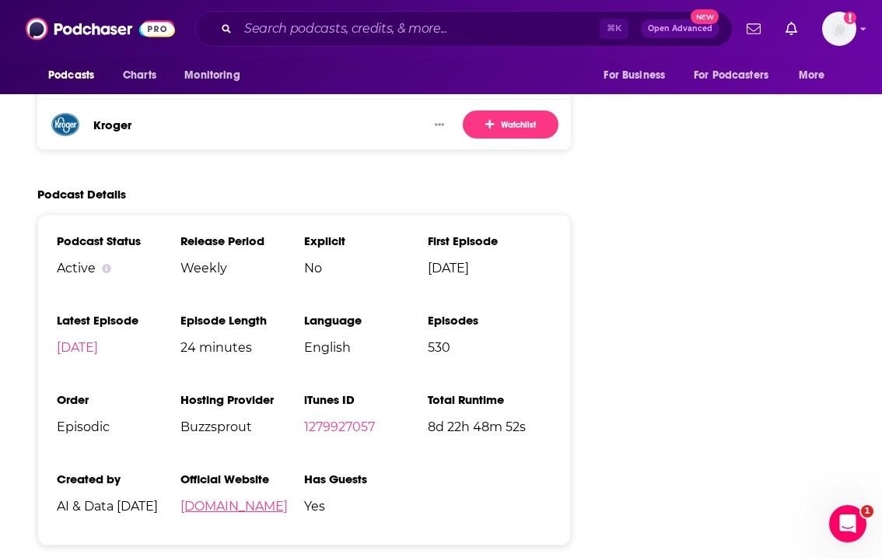
click at [239, 498] on link "[DOMAIN_NAME]" at bounding box center [233, 505] width 107 height 15
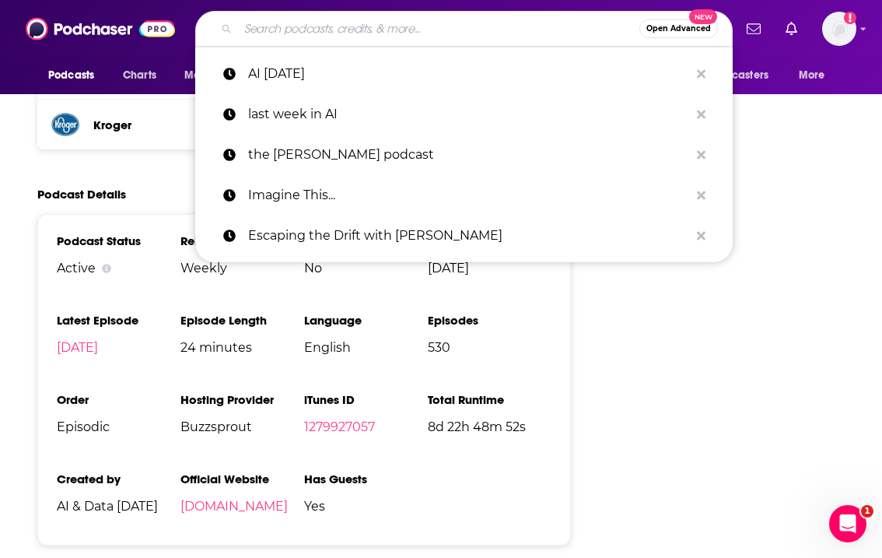
click at [292, 19] on input "Search podcasts, credits, & more..." at bounding box center [438, 28] width 401 height 25
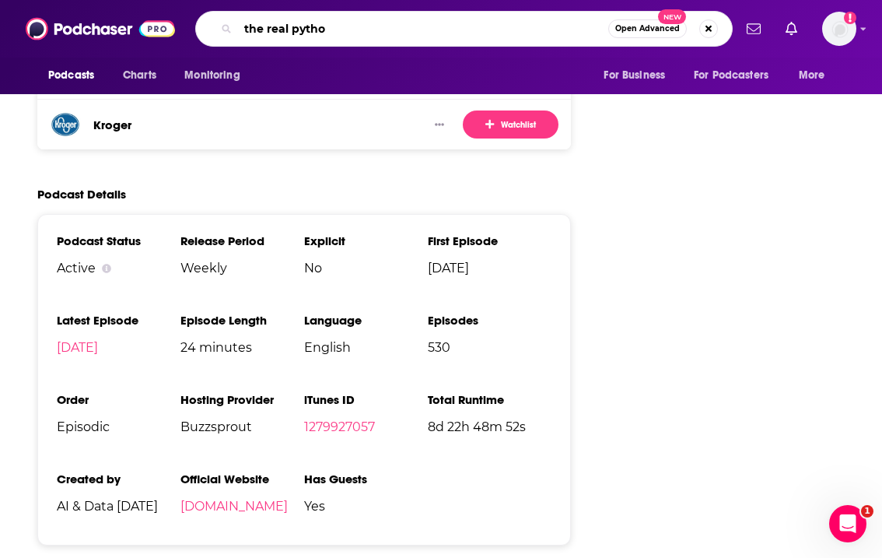
type input "the real python"
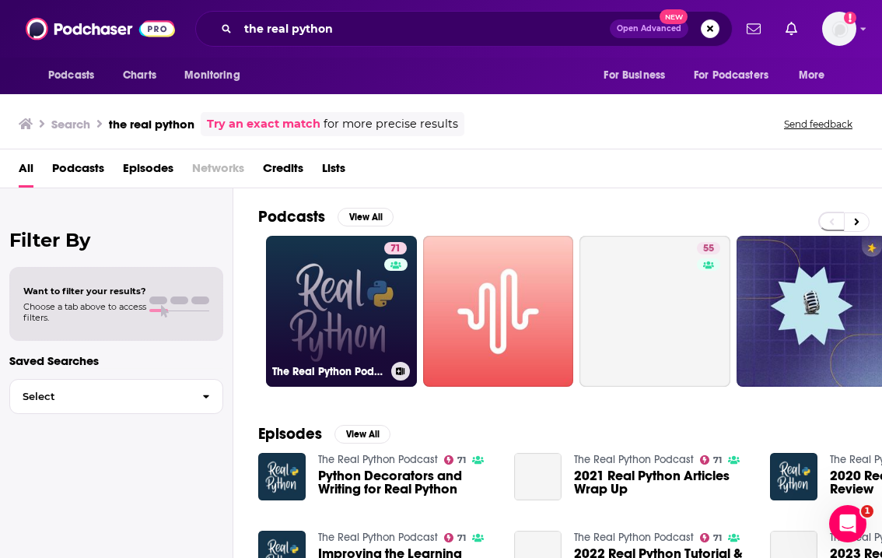
click at [319, 296] on link "71 The Real Python Podcast" at bounding box center [341, 311] width 151 height 151
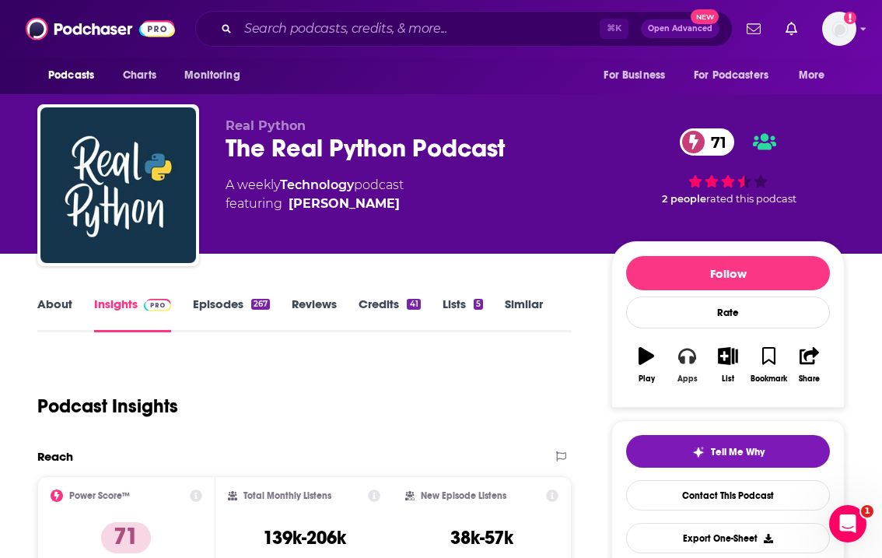
click at [689, 360] on icon "button" at bounding box center [686, 356] width 17 height 16
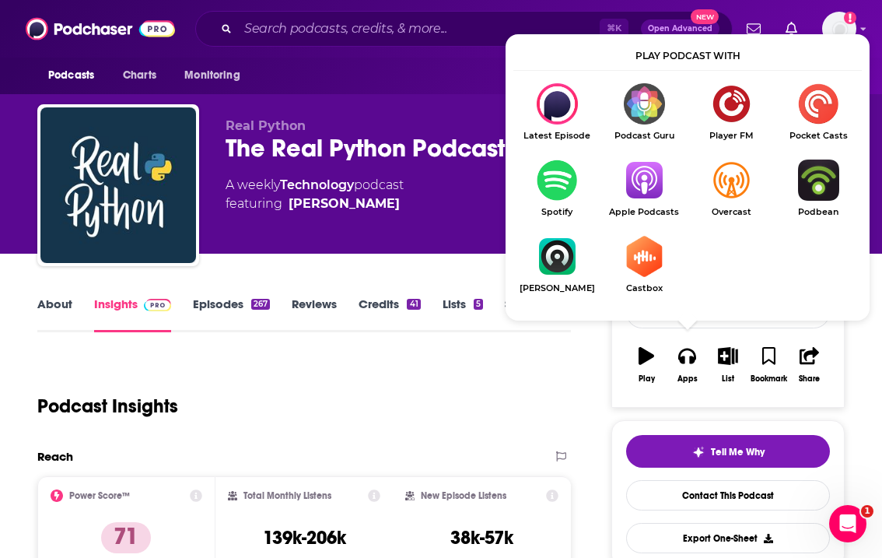
click at [646, 174] on img "Show Listen On dropdown" at bounding box center [643, 179] width 87 height 41
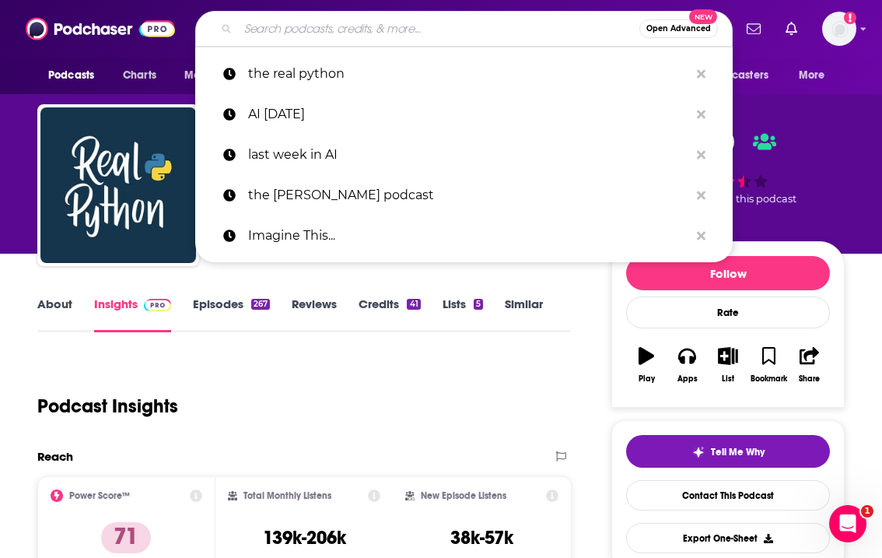
click at [333, 33] on input "Search podcasts, credits, & more..." at bounding box center [438, 28] width 401 height 25
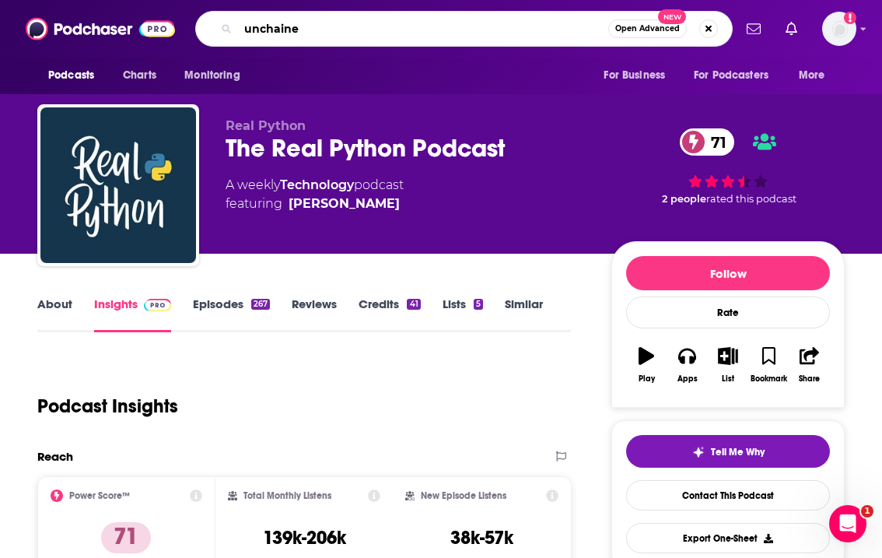
type input "unchained"
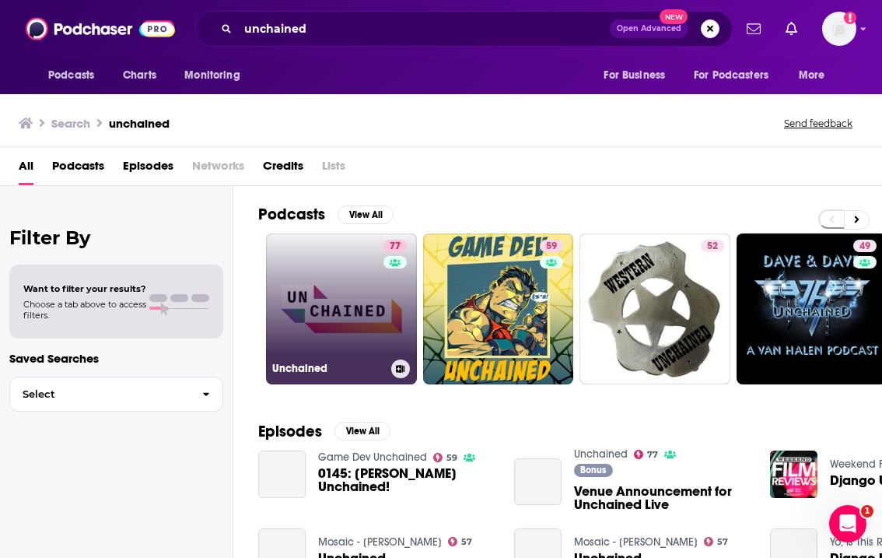
click at [278, 306] on link "77 Unchained" at bounding box center [341, 308] width 151 height 151
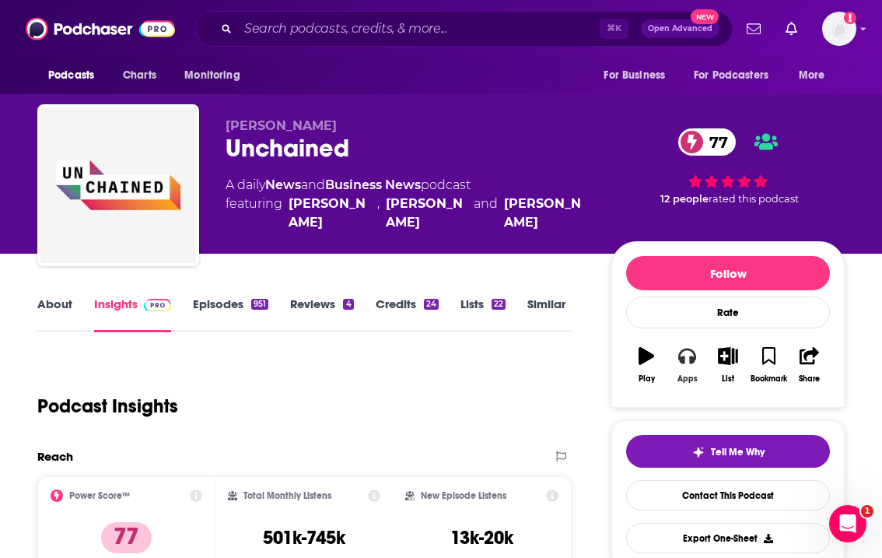
click at [690, 358] on icon "button" at bounding box center [686, 356] width 17 height 16
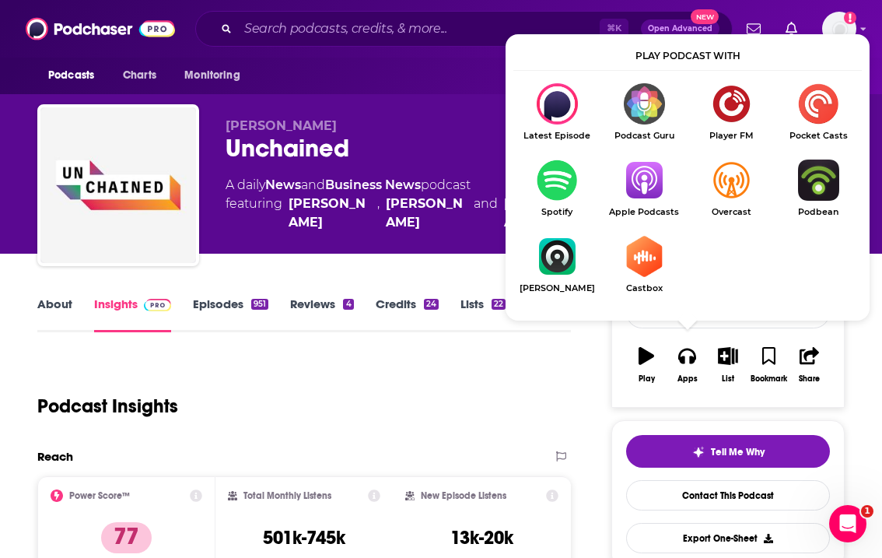
click at [647, 184] on img "Show Listen On dropdown" at bounding box center [643, 179] width 87 height 41
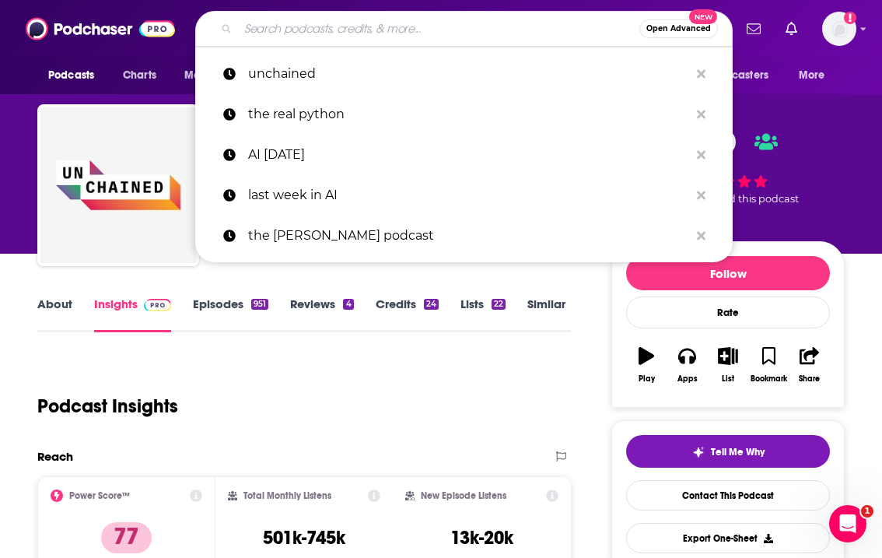
click at [338, 27] on input "Search podcasts, credits, & more..." at bounding box center [438, 28] width 401 height 25
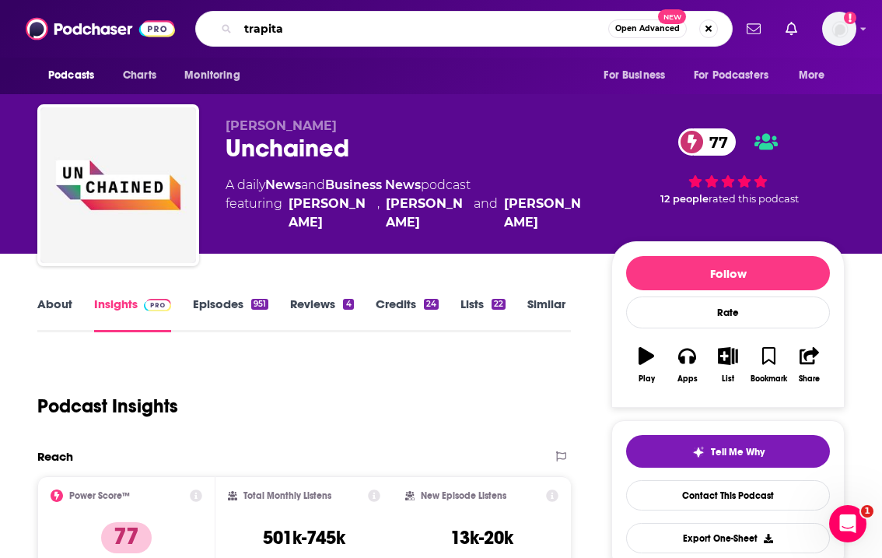
type input "trapital"
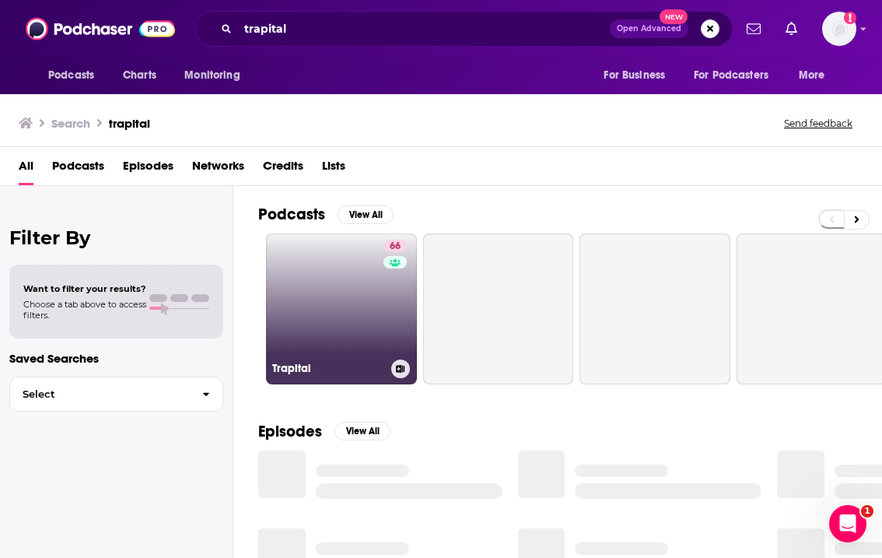
click at [312, 267] on link "66 Trapital" at bounding box center [341, 308] width 151 height 151
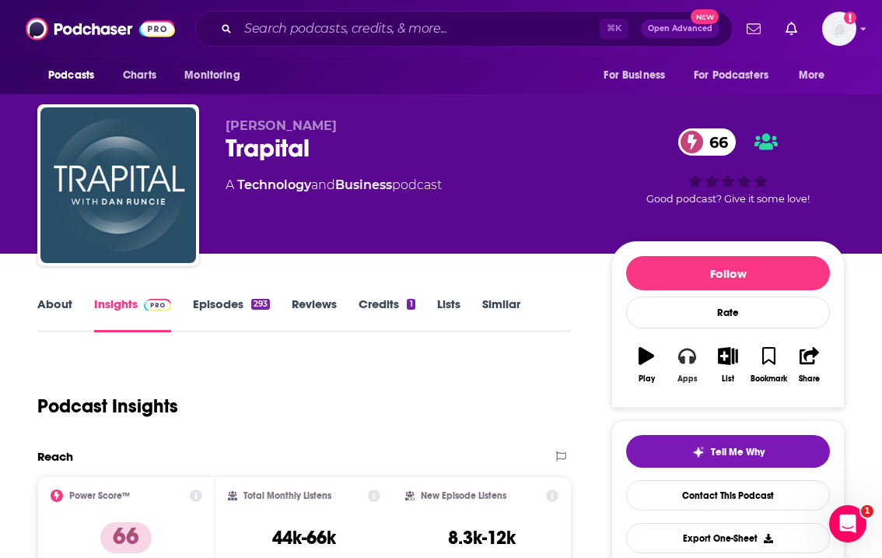
click at [684, 356] on icon "button" at bounding box center [686, 356] width 17 height 16
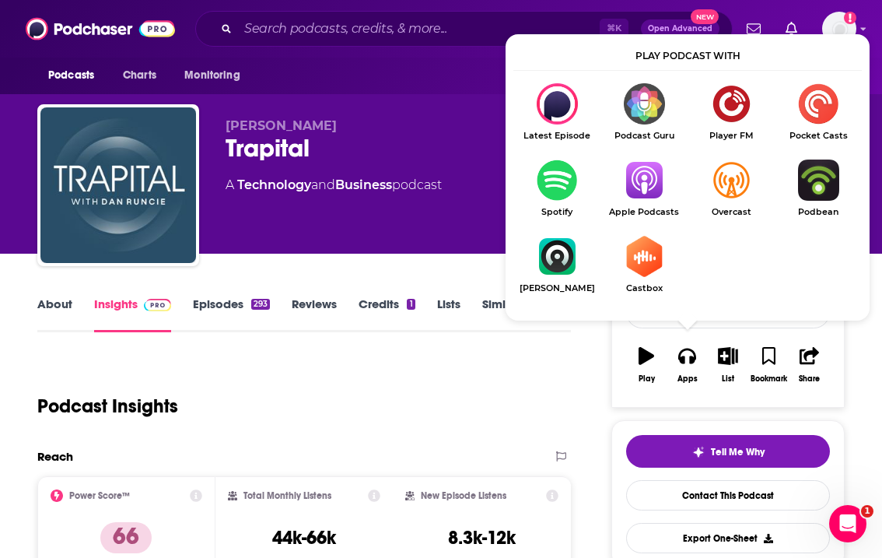
click at [650, 199] on img "Show Listen On dropdown" at bounding box center [643, 179] width 87 height 41
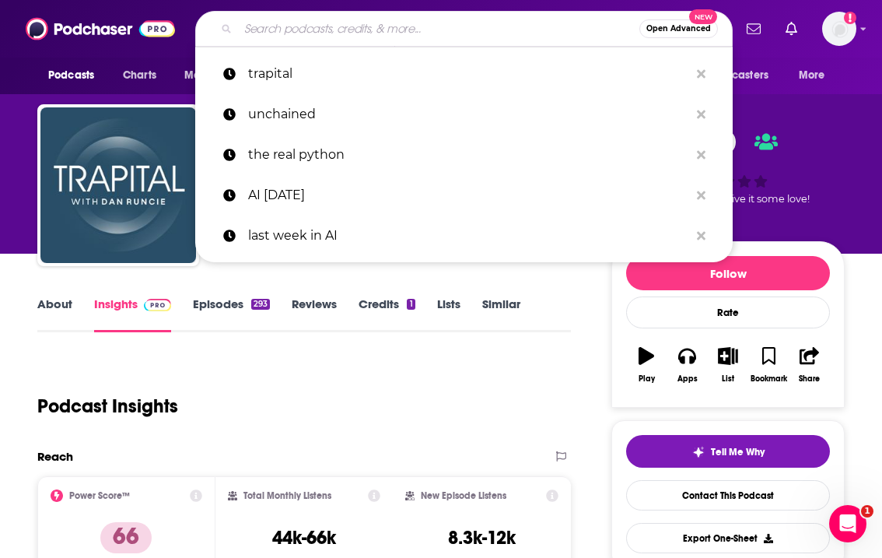
click at [288, 26] on input "Search podcasts, credits, & more..." at bounding box center [438, 28] width 401 height 25
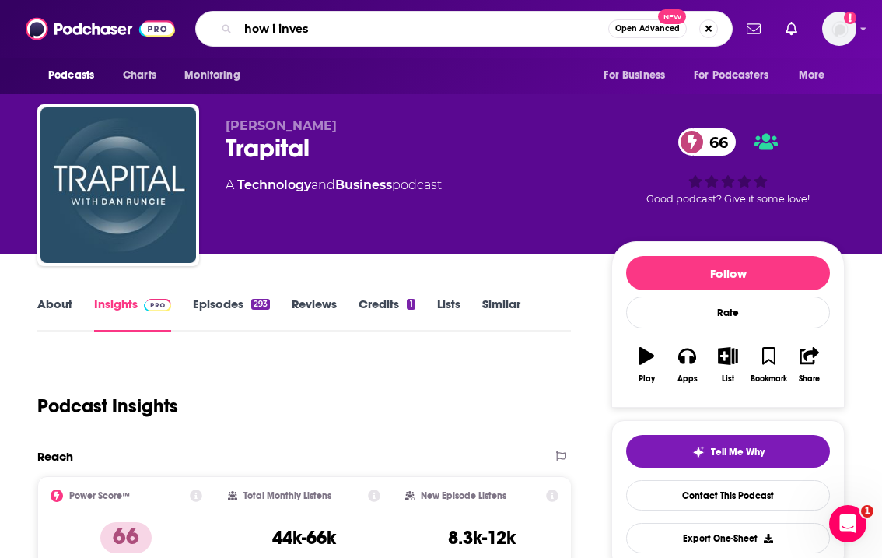
type input "how i invest"
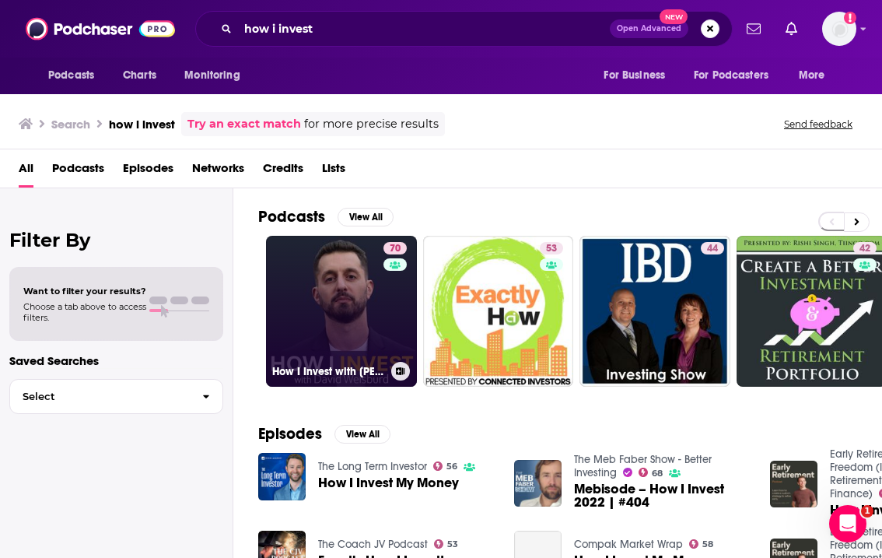
click at [316, 286] on link "70 How I Invest with [PERSON_NAME]" at bounding box center [341, 311] width 151 height 151
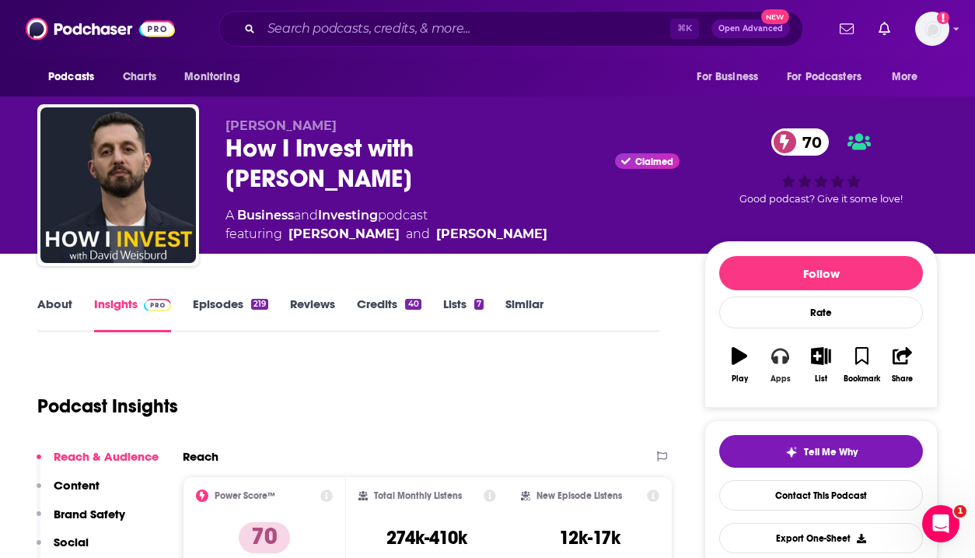
click at [781, 351] on icon "button" at bounding box center [779, 355] width 17 height 17
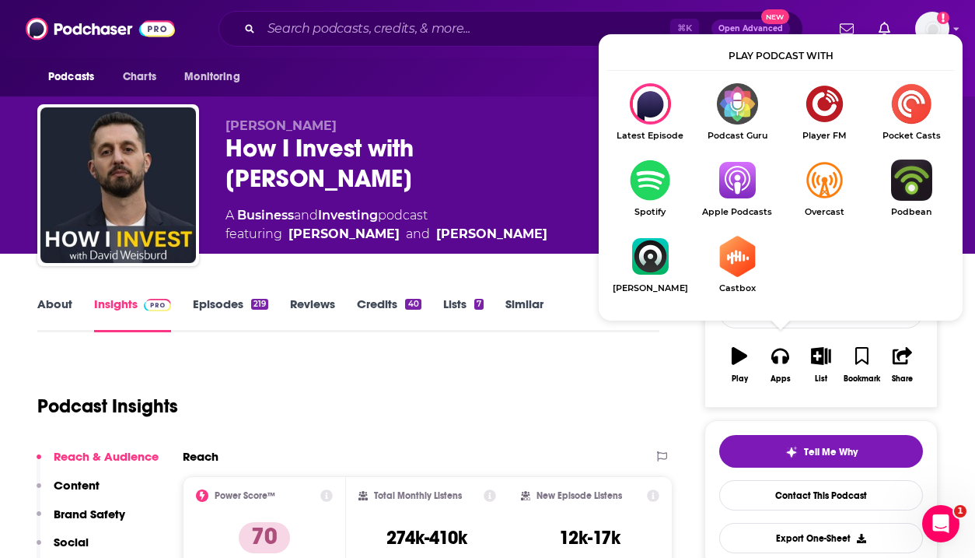
click at [736, 182] on img "Show Listen On dropdown" at bounding box center [737, 179] width 87 height 41
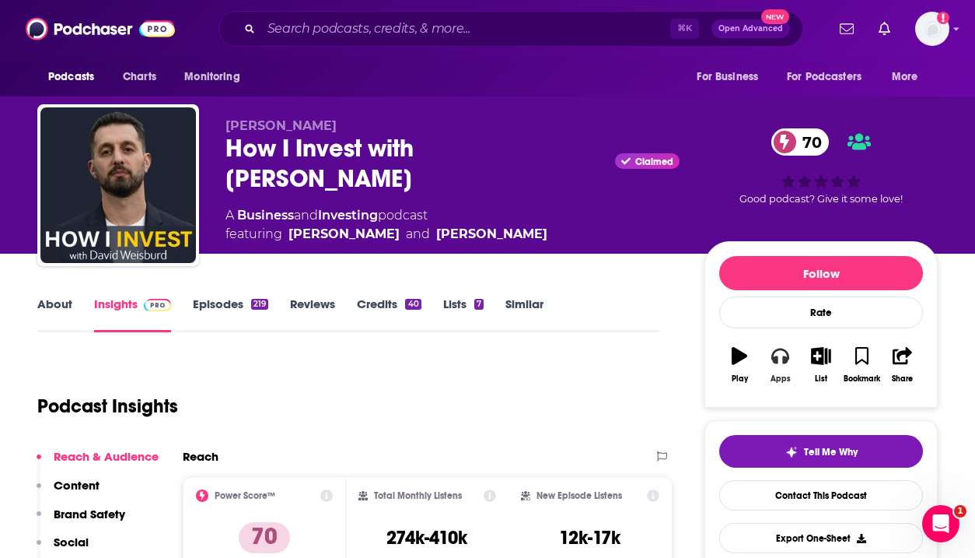
click at [774, 363] on icon "button" at bounding box center [779, 355] width 17 height 17
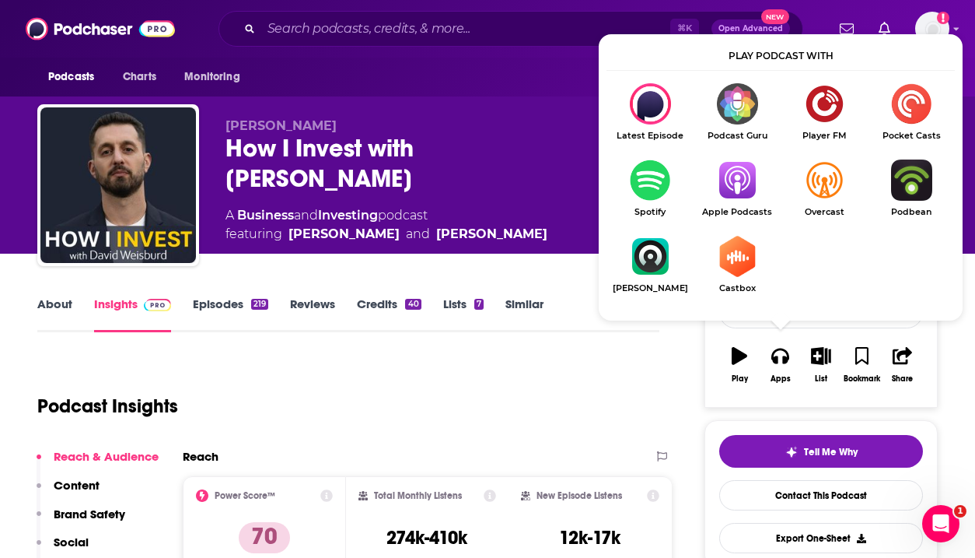
click at [509, 190] on div "How I Invest with [PERSON_NAME] Claimed 70" at bounding box center [452, 163] width 454 height 61
